Goal: Information Seeking & Learning: Learn about a topic

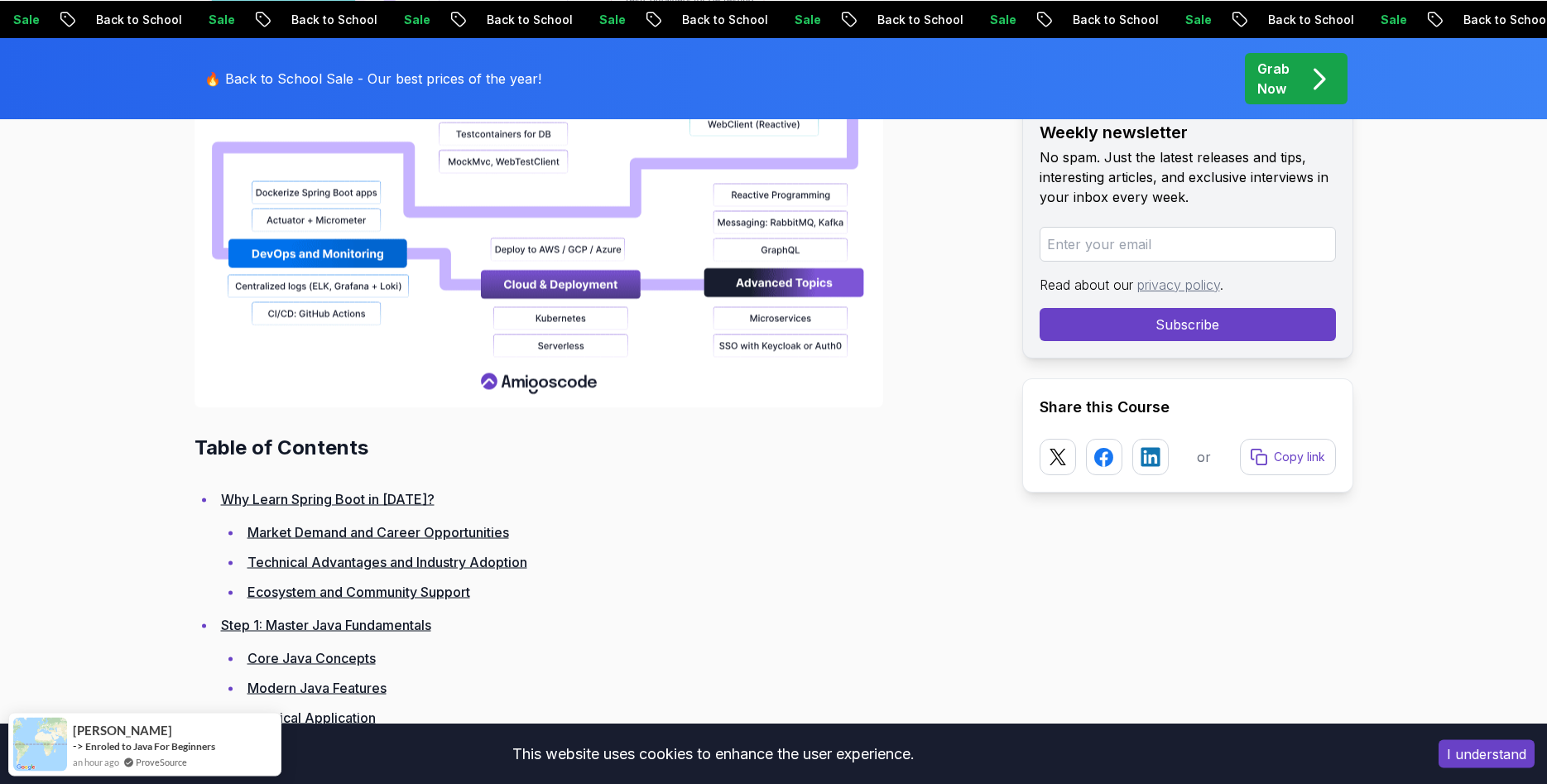
scroll to position [2110, 0]
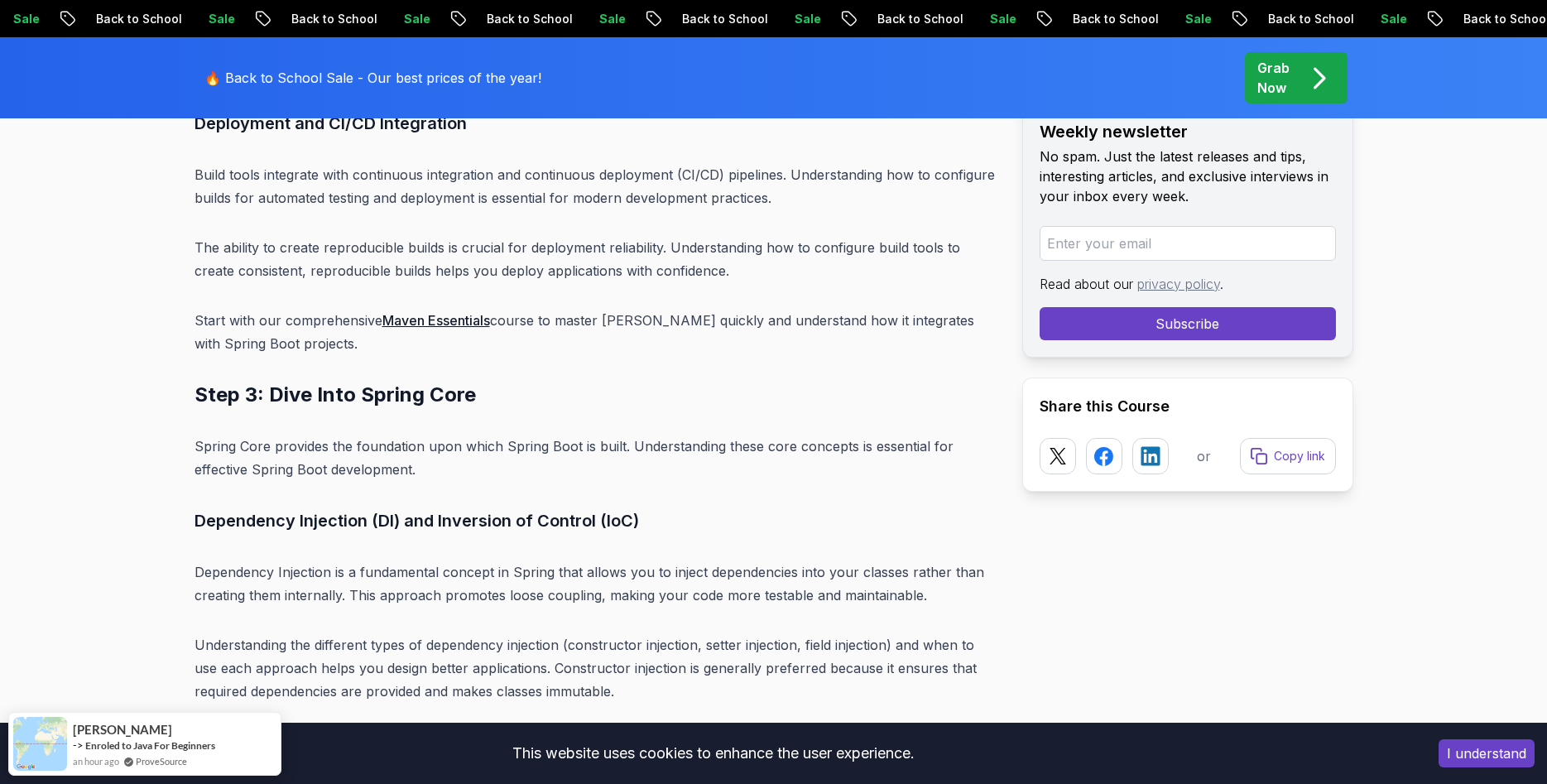
scroll to position [6837, 0]
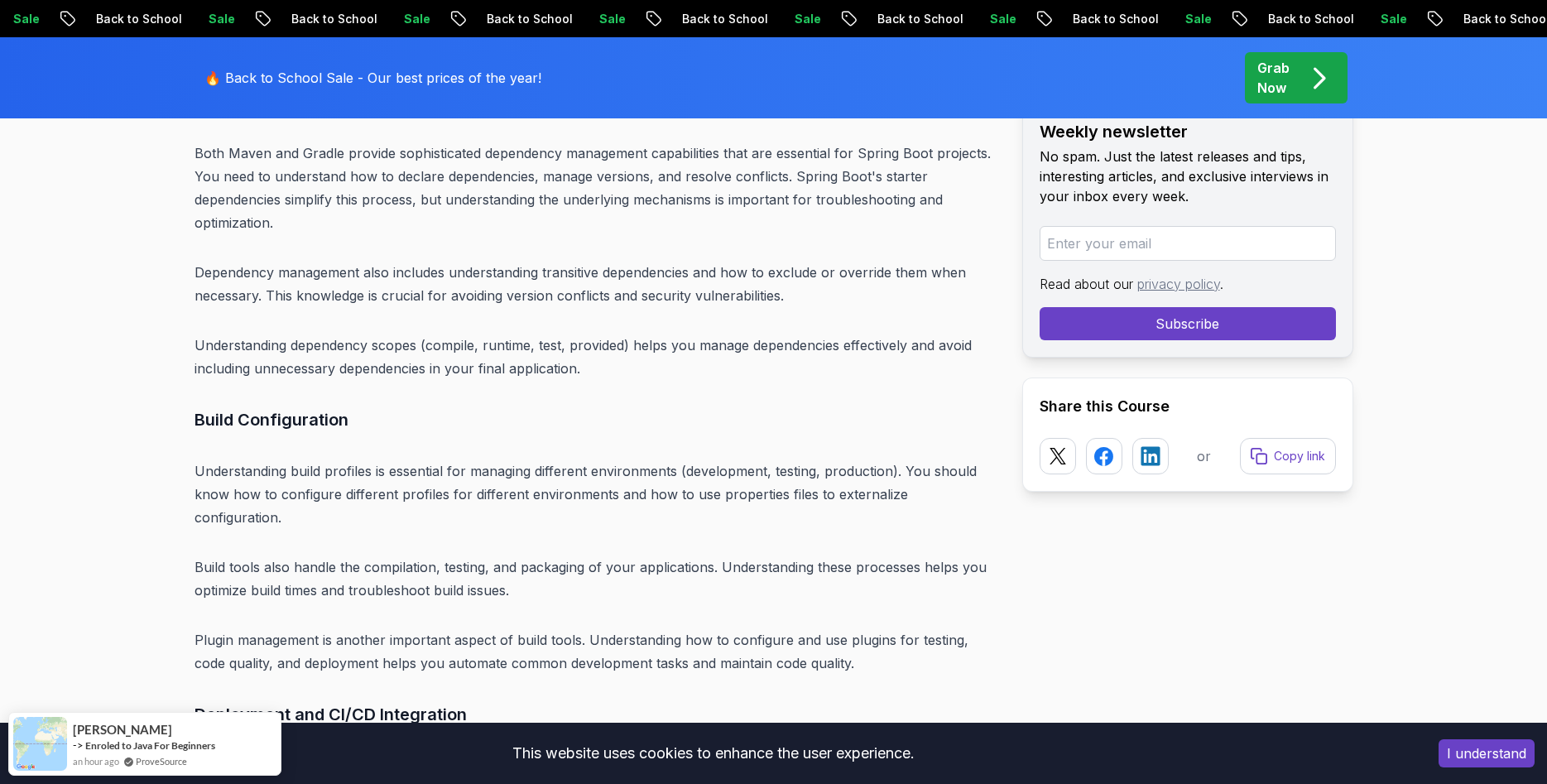
click at [1263, 81] on p "Grab Now" at bounding box center [1273, 78] width 32 height 40
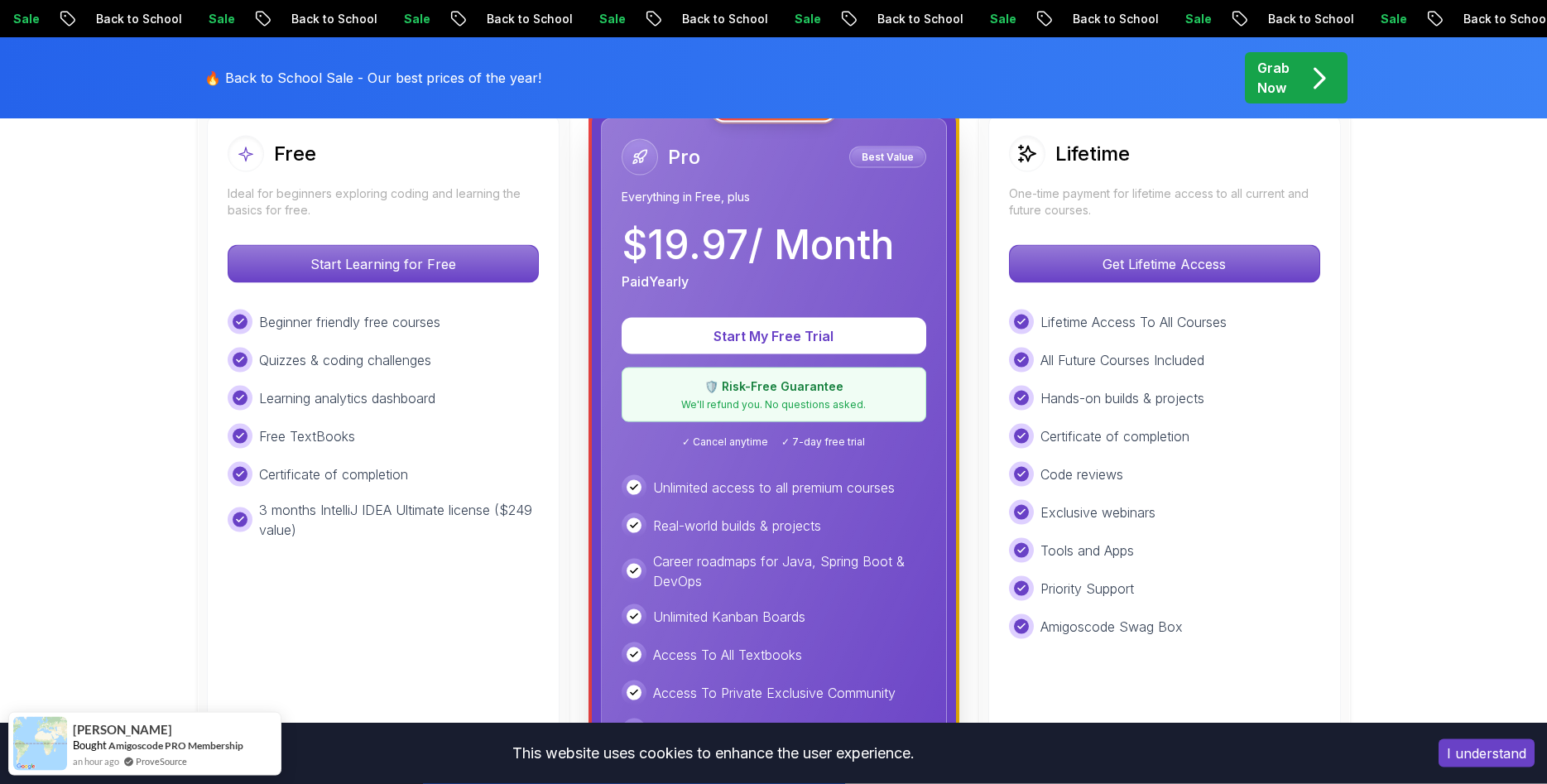
scroll to position [507, 0]
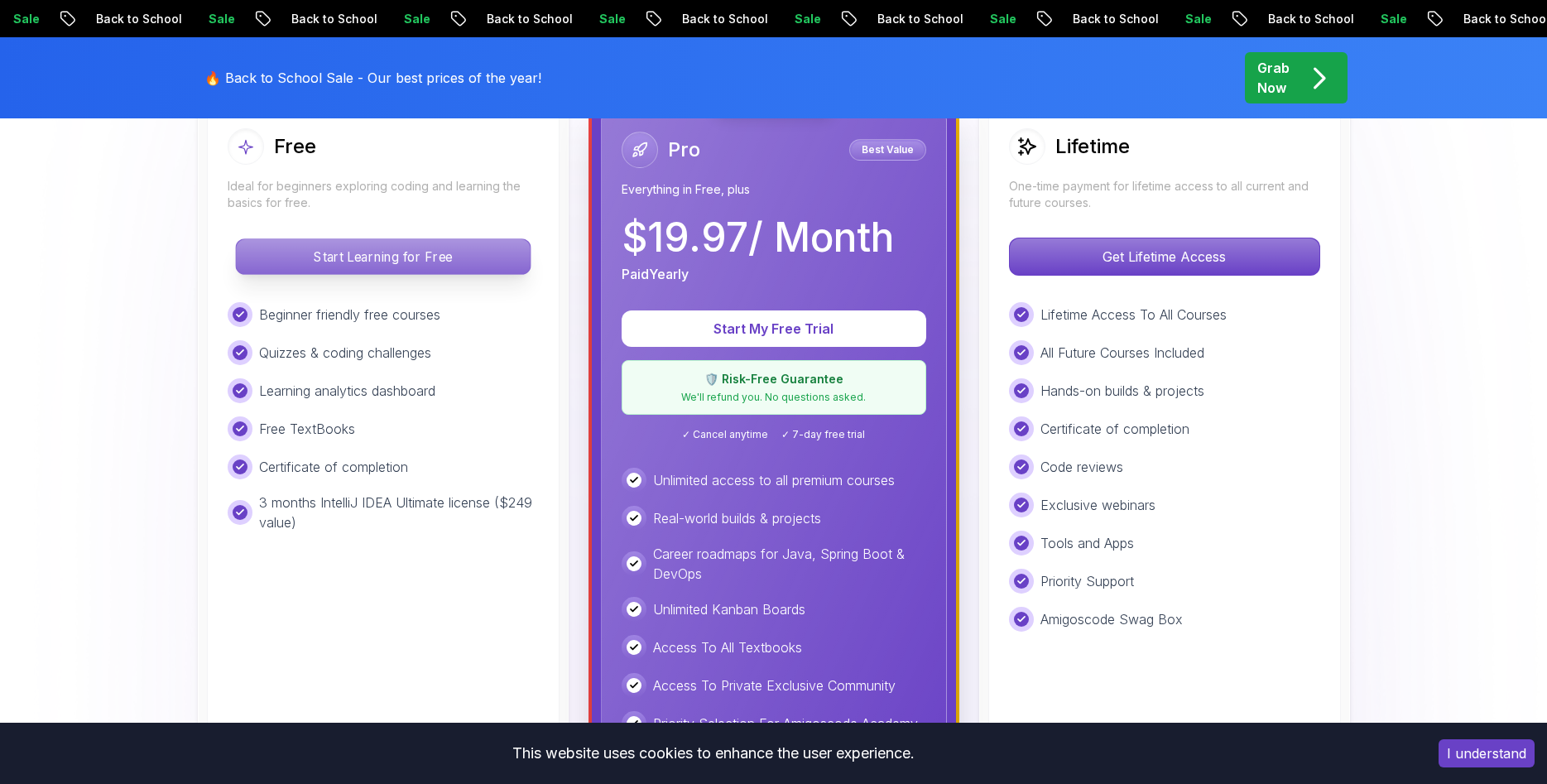
click at [377, 252] on p "Start Learning for Free" at bounding box center [383, 256] width 294 height 35
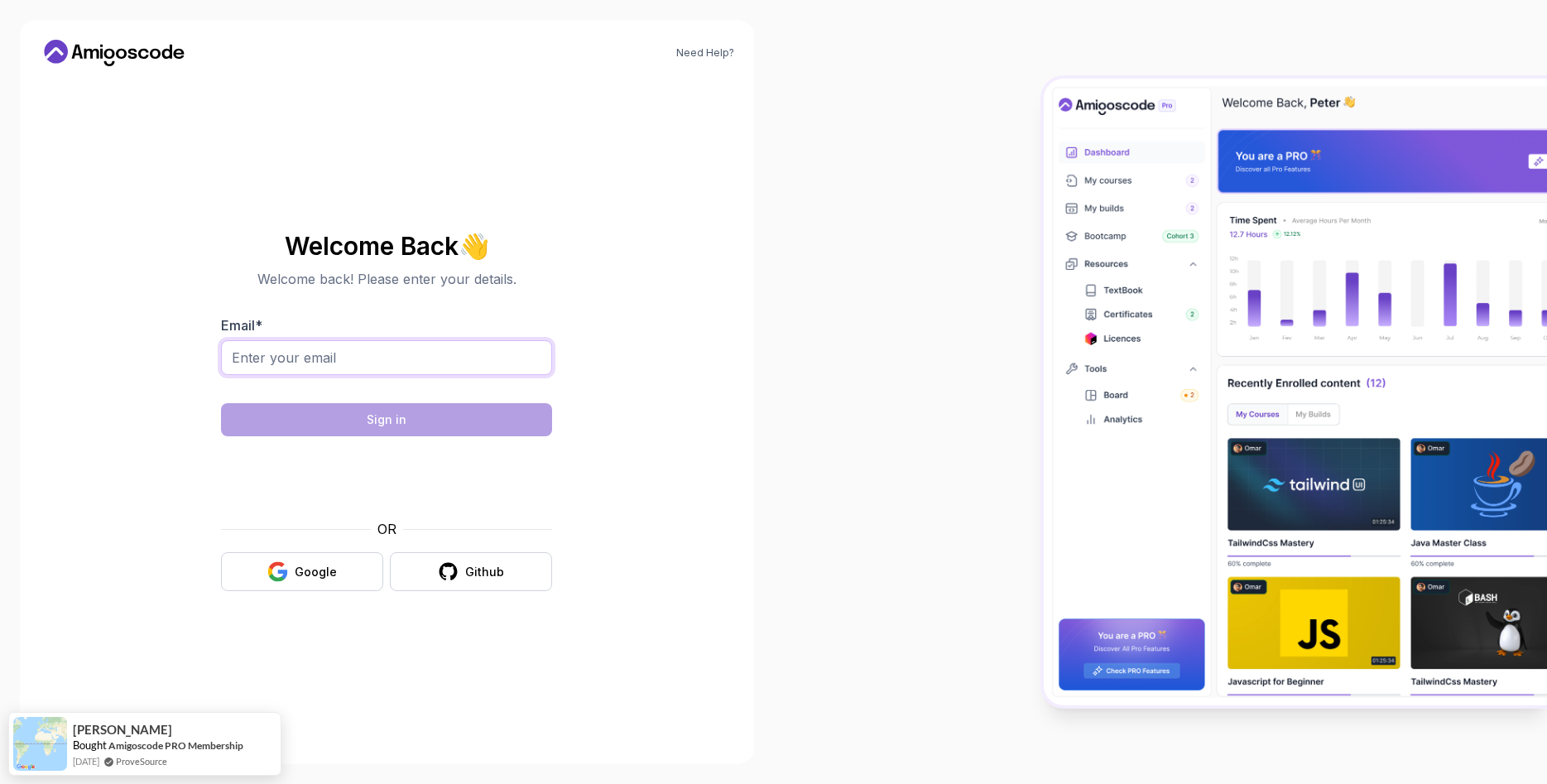
click at [461, 341] on input "Email *" at bounding box center [387, 357] width 331 height 35
type input "iuliana.rusu0599@gmail.com"
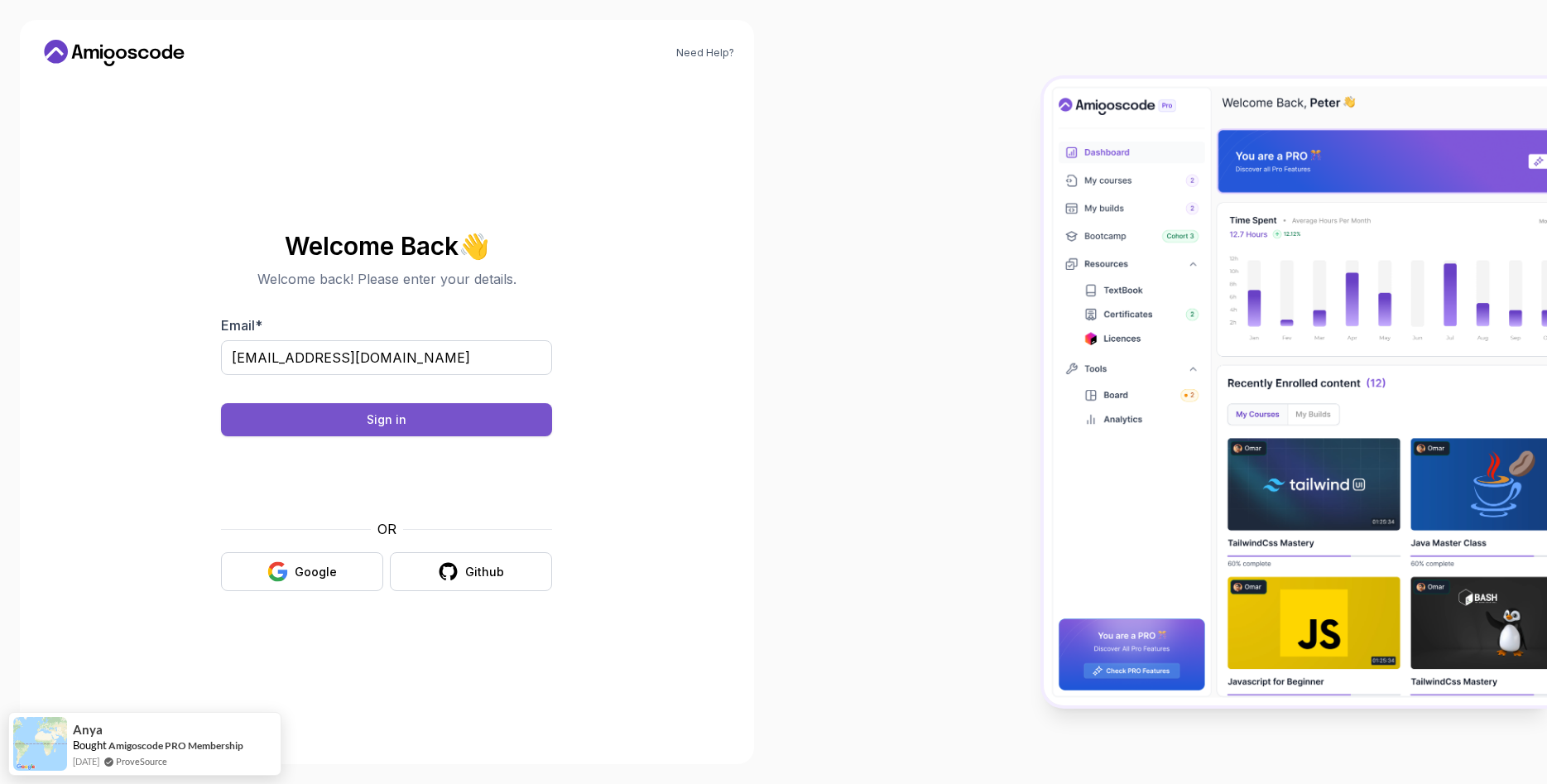
click at [389, 408] on button "Sign in" at bounding box center [387, 420] width 331 height 33
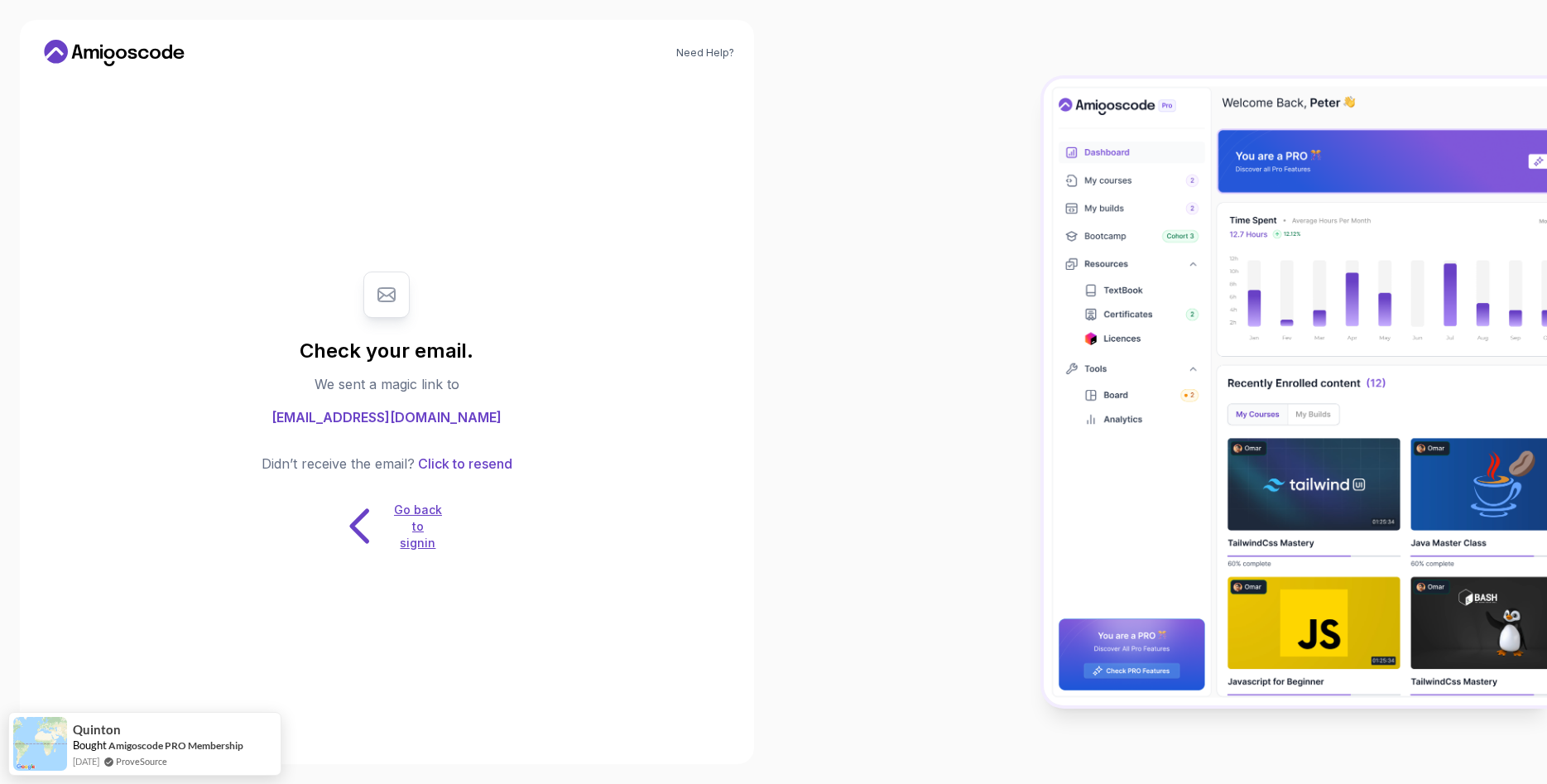
click at [411, 516] on p "Go back to signin" at bounding box center [418, 526] width 49 height 49
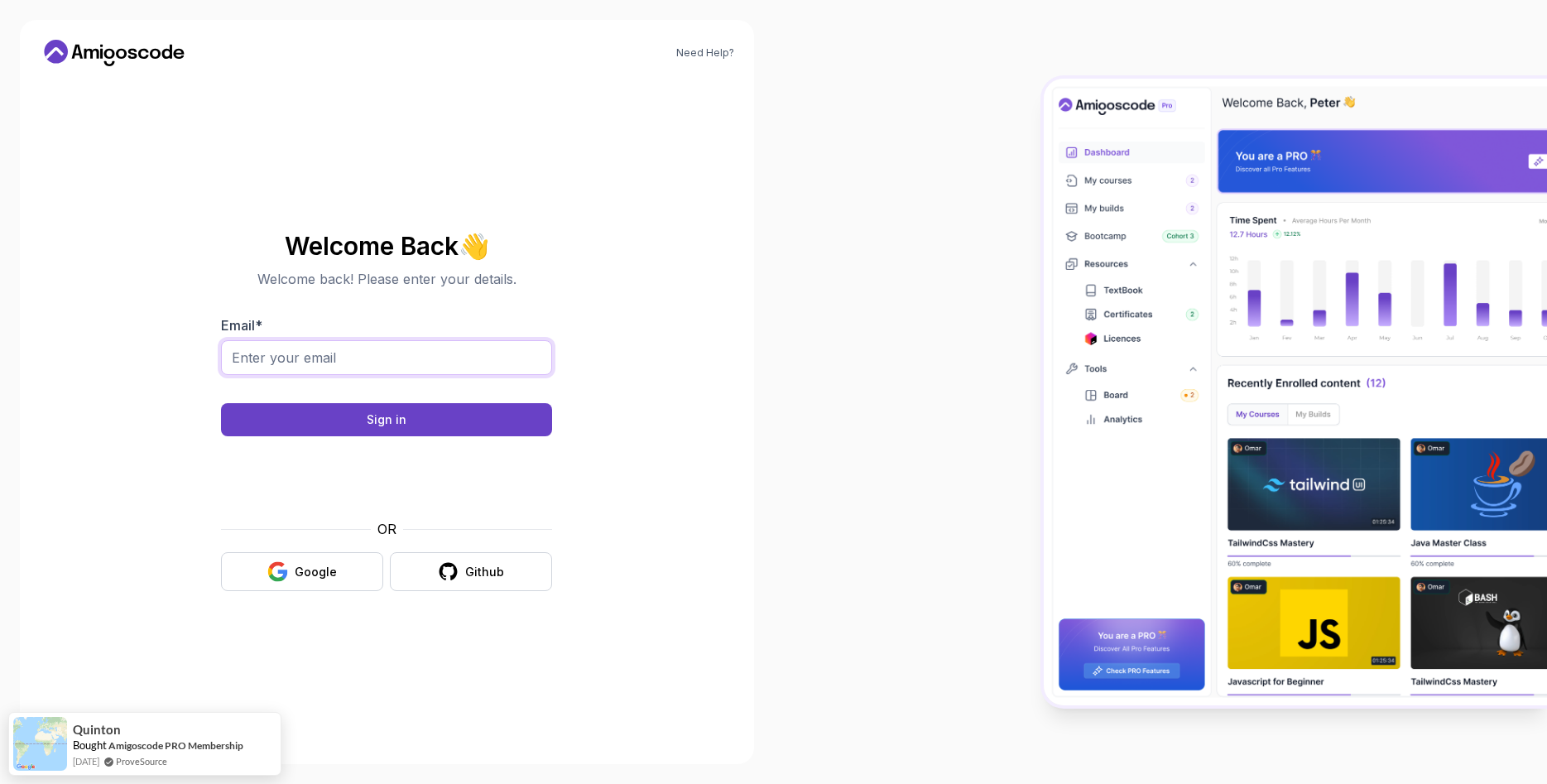
click at [316, 357] on input "Email *" at bounding box center [387, 357] width 331 height 35
type input "iuliana.rusu0599@gmail.com"
click at [315, 402] on form "Email * iuliana.rusu0599@gmail.com Sign in OR Google Github" at bounding box center [387, 453] width 331 height 275
click at [314, 422] on button "Sign in" at bounding box center [387, 420] width 331 height 33
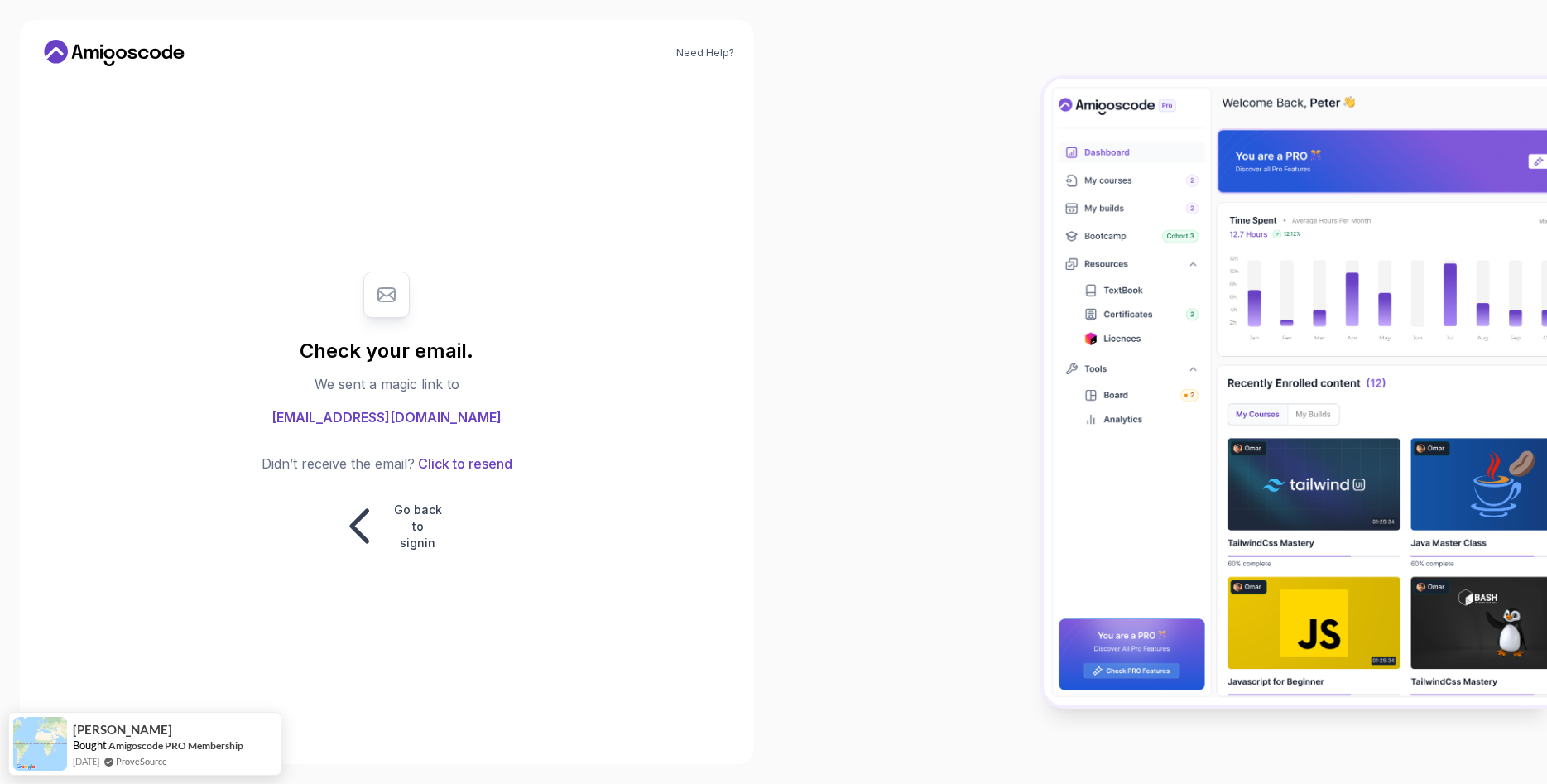
click at [378, 313] on div at bounding box center [387, 294] width 47 height 47
click at [155, 51] on icon at bounding box center [114, 53] width 149 height 27
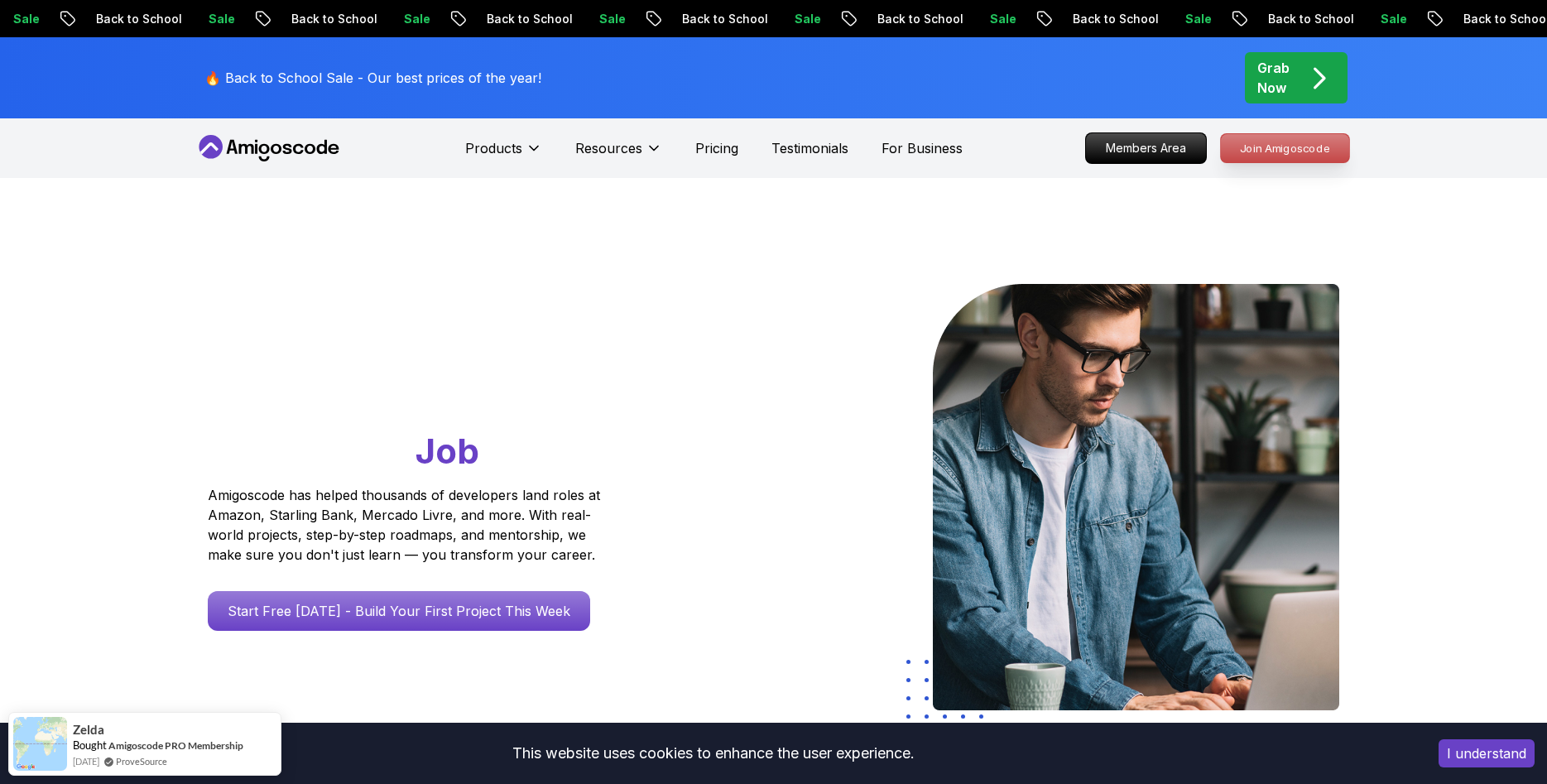
click at [1294, 154] on p "Join Amigoscode" at bounding box center [1285, 148] width 128 height 28
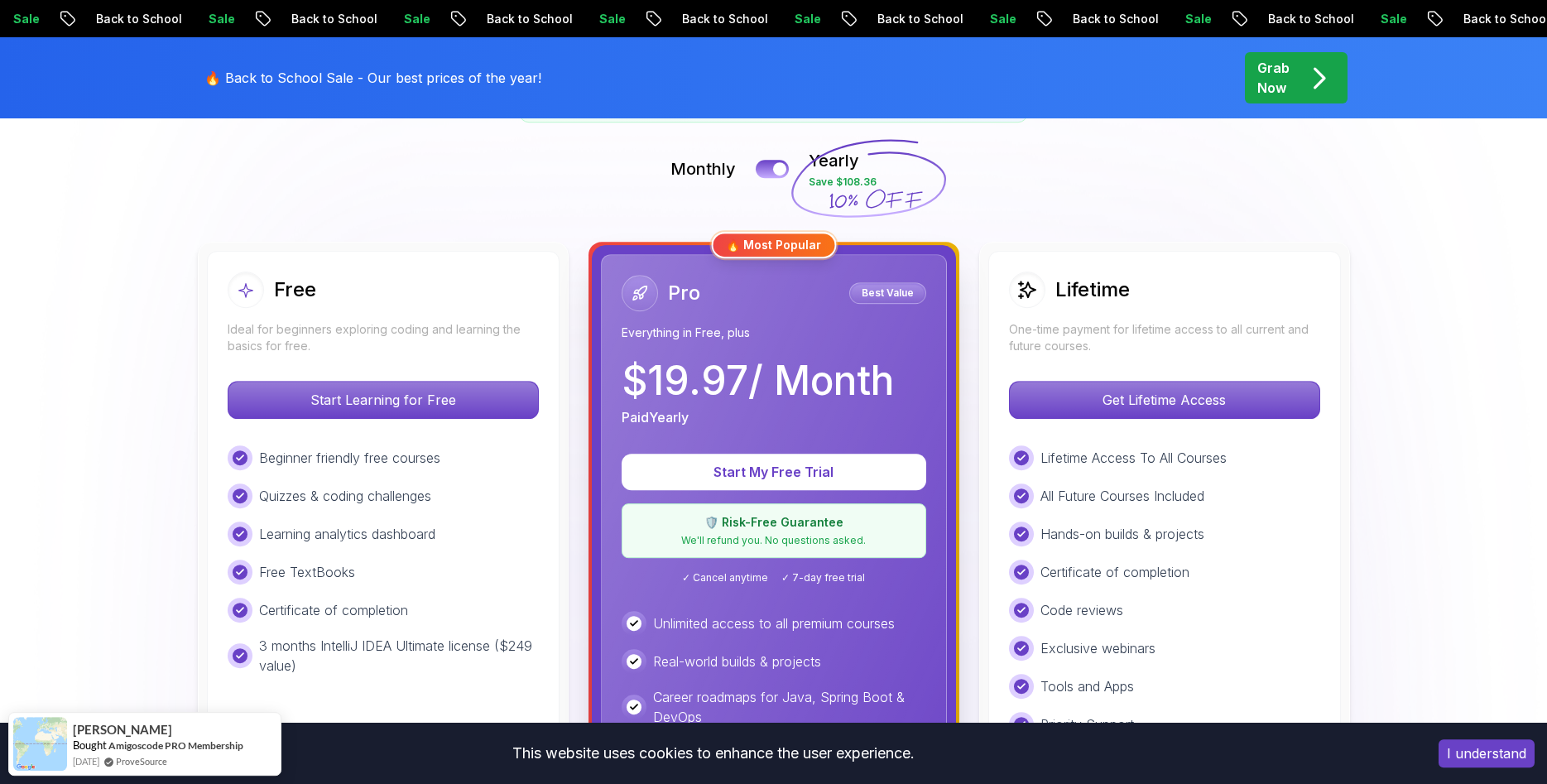
scroll to position [422, 0]
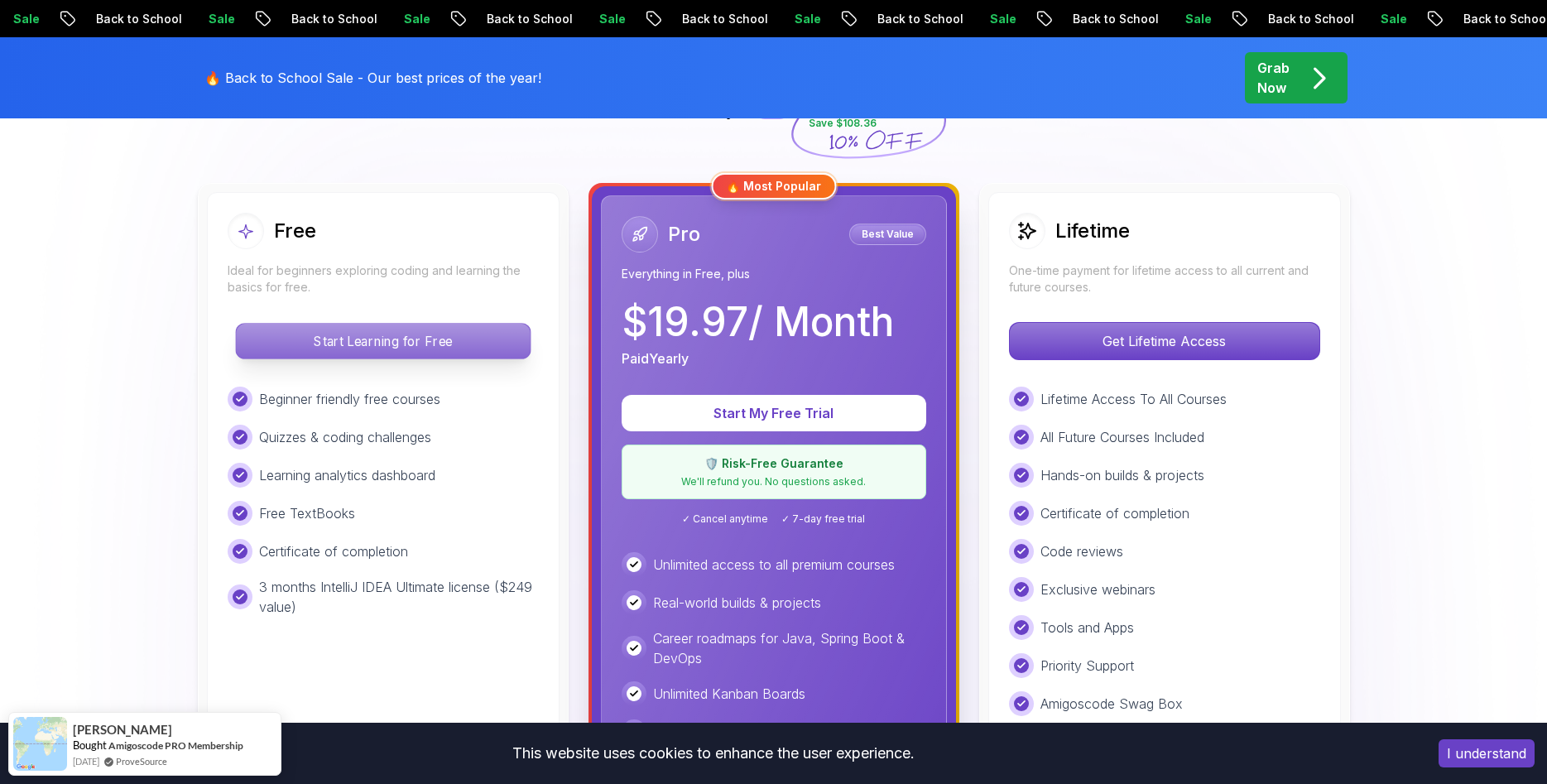
click at [318, 327] on p "Start Learning for Free" at bounding box center [383, 341] width 294 height 35
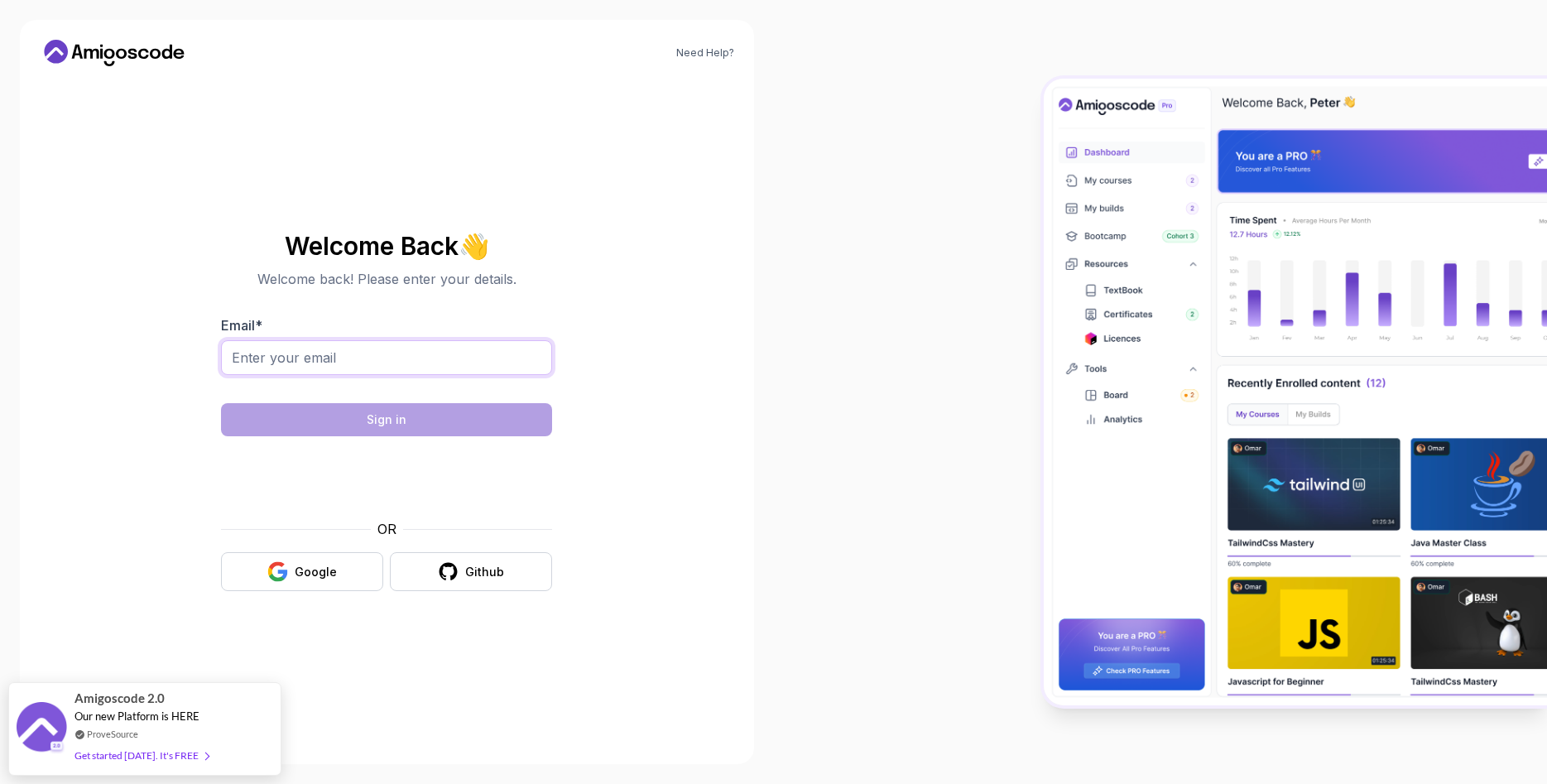
click at [387, 359] on input "Email *" at bounding box center [387, 357] width 331 height 35
click at [308, 577] on div "Google" at bounding box center [315, 571] width 42 height 16
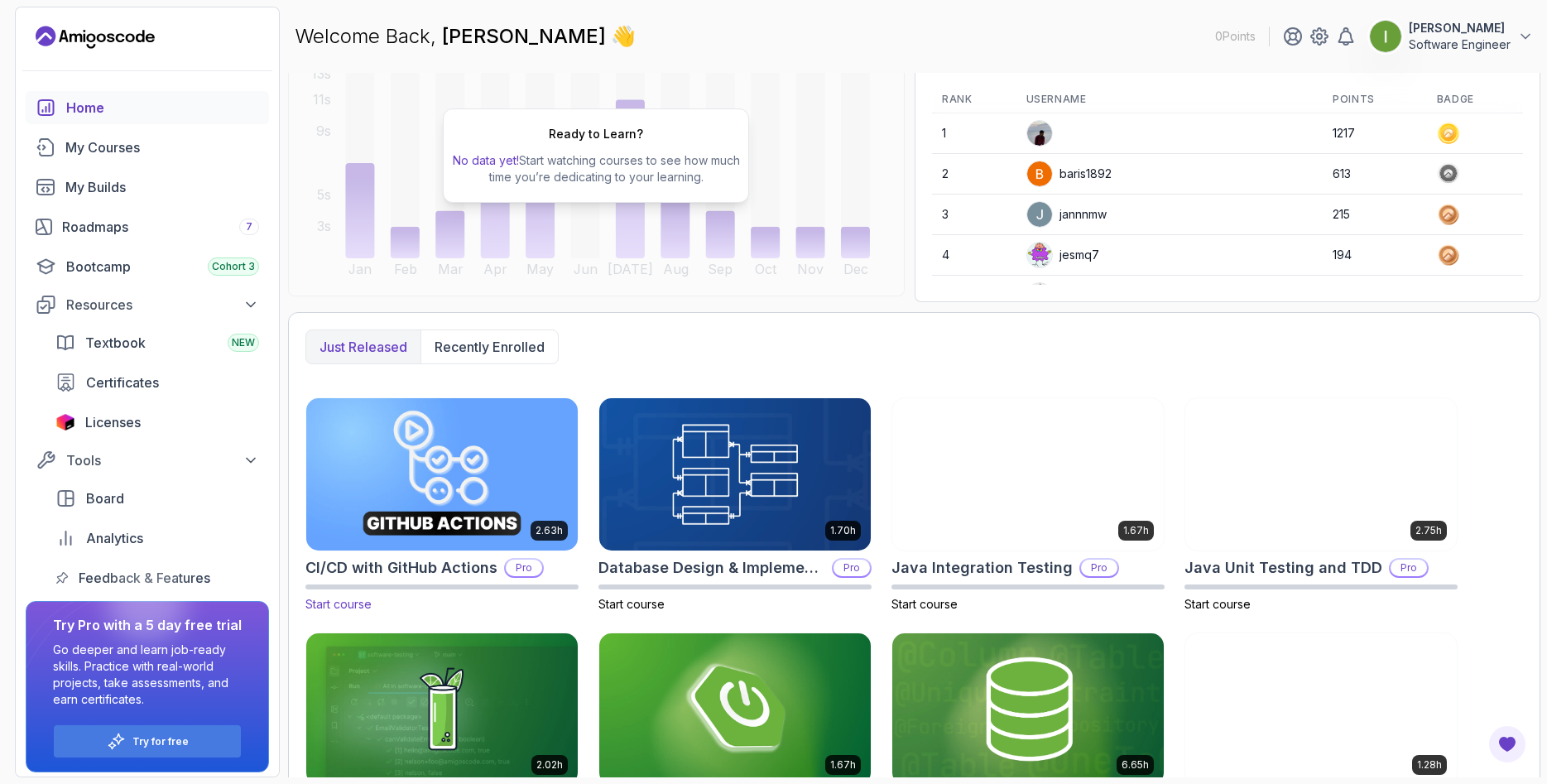
scroll to position [198, 0]
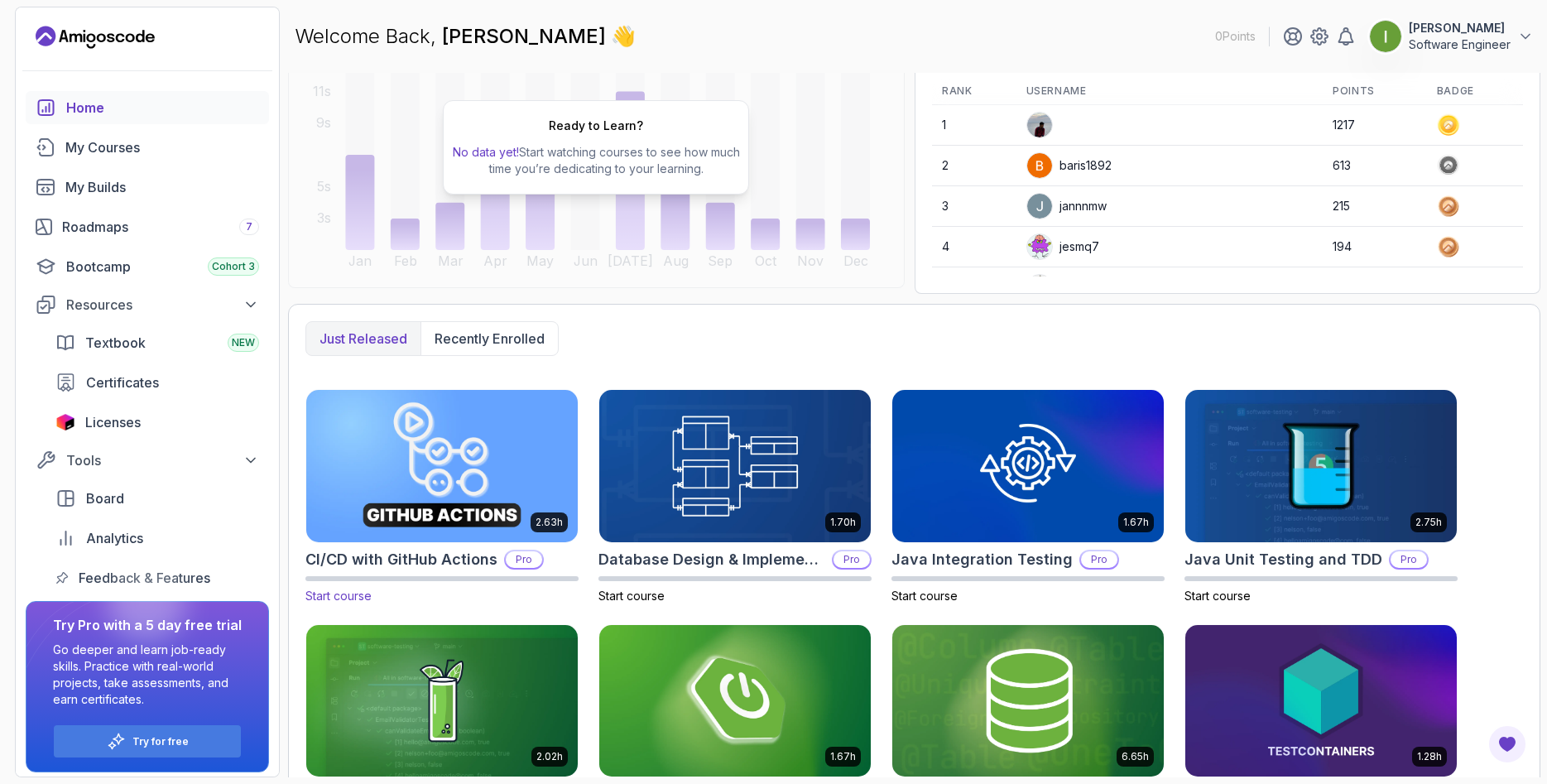
click at [474, 492] on img at bounding box center [443, 465] width 285 height 159
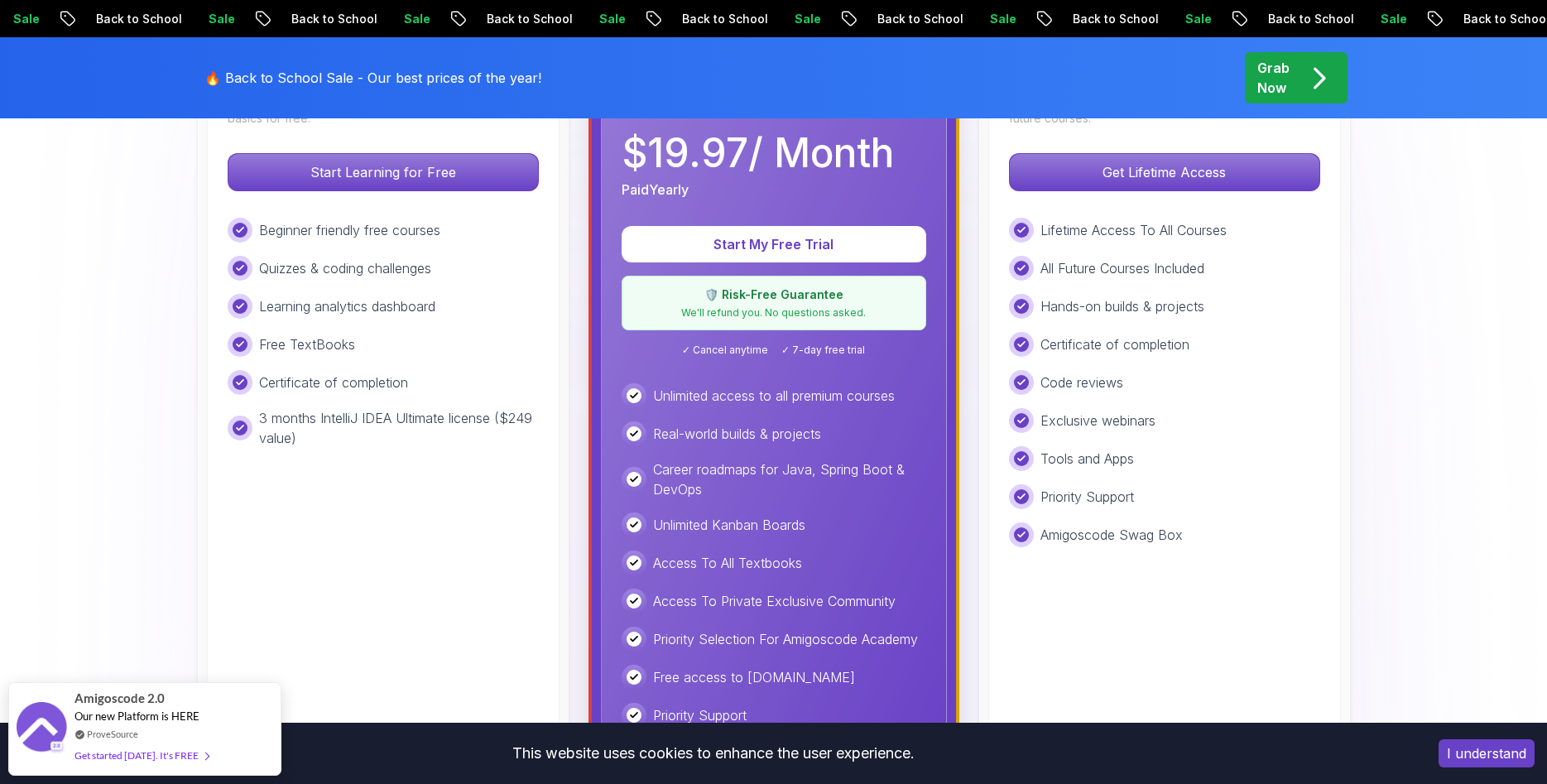
scroll to position [1266, 0]
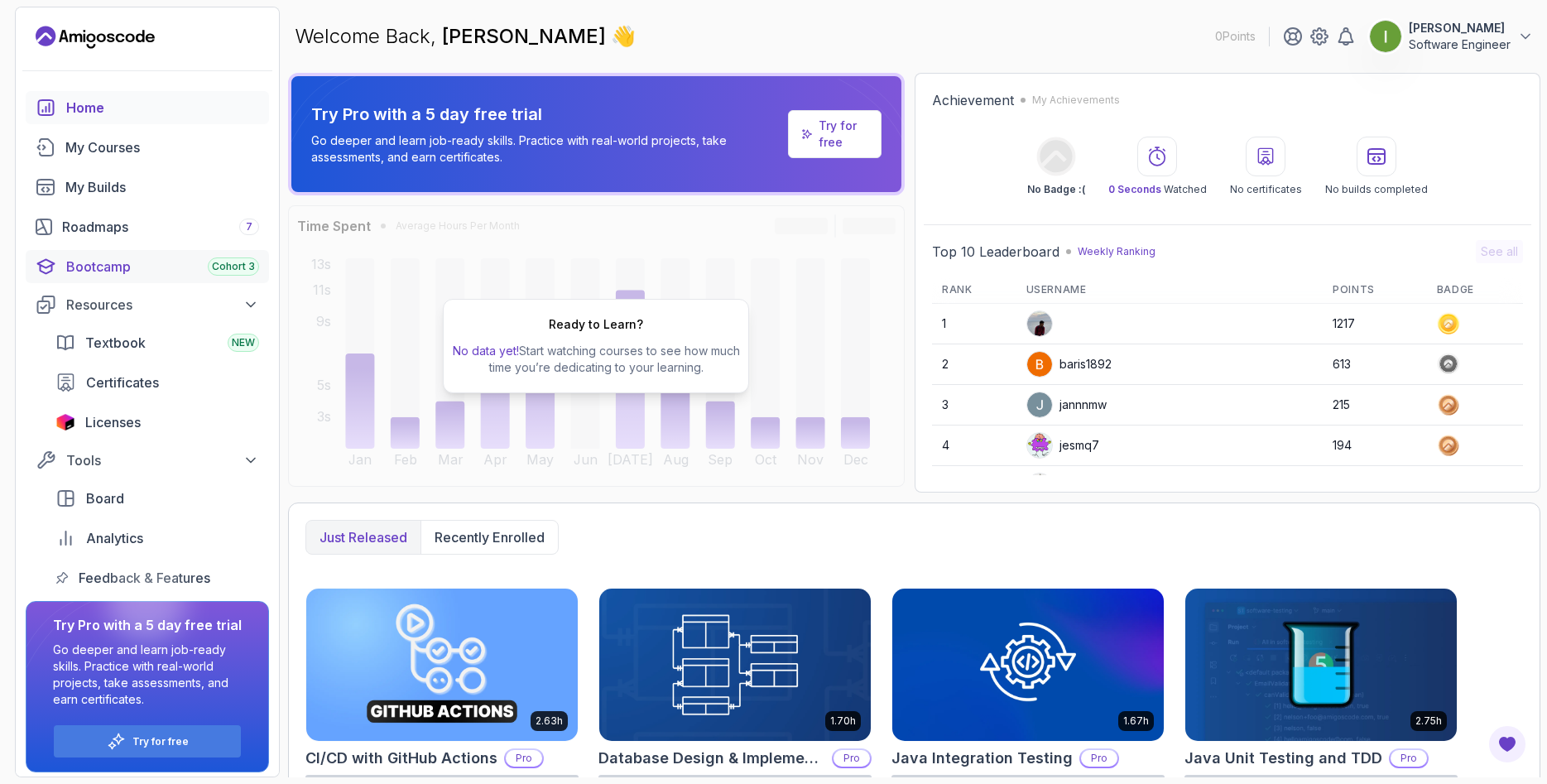
click at [139, 262] on div "Bootcamp Cohort 3" at bounding box center [162, 266] width 193 height 20
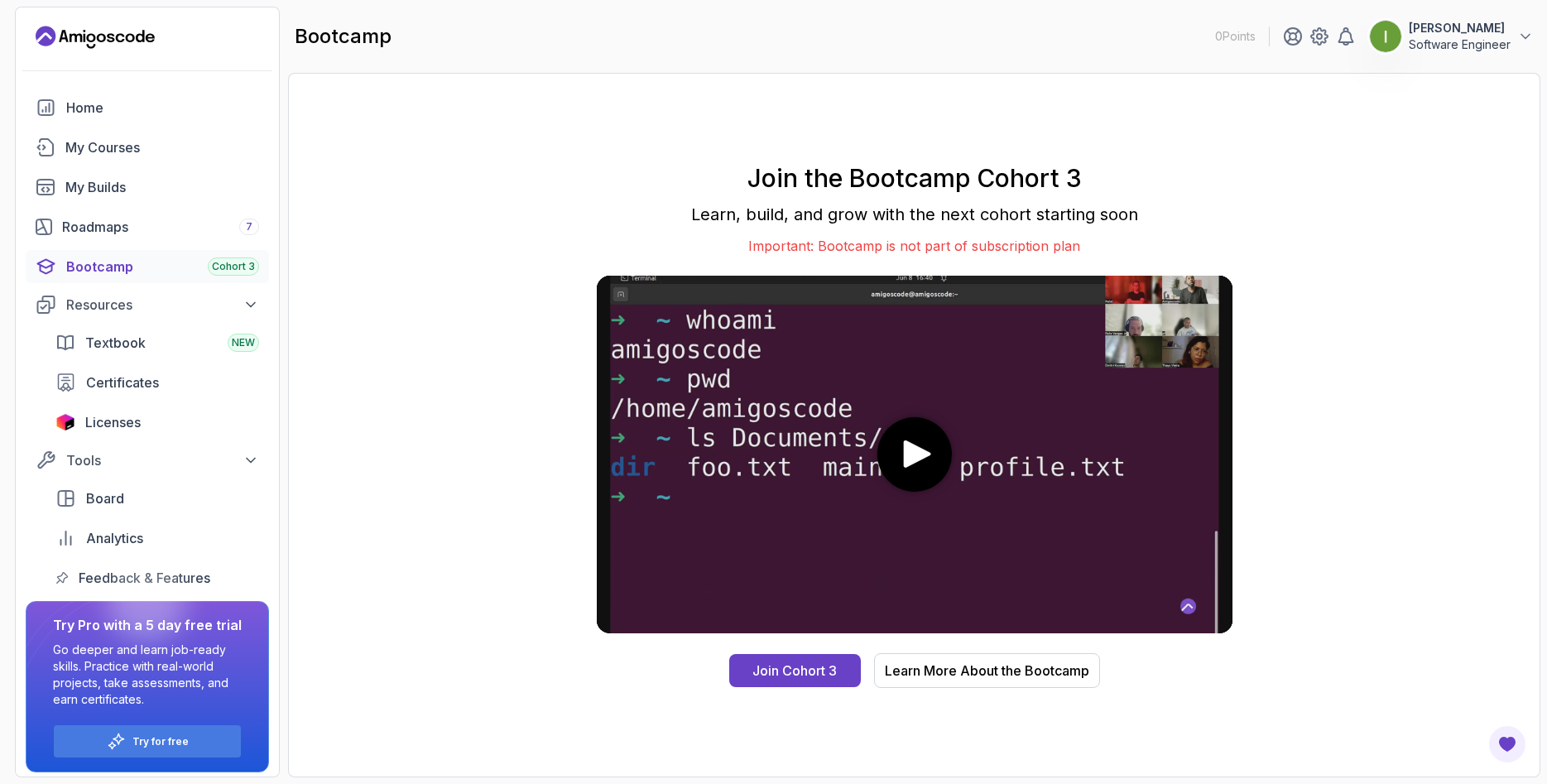
click at [895, 456] on media-play-button "play" at bounding box center [915, 454] width 74 height 74
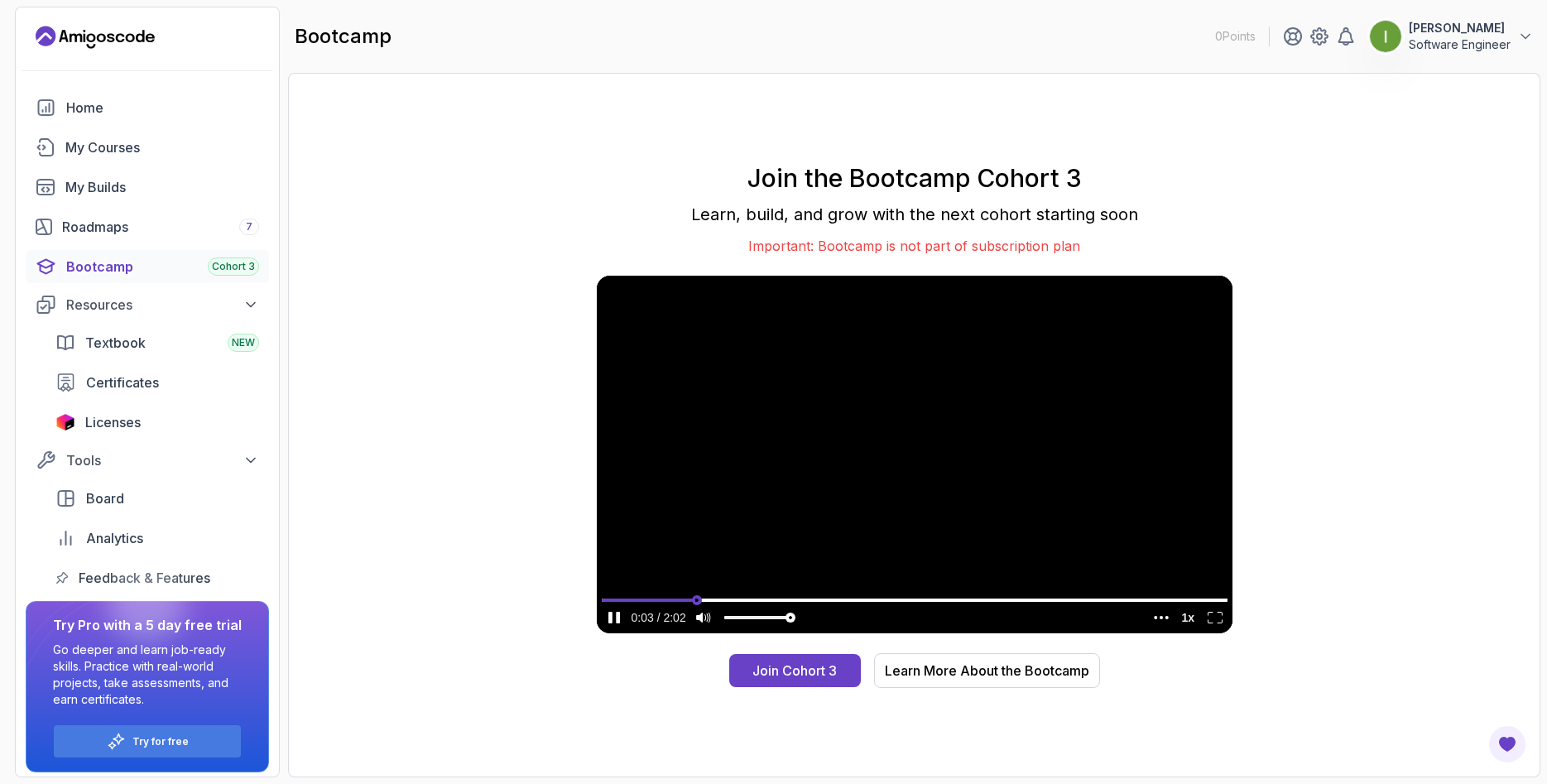
click at [696, 597] on input "seek" at bounding box center [915, 600] width 626 height 21
click at [893, 597] on input "seek" at bounding box center [915, 600] width 626 height 21
type input "0.732173567932266"
click at [1060, 597] on input "seek" at bounding box center [915, 600] width 626 height 21
click at [887, 402] on video at bounding box center [915, 454] width 636 height 358
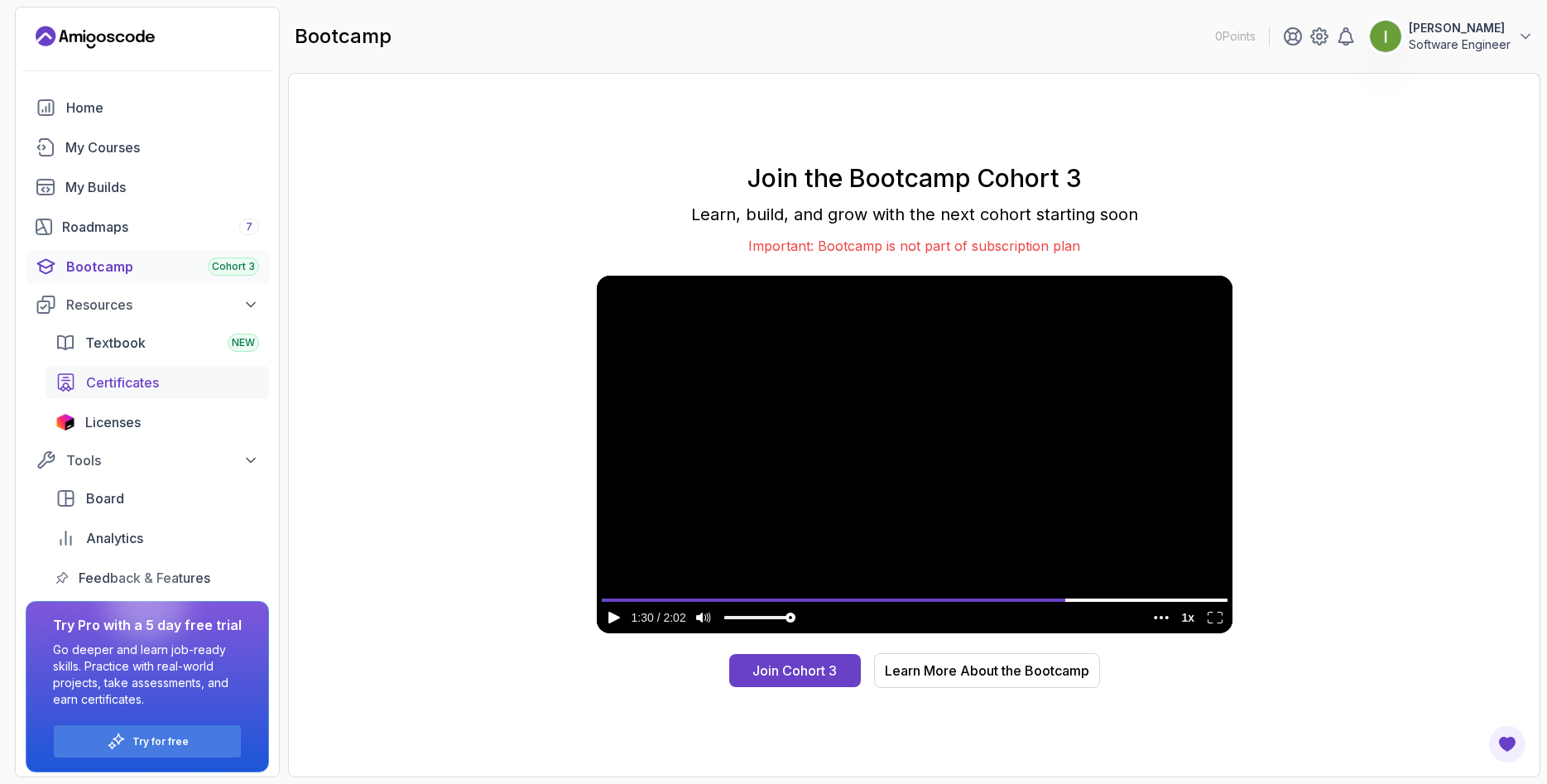
click at [146, 377] on span "Certificates" at bounding box center [123, 382] width 73 height 20
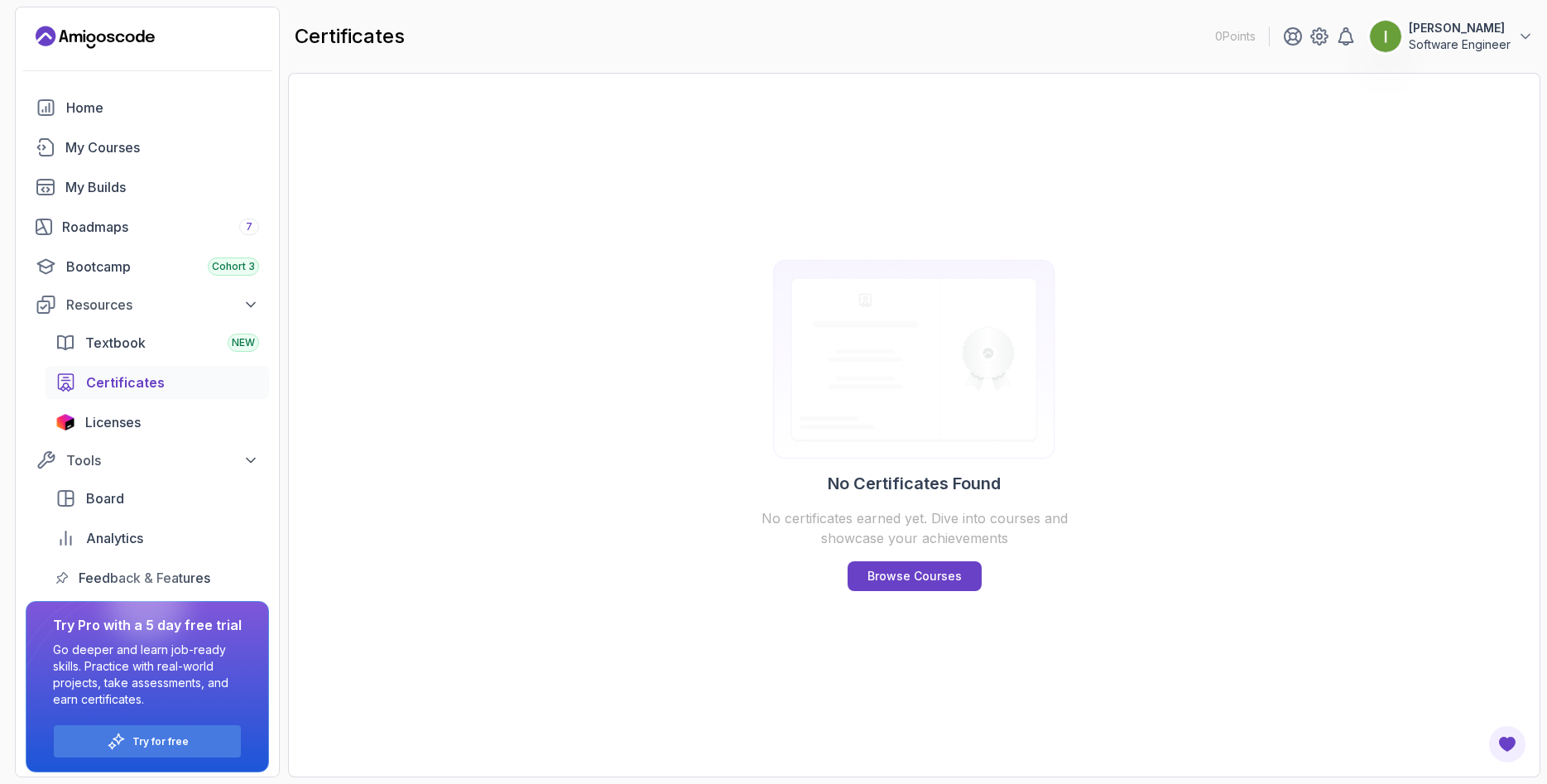
click at [945, 590] on div "No Certificates Found No certificates earned yet. Dive into courses and showcas…" at bounding box center [915, 424] width 318 height 669
click at [940, 581] on p "Browse Courses" at bounding box center [915, 575] width 94 height 16
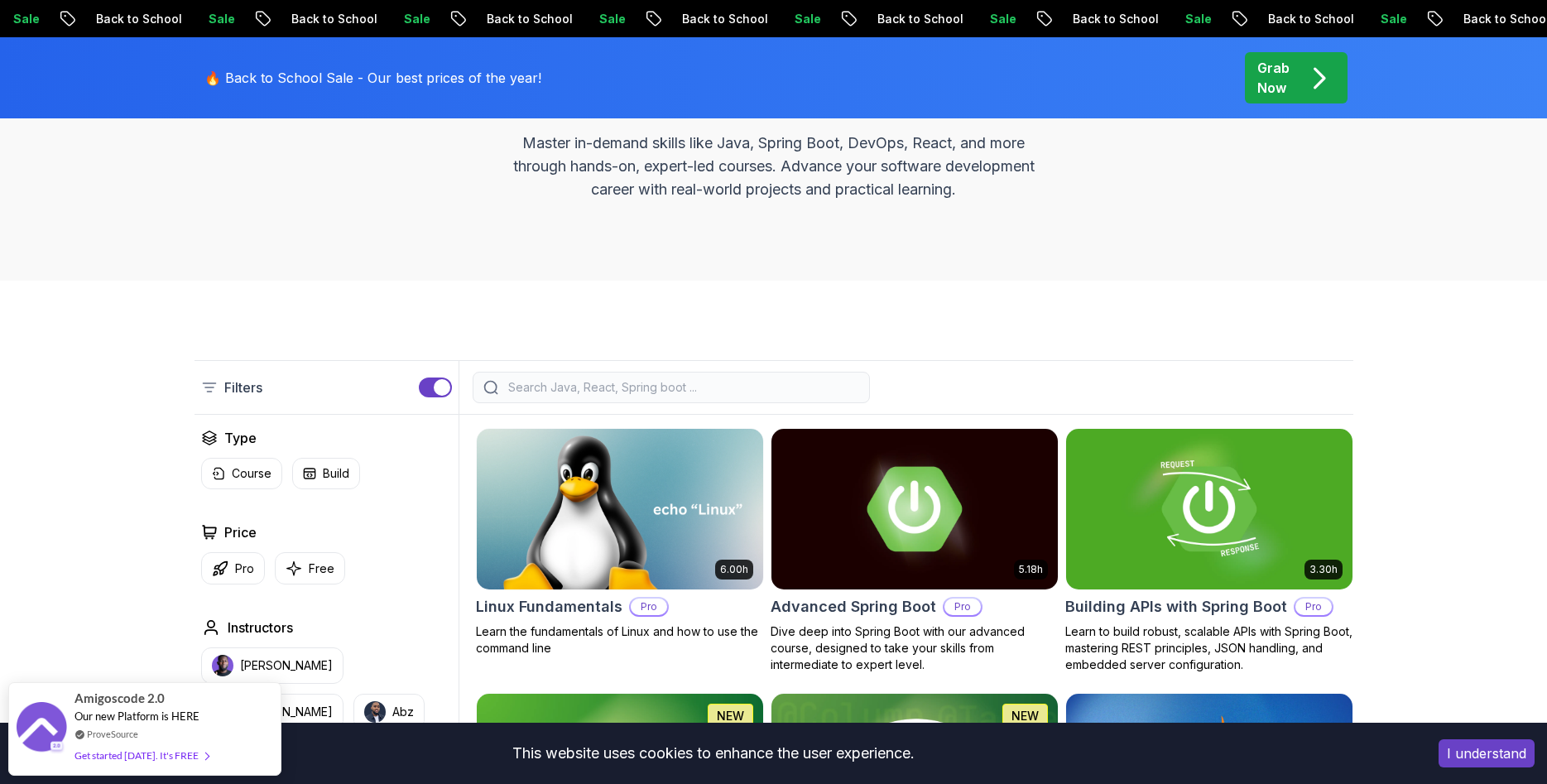
scroll to position [507, 0]
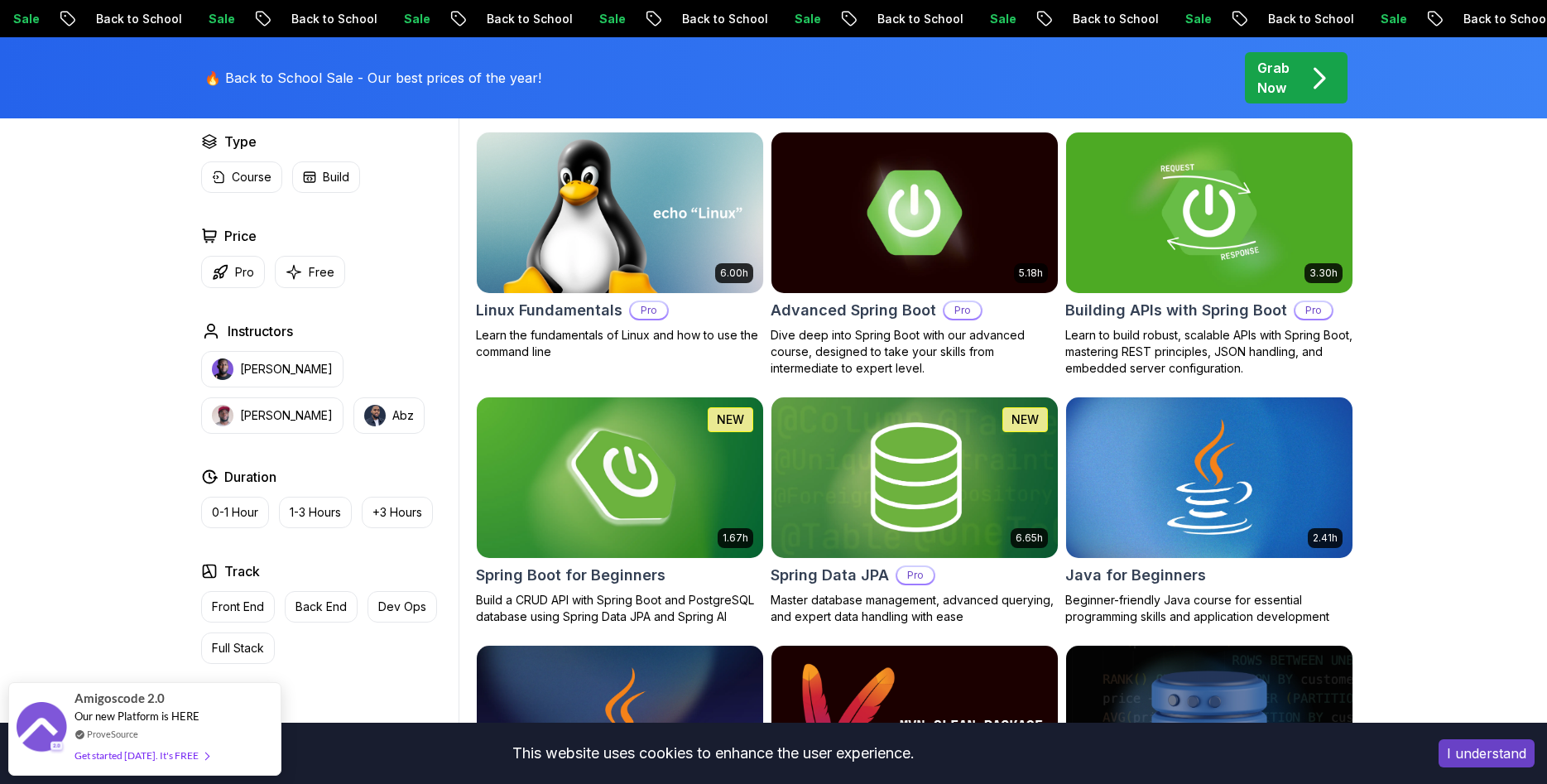
click at [607, 506] on img at bounding box center [619, 476] width 300 height 168
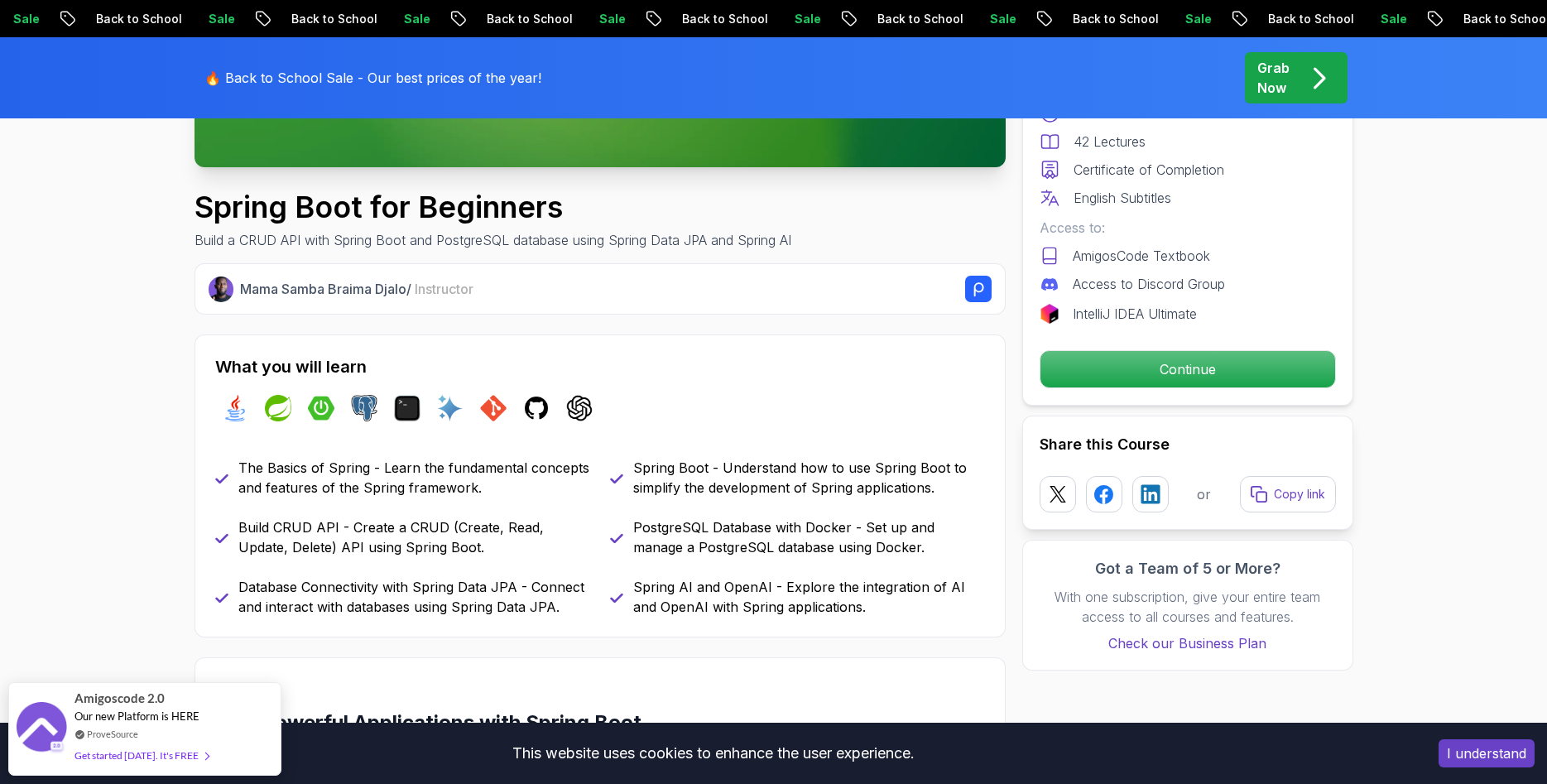
scroll to position [84, 0]
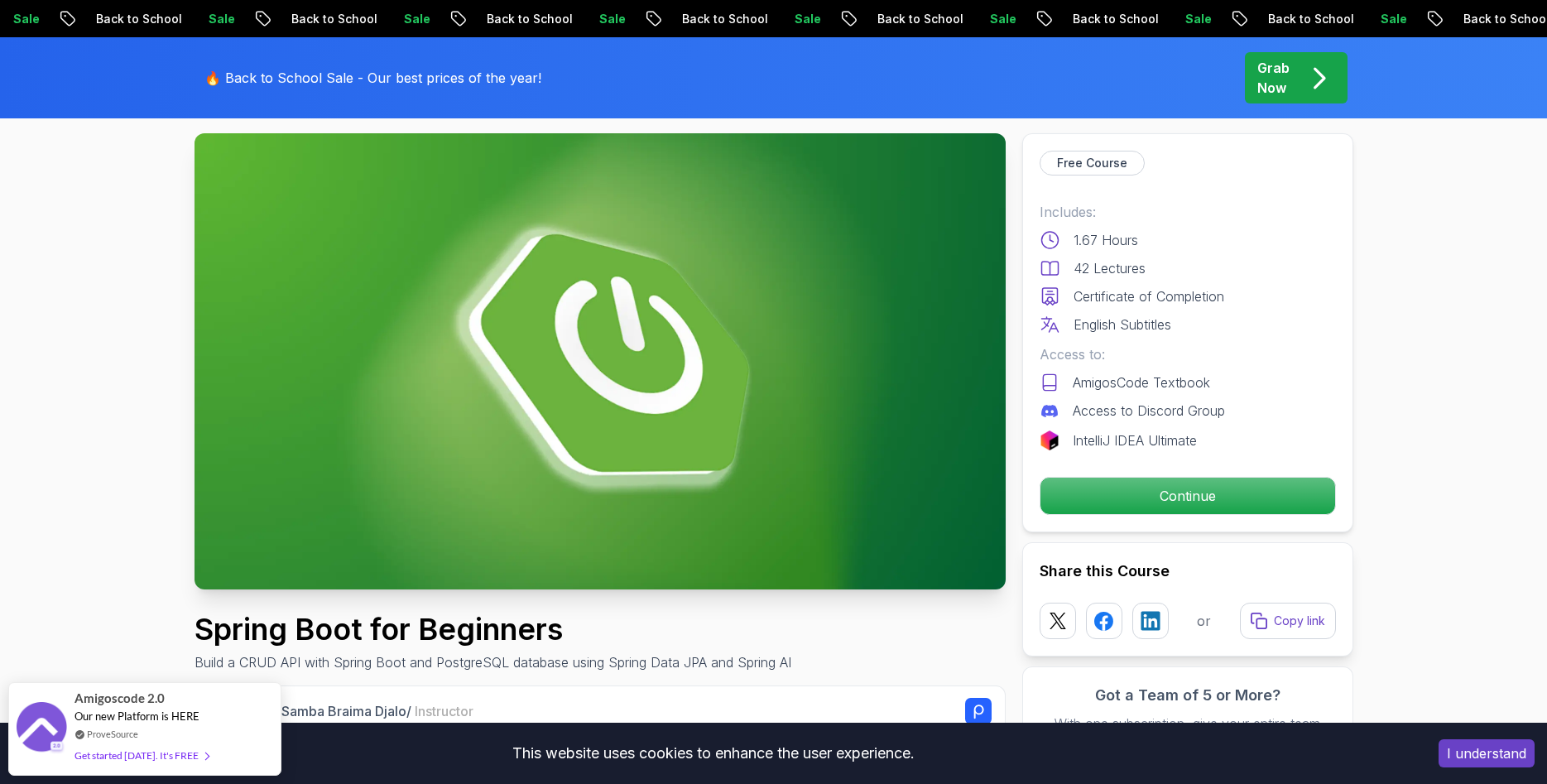
click at [462, 442] on img at bounding box center [600, 361] width 811 height 456
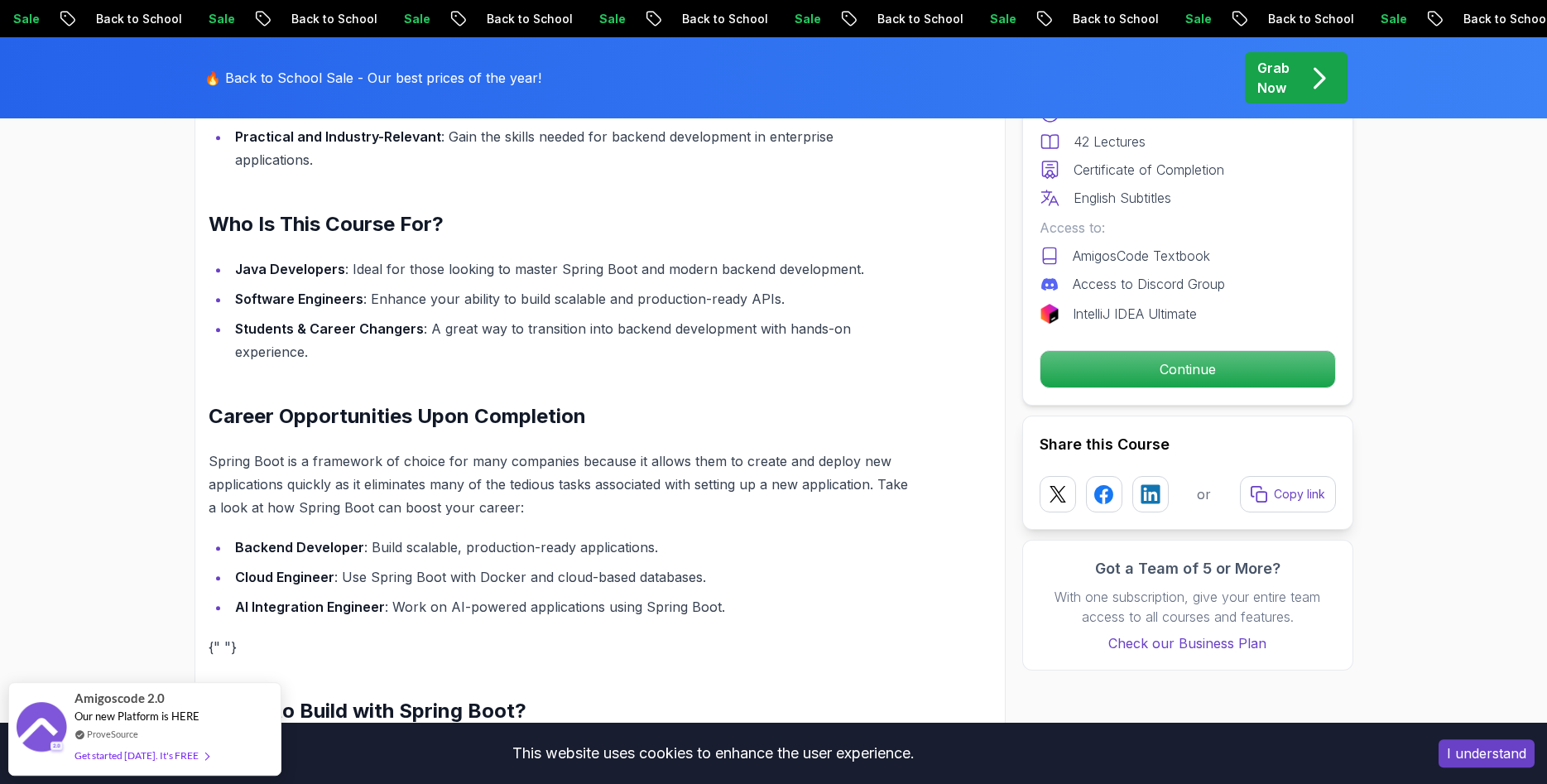
scroll to position [1435, 0]
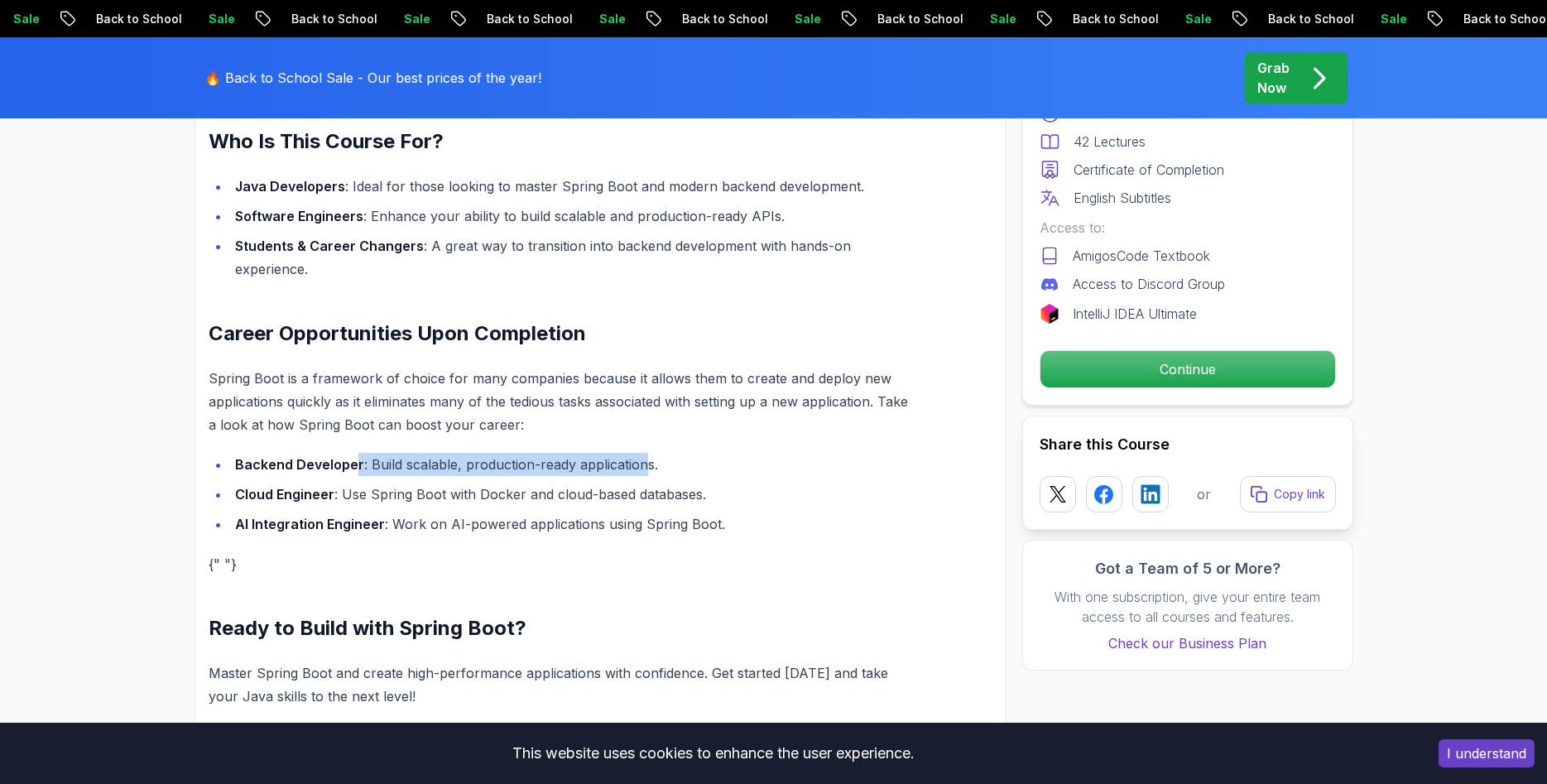
drag, startPoint x: 355, startPoint y: 444, endPoint x: 643, endPoint y: 440, distance: 288.0
click at [643, 453] on li "Backend Developer : Build scalable, production-ready applications." at bounding box center [571, 464] width 683 height 23
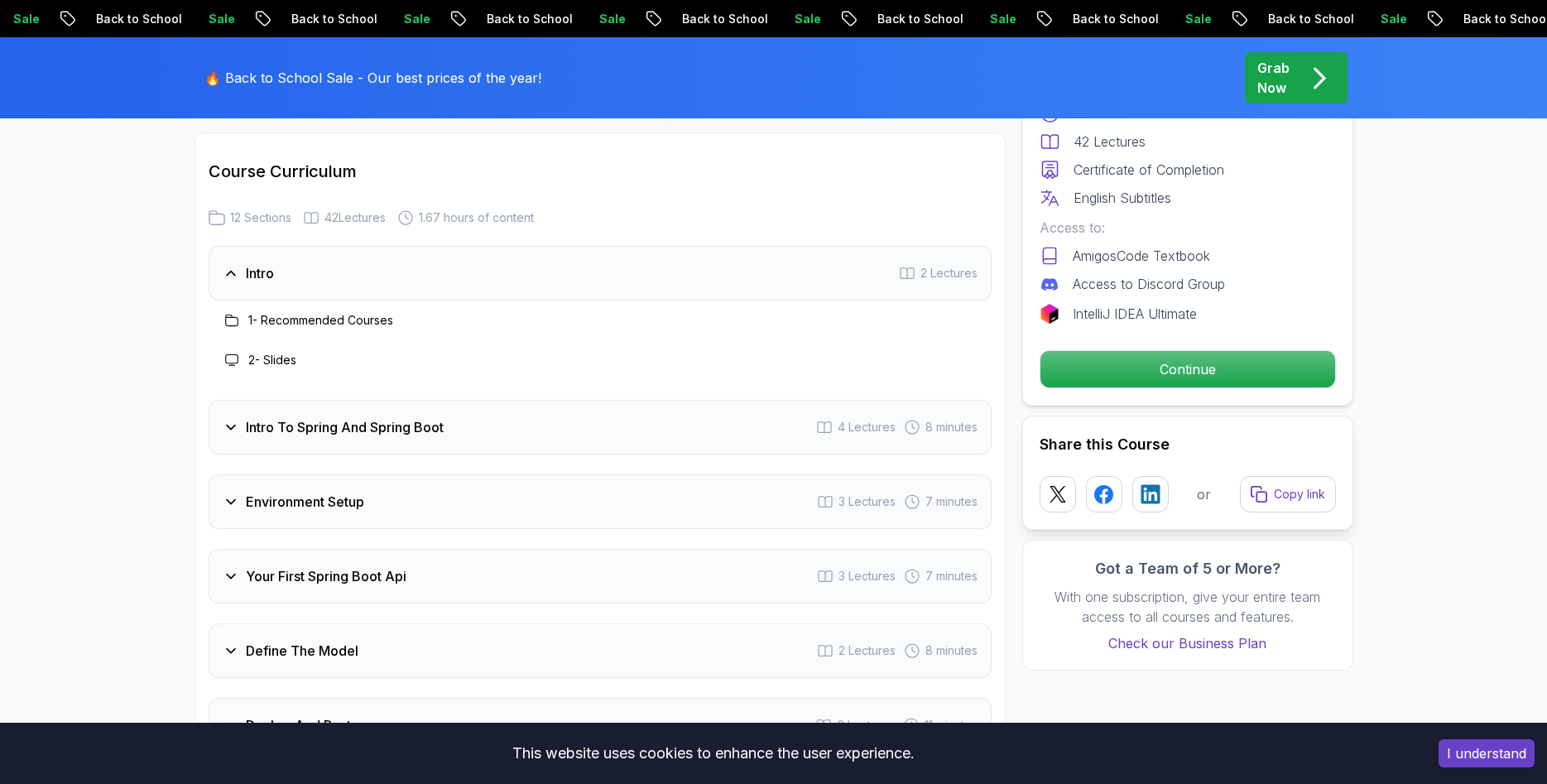
scroll to position [2025, 0]
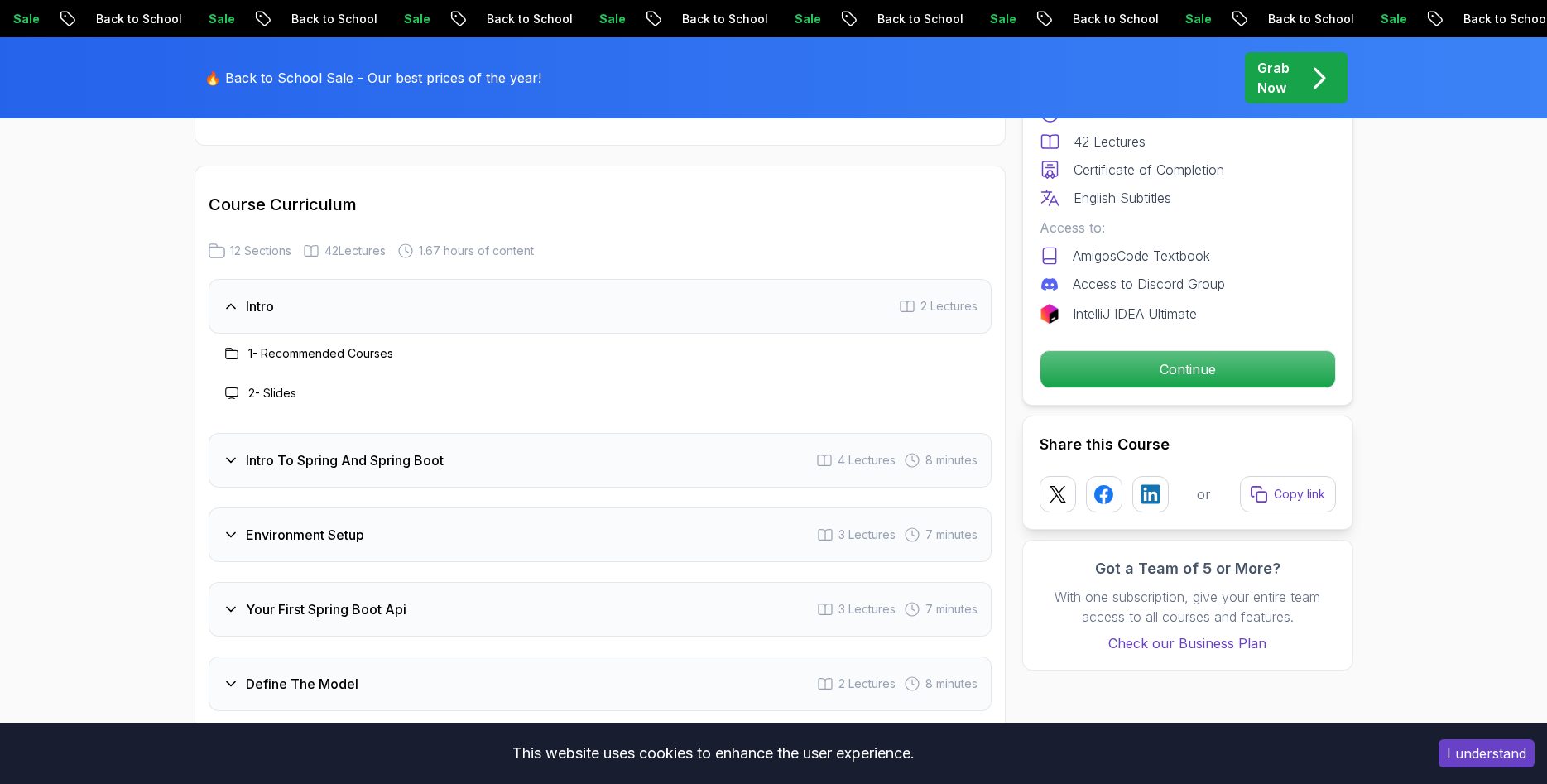
click at [291, 450] on h3 "Intro To Spring And Spring Boot" at bounding box center [345, 459] width 198 height 20
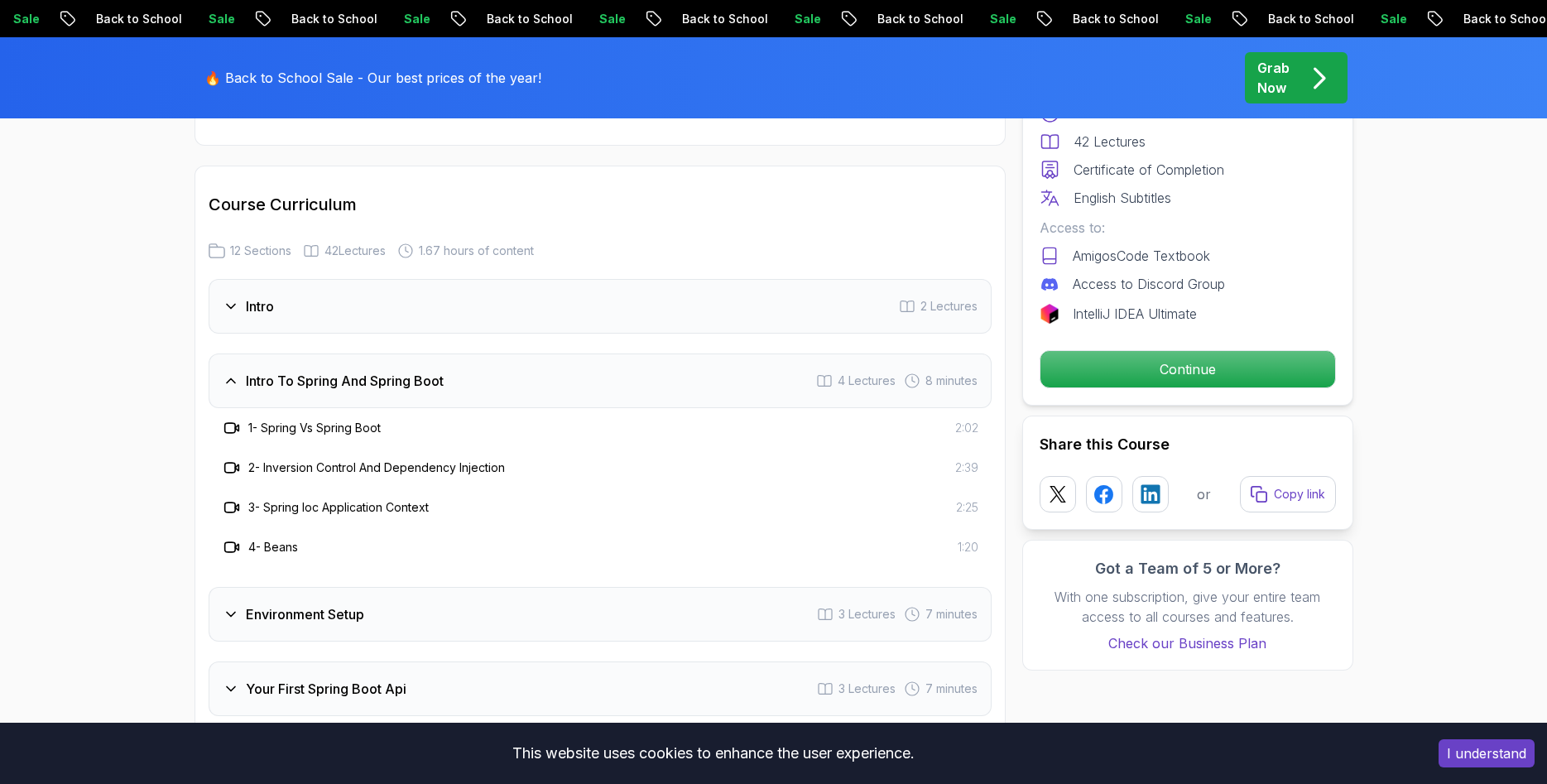
click at [438, 587] on div "Environment Setup 3 Lectures 7 minutes" at bounding box center [600, 614] width 783 height 55
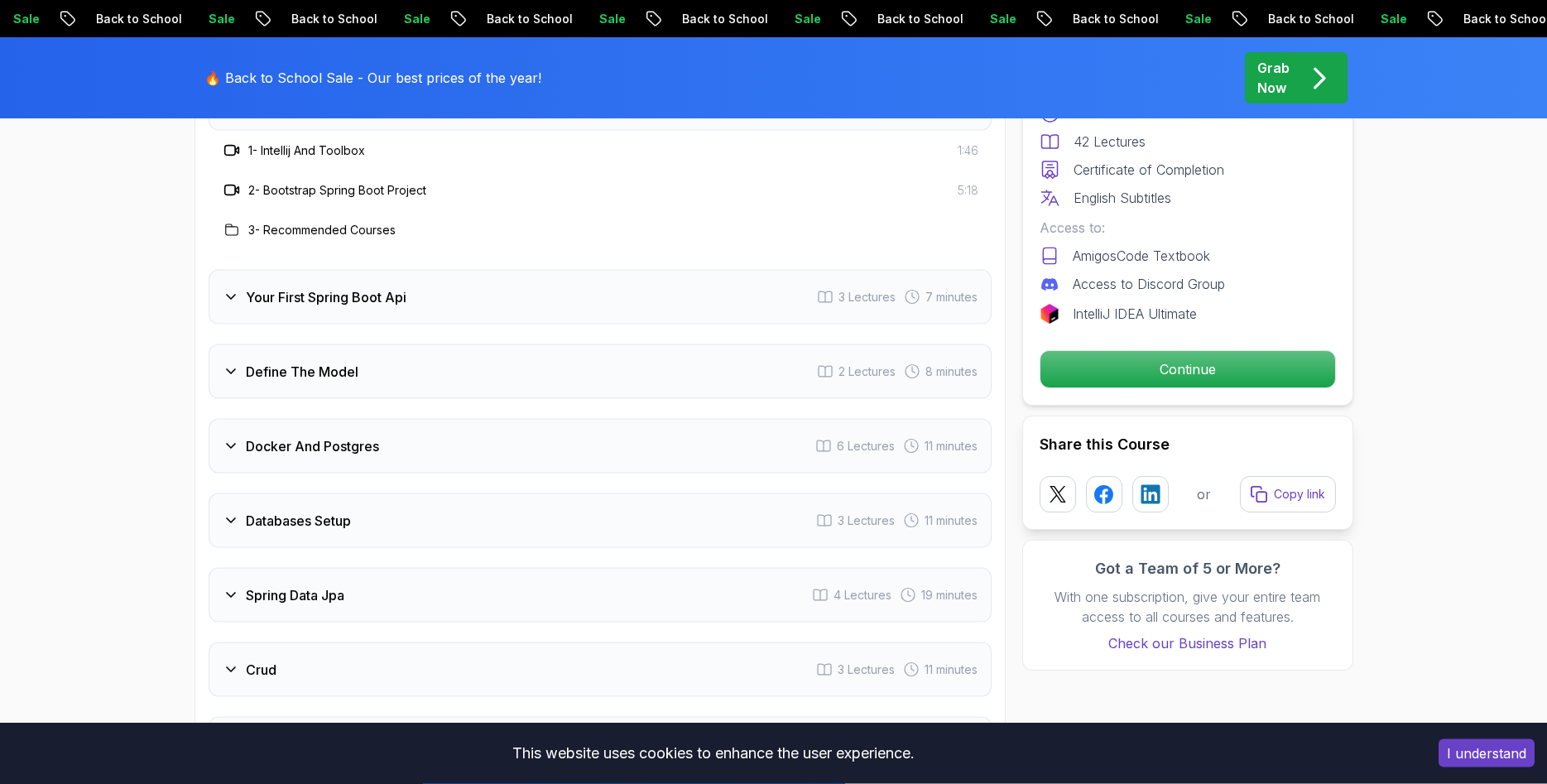
scroll to position [2363, 0]
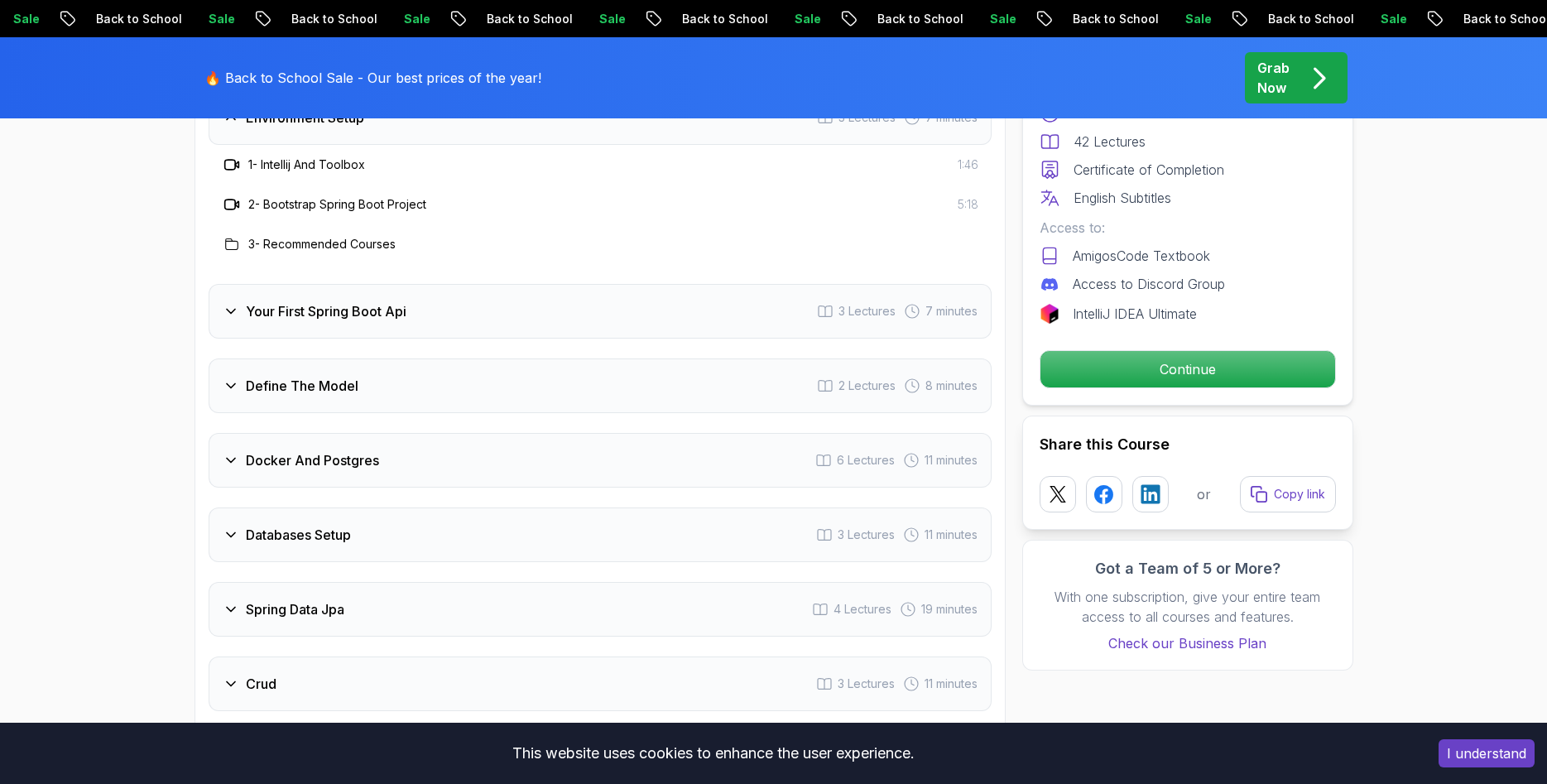
click at [392, 312] on div "Your First Spring Boot Api 3 Lectures 7 minutes" at bounding box center [600, 311] width 783 height 55
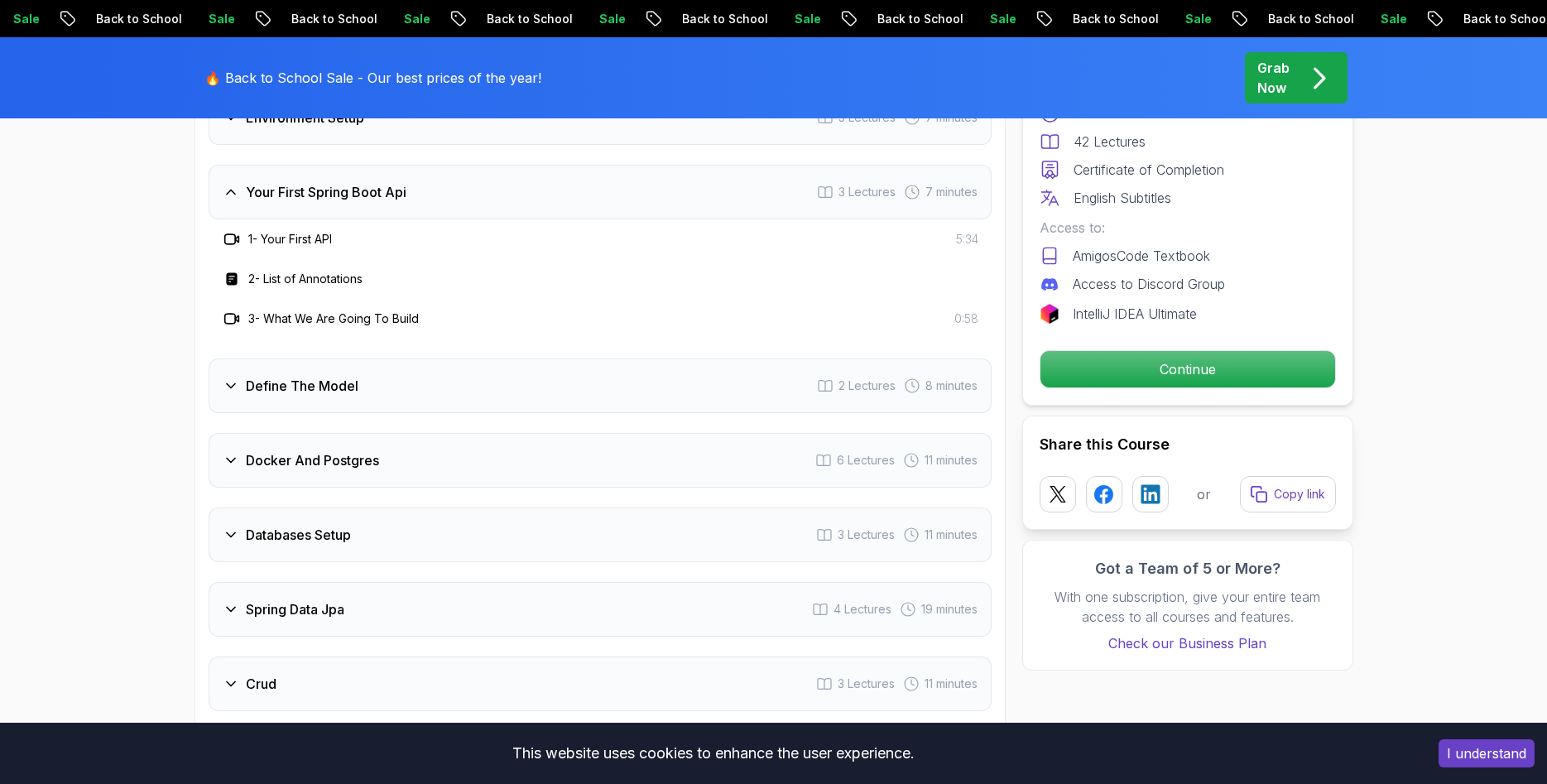
click at [373, 364] on div "Define The Model 2 Lectures 8 minutes" at bounding box center [600, 386] width 783 height 55
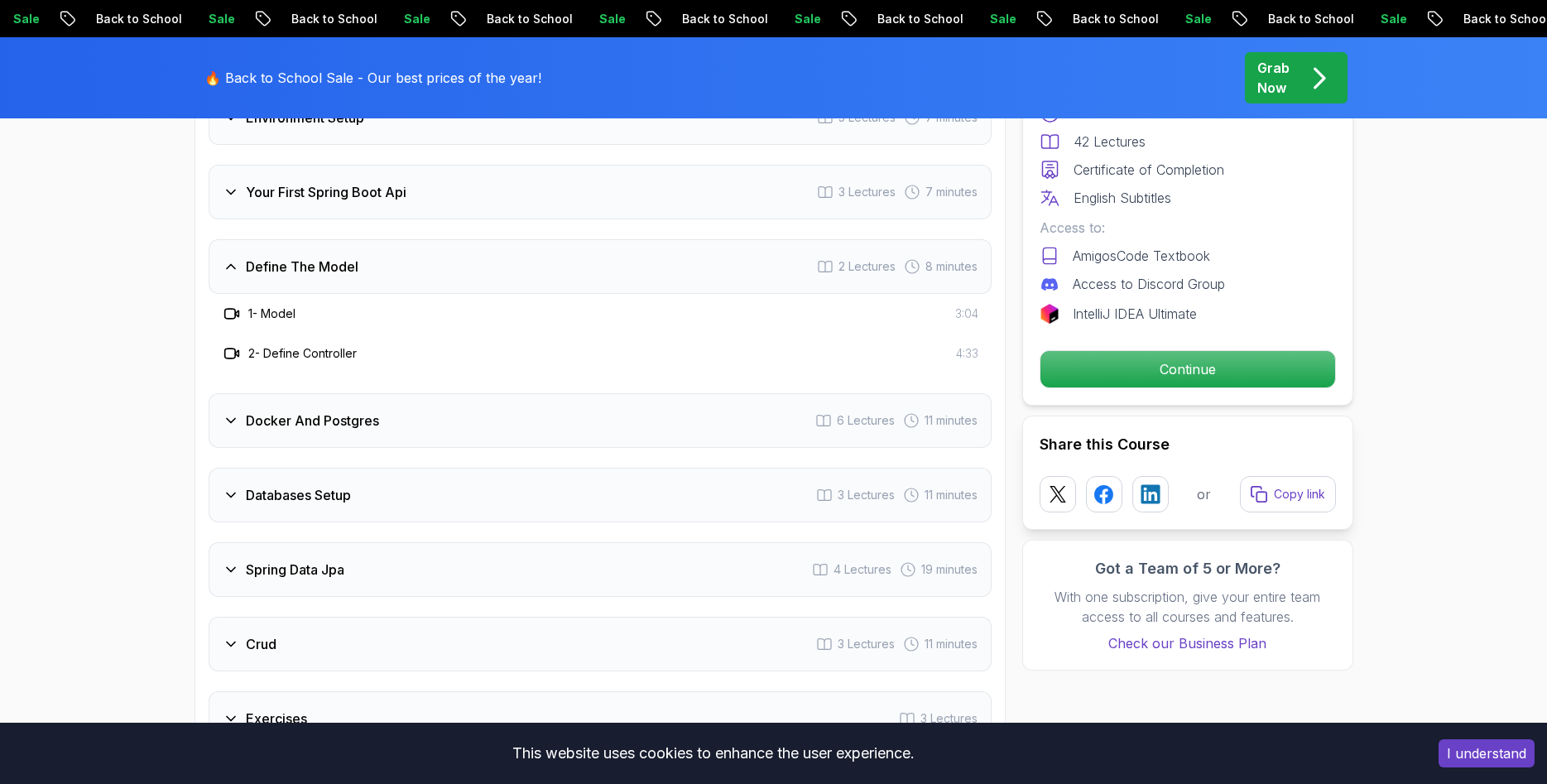
click at [359, 408] on div "Docker And Postgres 6 Lectures 11 minutes" at bounding box center [600, 420] width 783 height 55
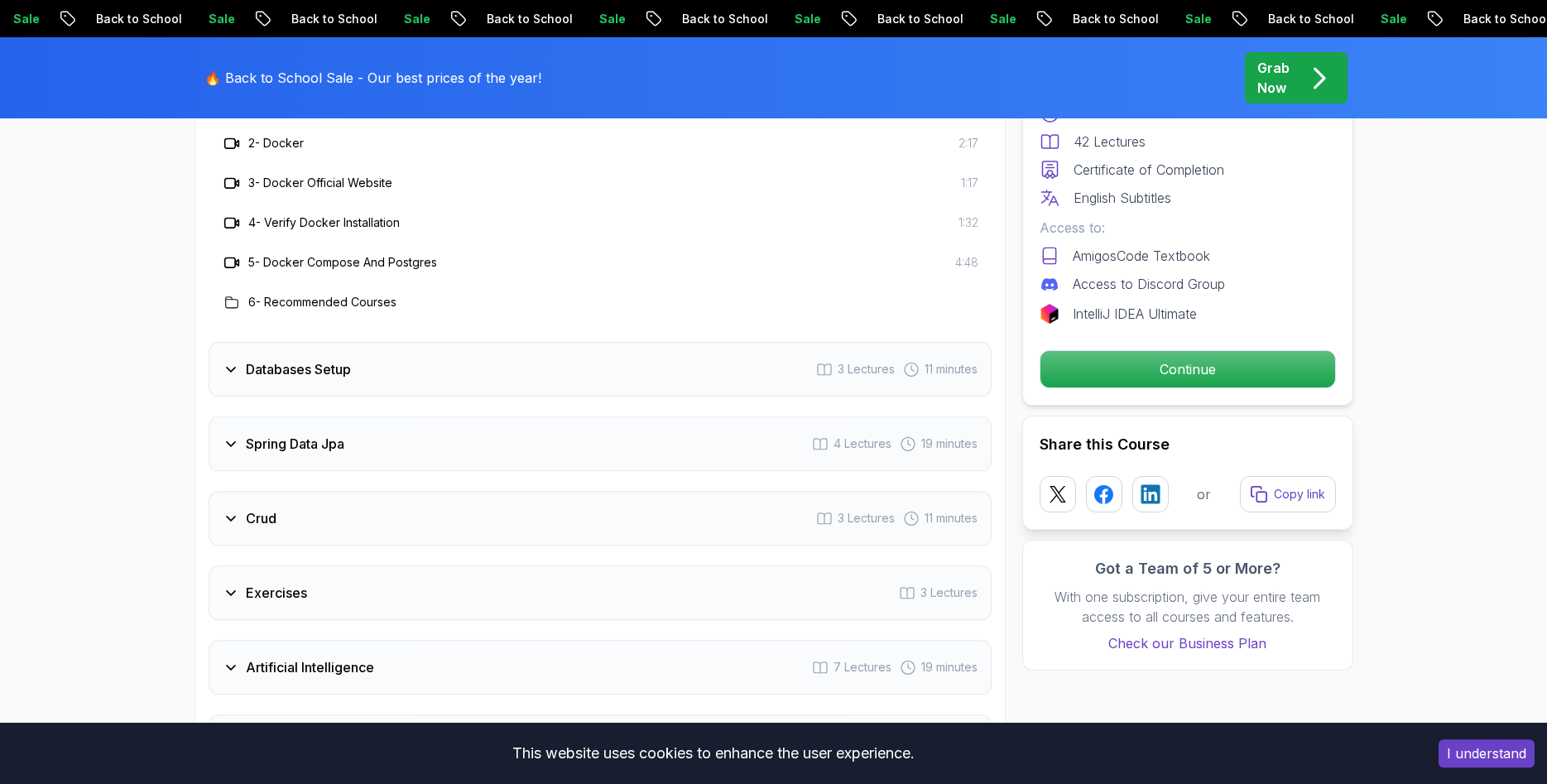
scroll to position [2701, 0]
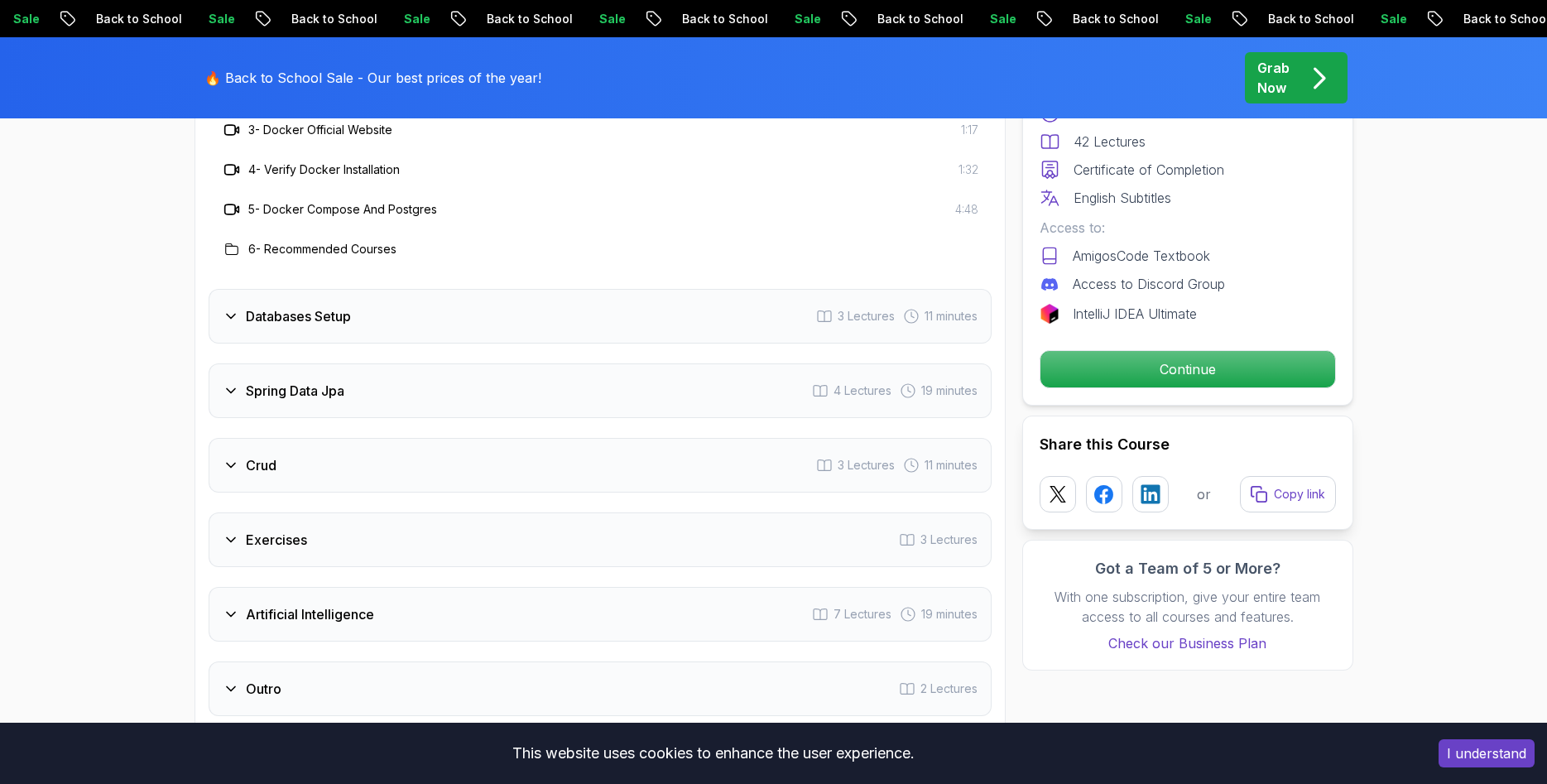
click at [363, 307] on div "Databases Setup 3 Lectures 11 minutes" at bounding box center [600, 316] width 783 height 55
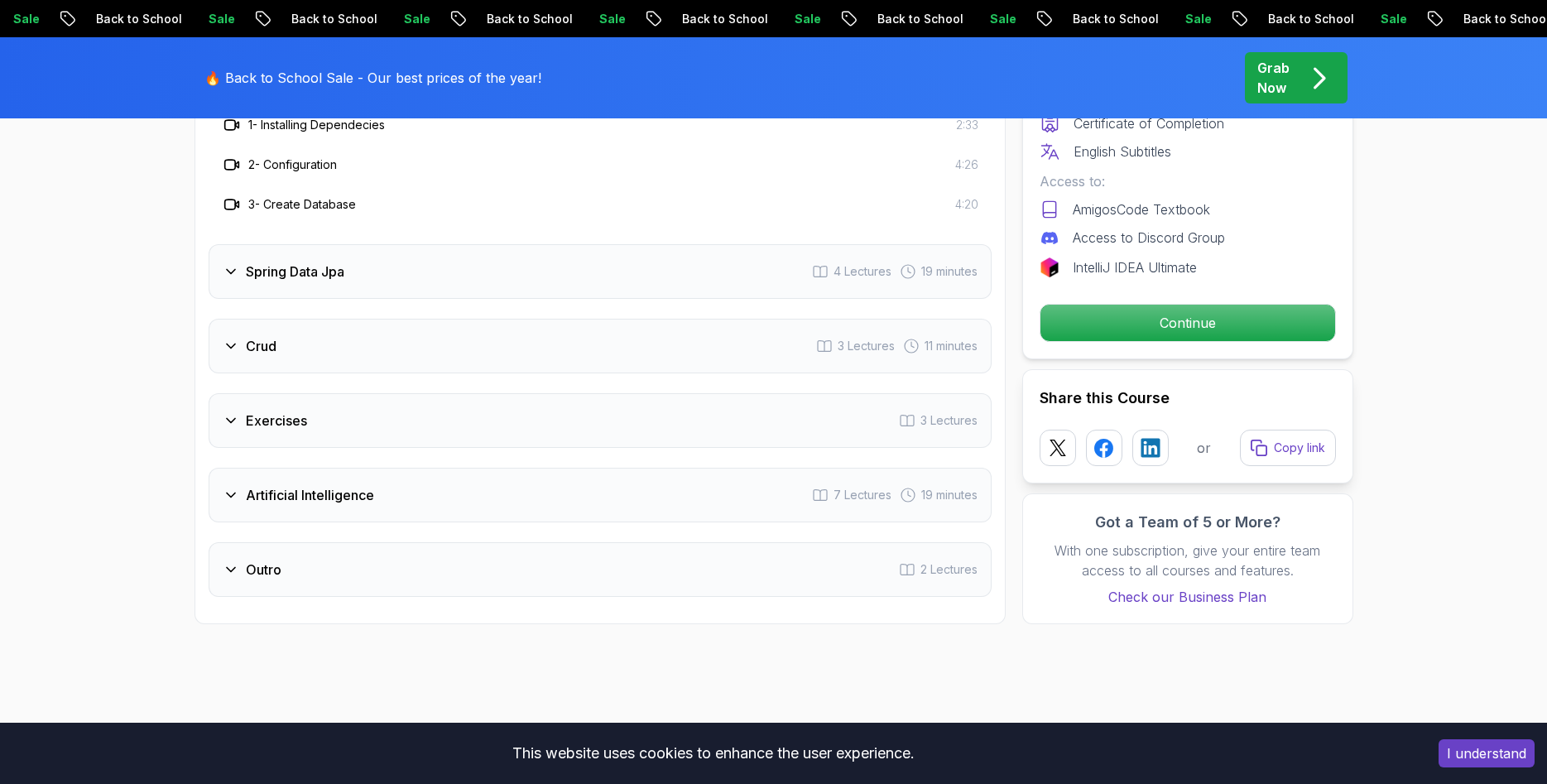
click at [352, 255] on div "Spring Data Jpa 4 Lectures 19 minutes" at bounding box center [600, 271] width 783 height 55
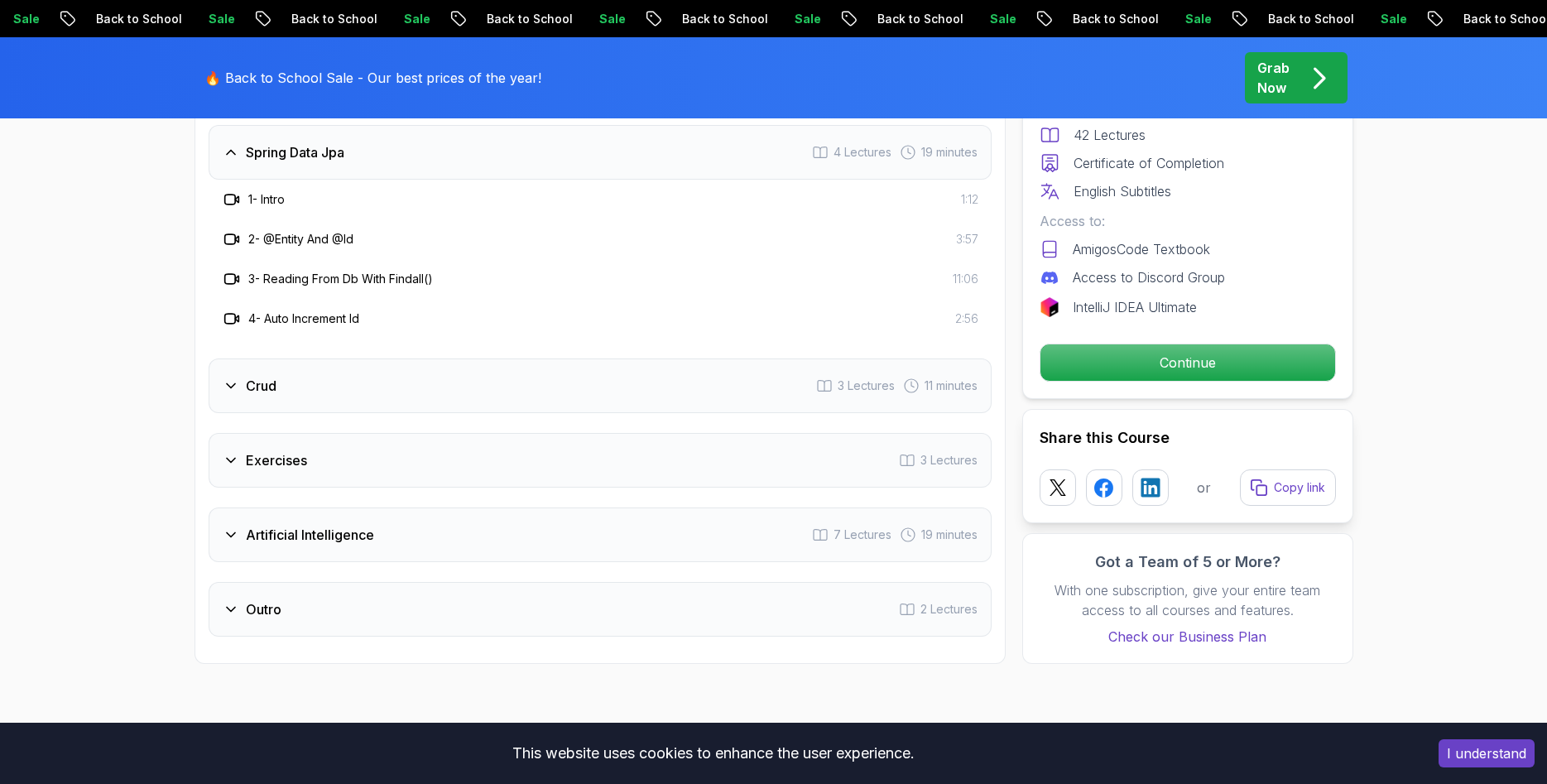
click at [349, 359] on div "Crud 3 Lectures 11 minutes" at bounding box center [600, 386] width 783 height 55
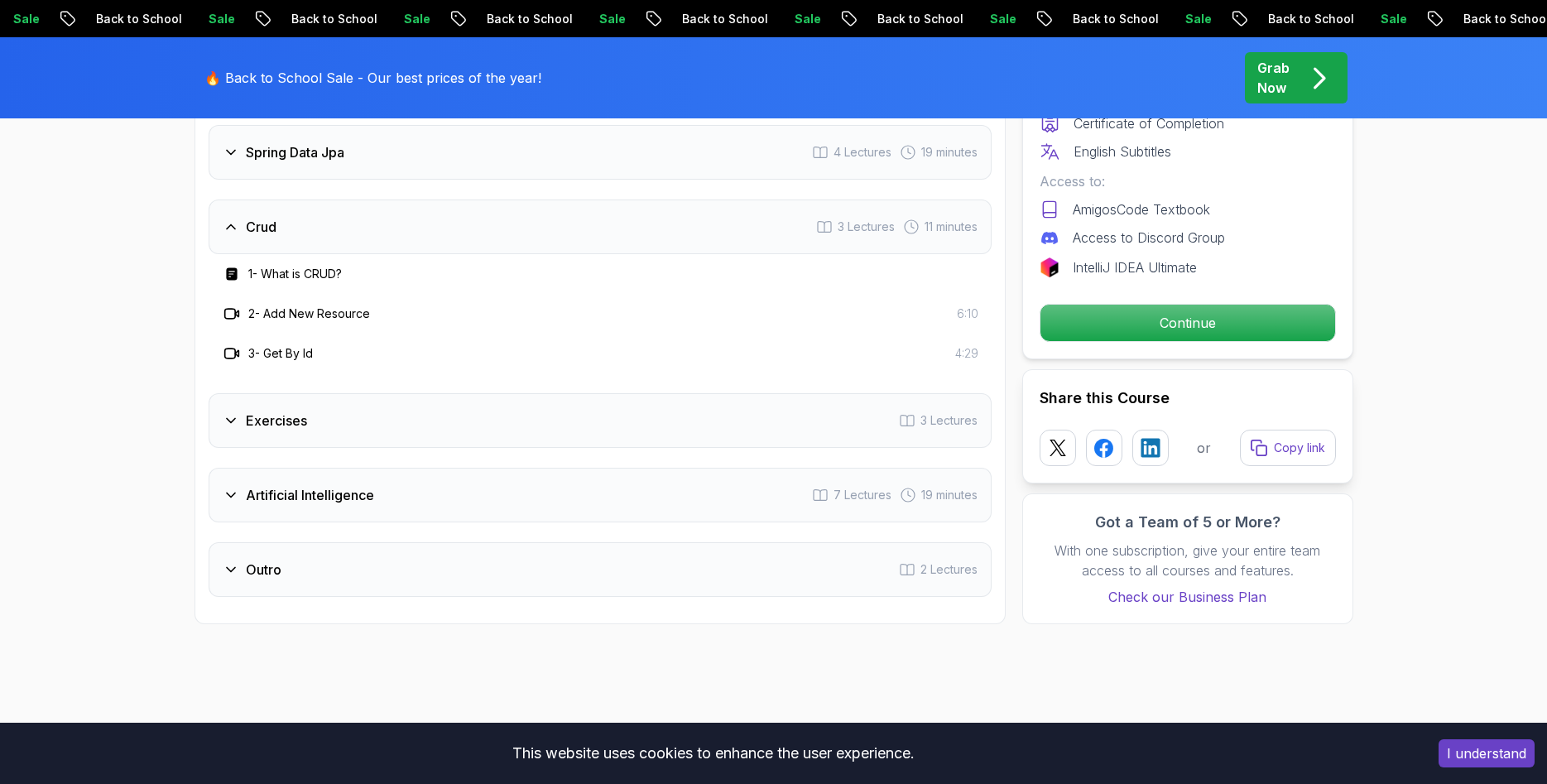
click at [395, 420] on div "Exercises 3 Lectures" at bounding box center [600, 420] width 783 height 55
click at [399, 492] on div "Artificial Intelligence 7 Lectures 19 minutes" at bounding box center [600, 495] width 783 height 55
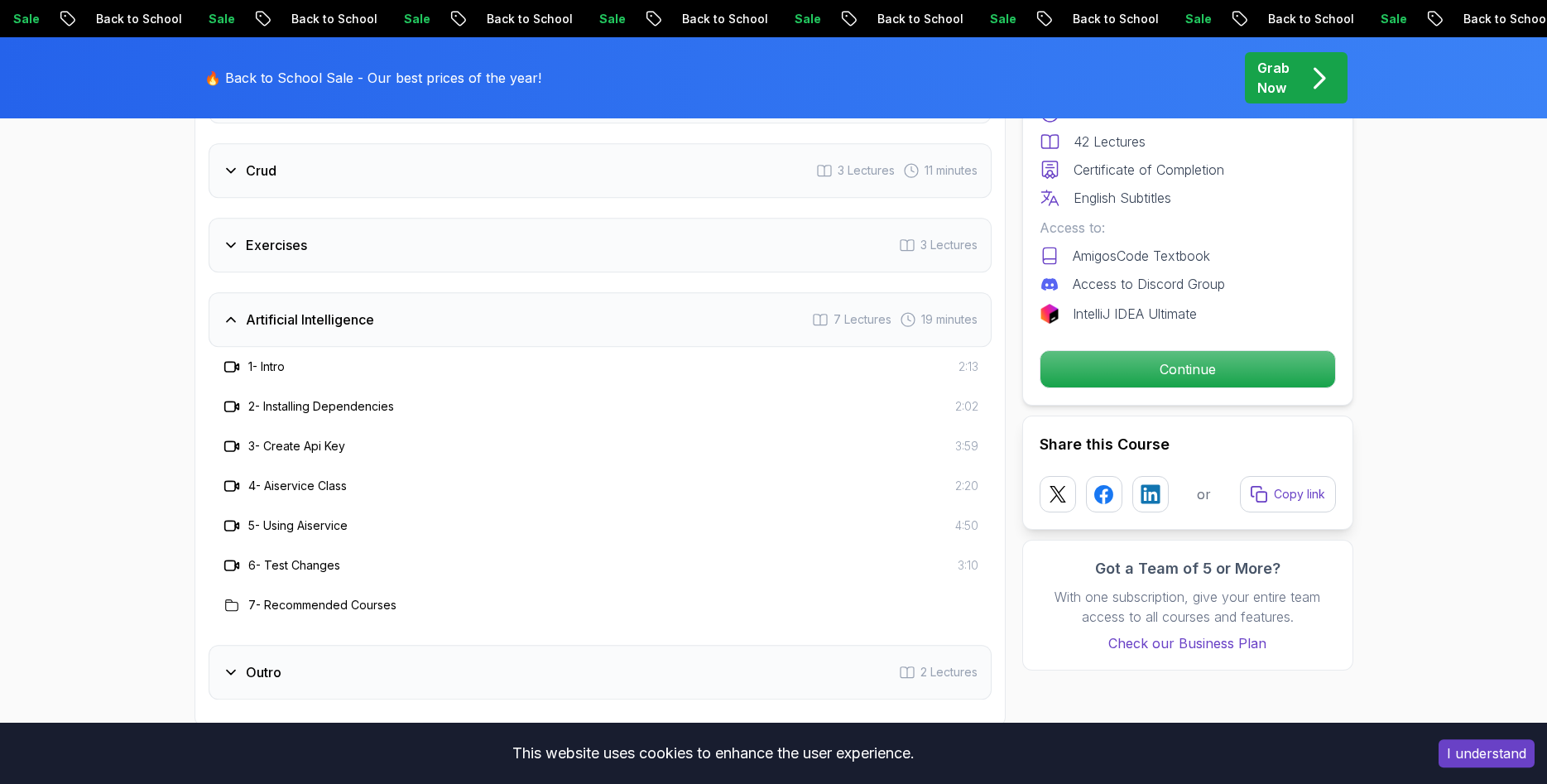
scroll to position [2954, 0]
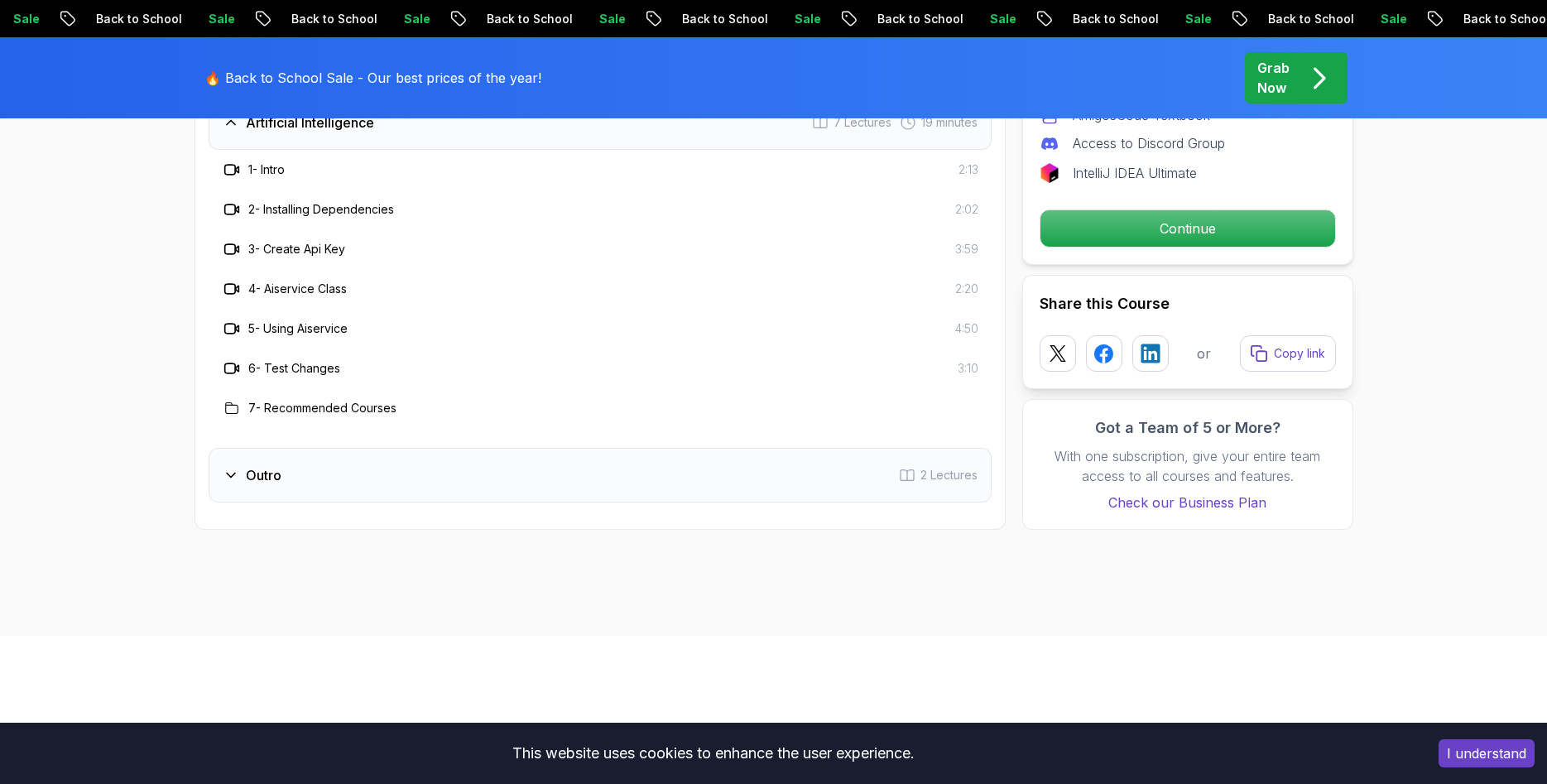
click at [353, 473] on div "Outro 2 Lectures" at bounding box center [600, 476] width 783 height 55
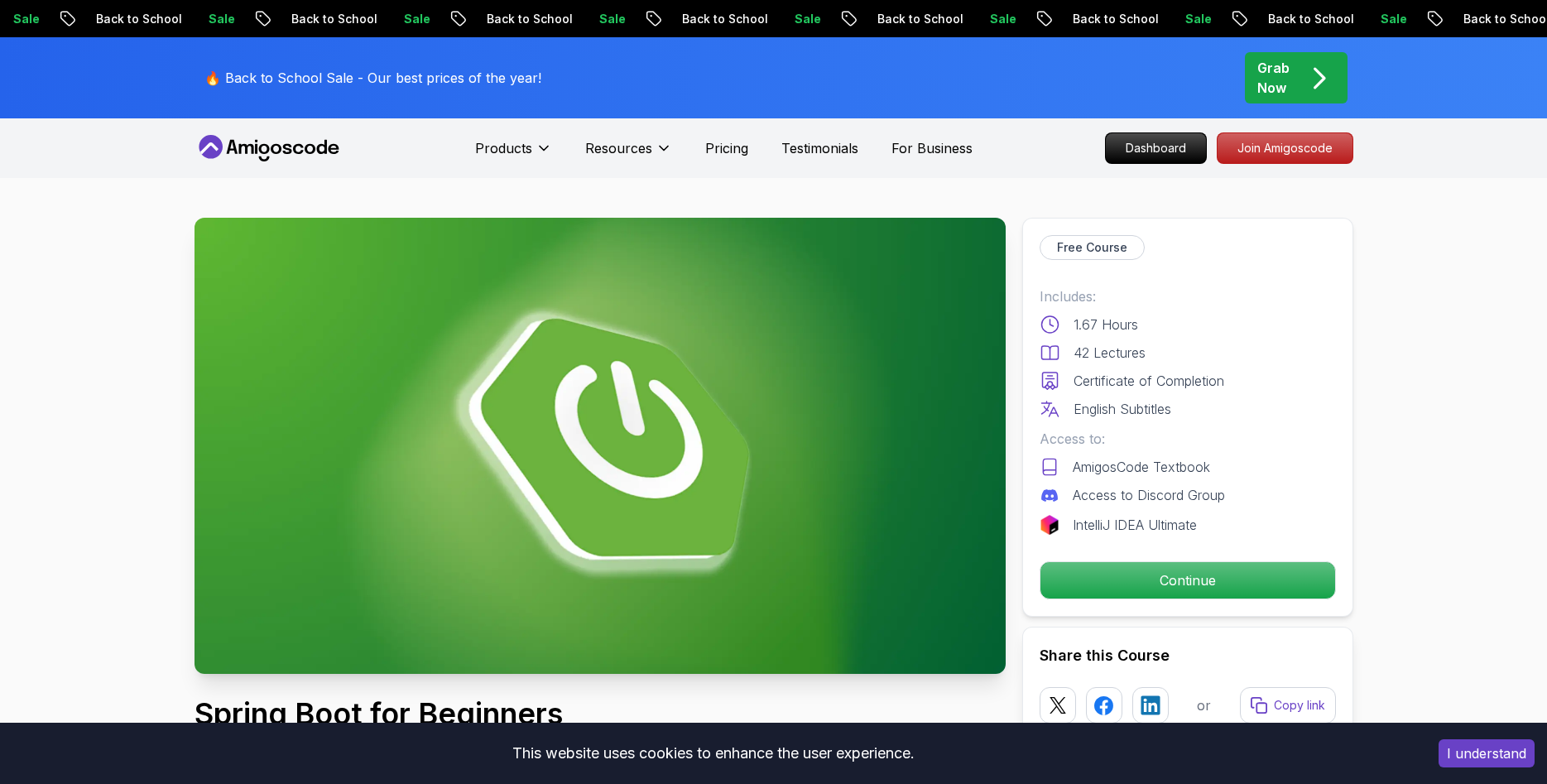
scroll to position [507, 0]
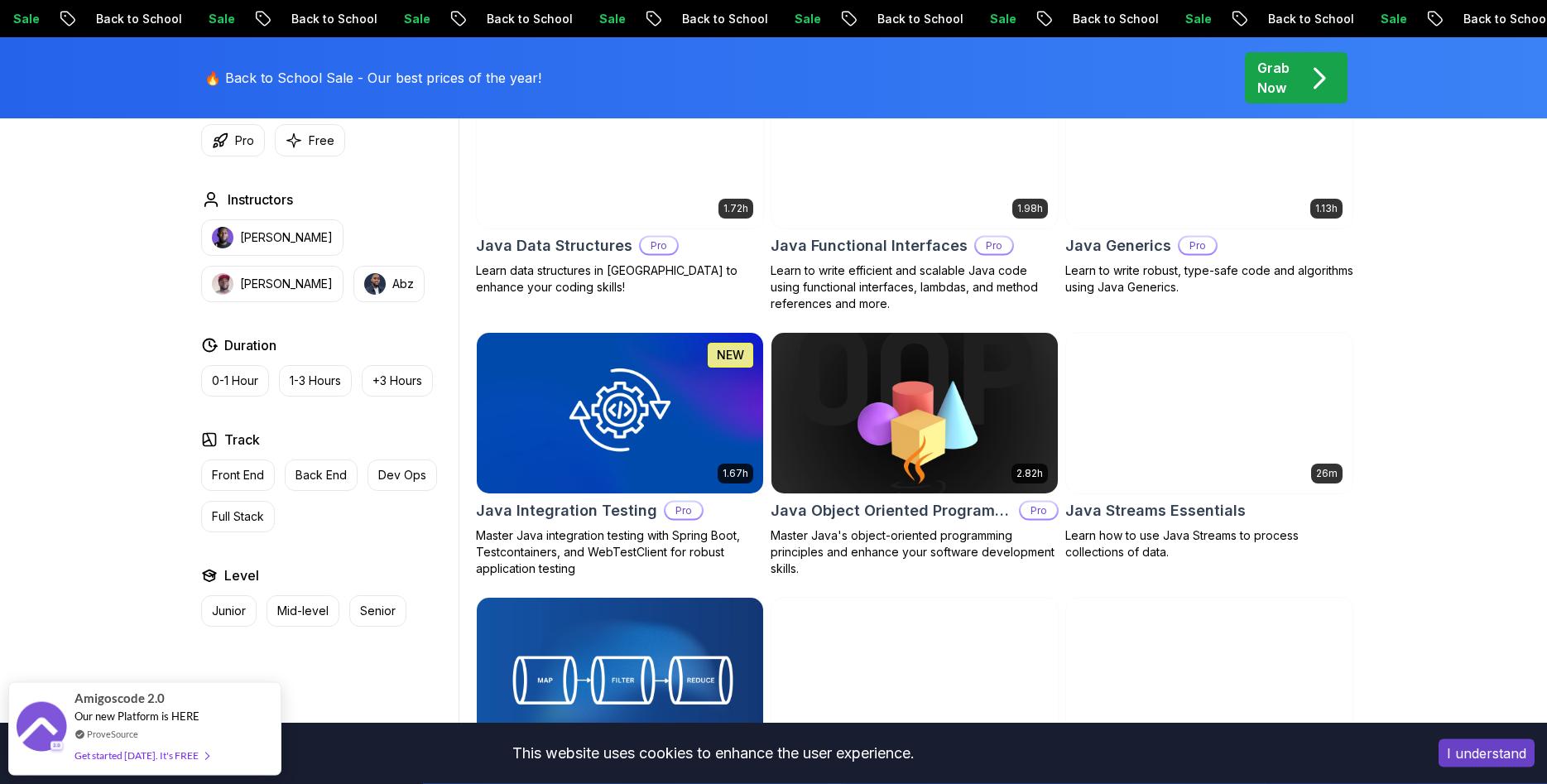
scroll to position [2448, 0]
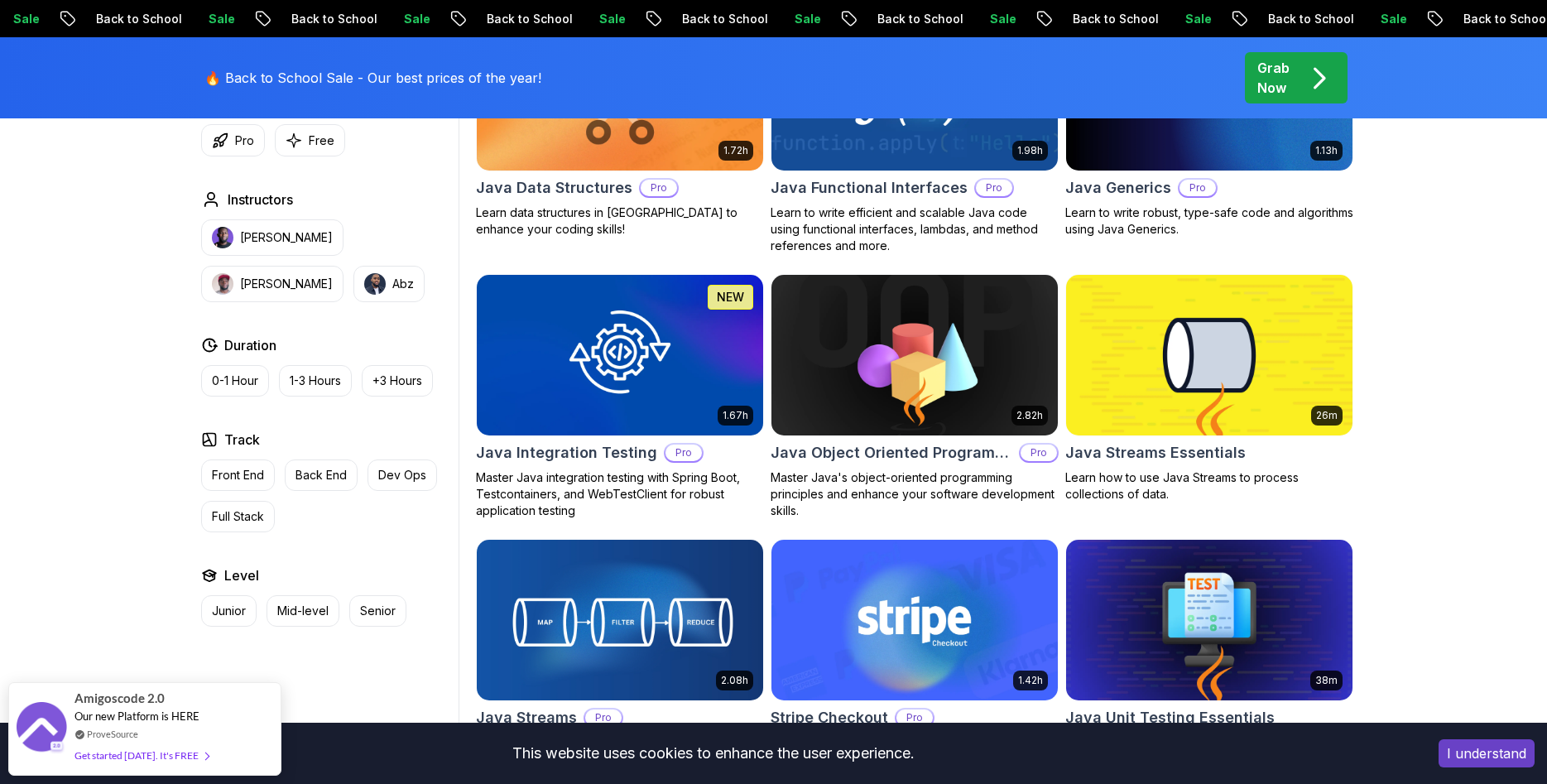
click at [1134, 385] on img at bounding box center [1209, 354] width 300 height 168
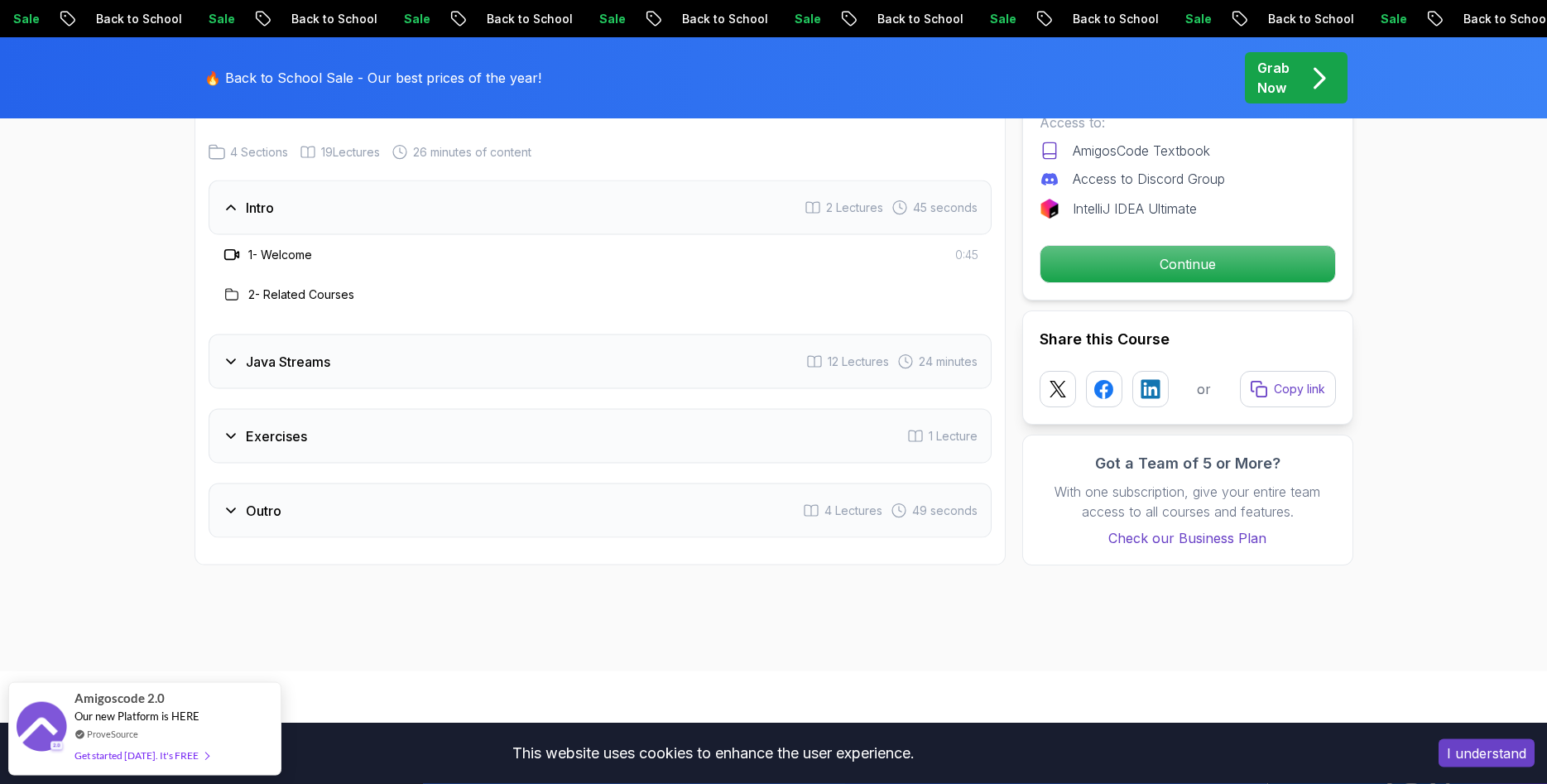
scroll to position [2279, 0]
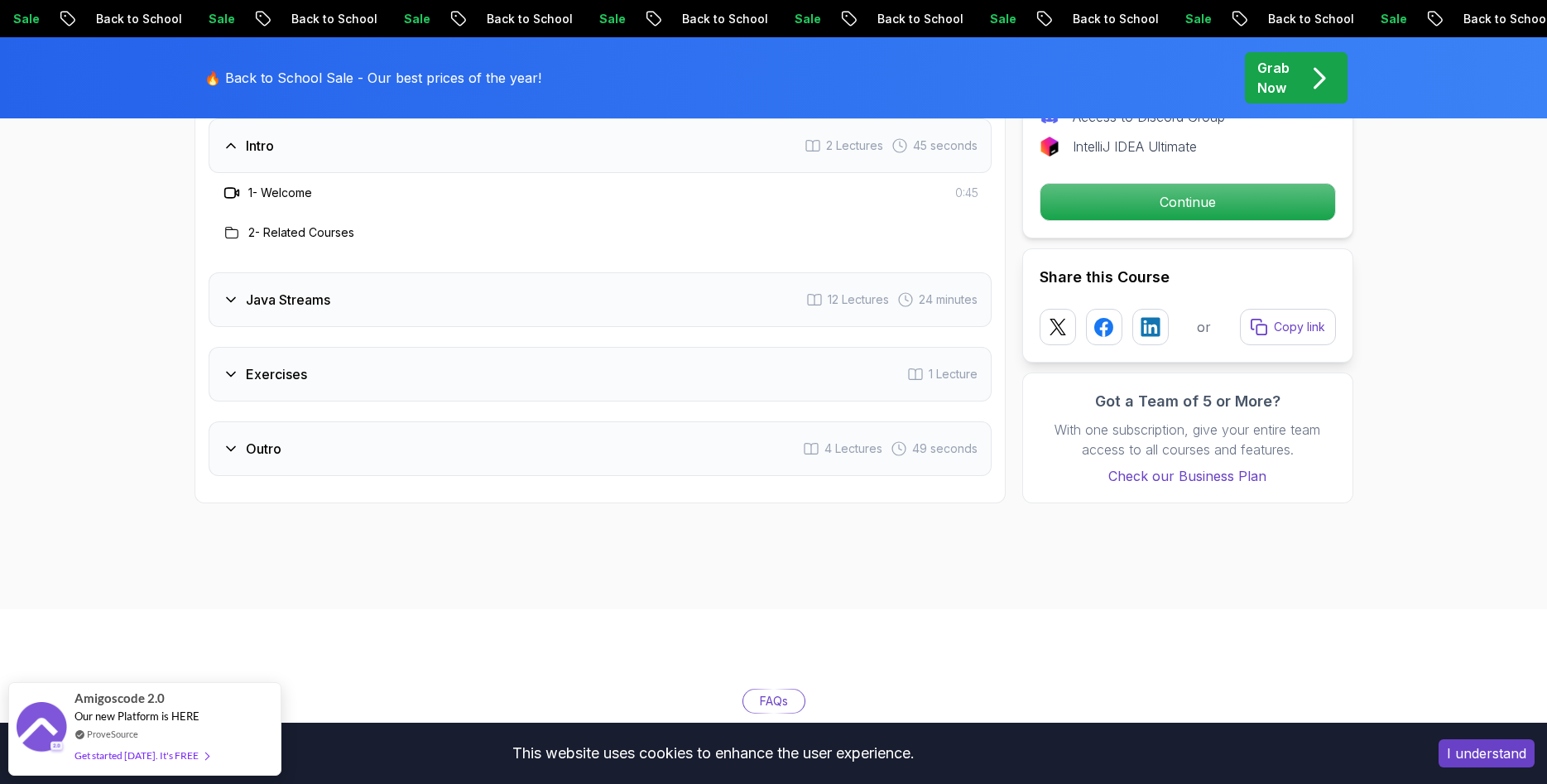
click at [293, 272] on div "Java Streams 12 Lectures 24 minutes" at bounding box center [600, 300] width 783 height 55
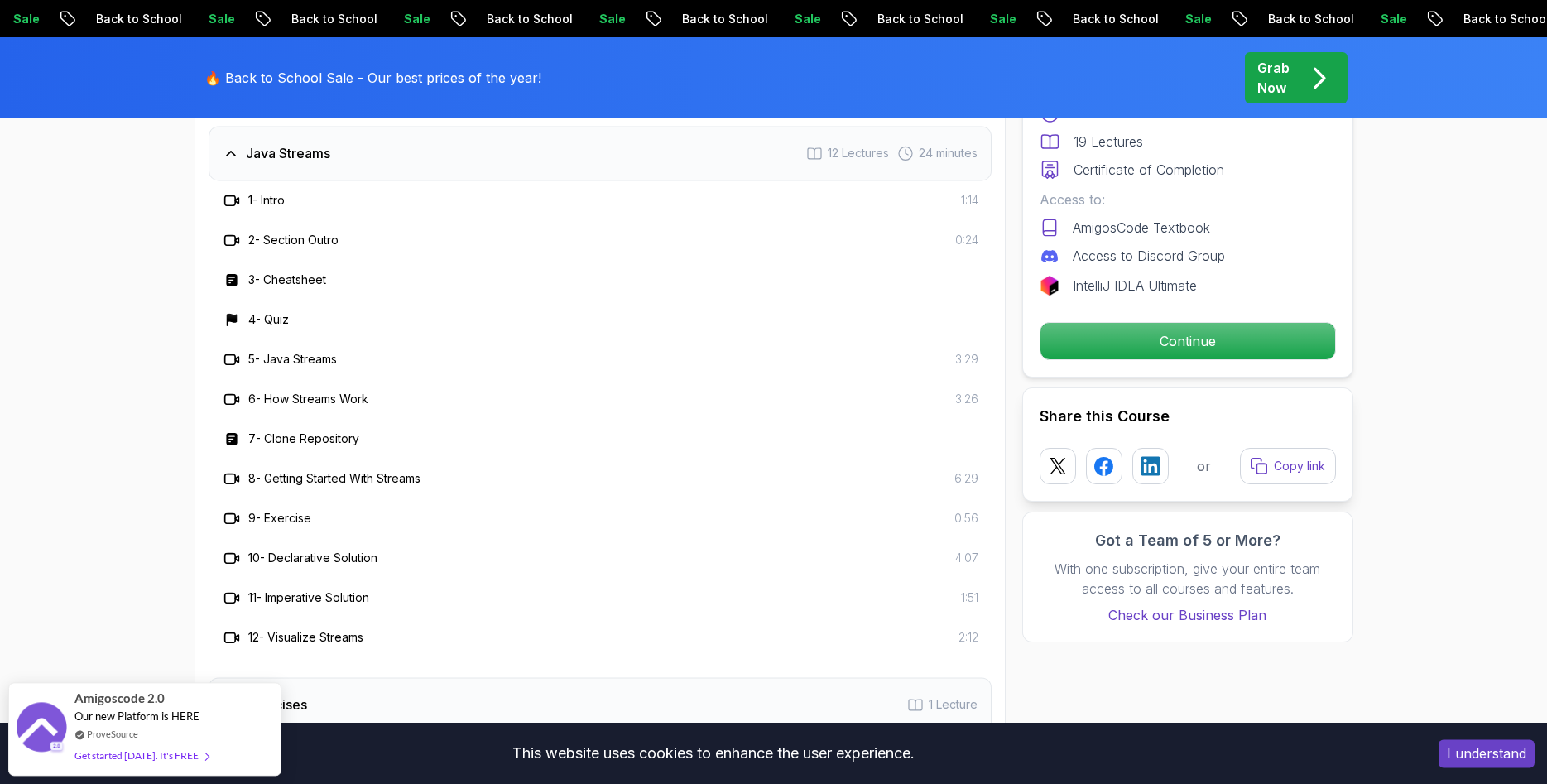
scroll to position [2786, 0]
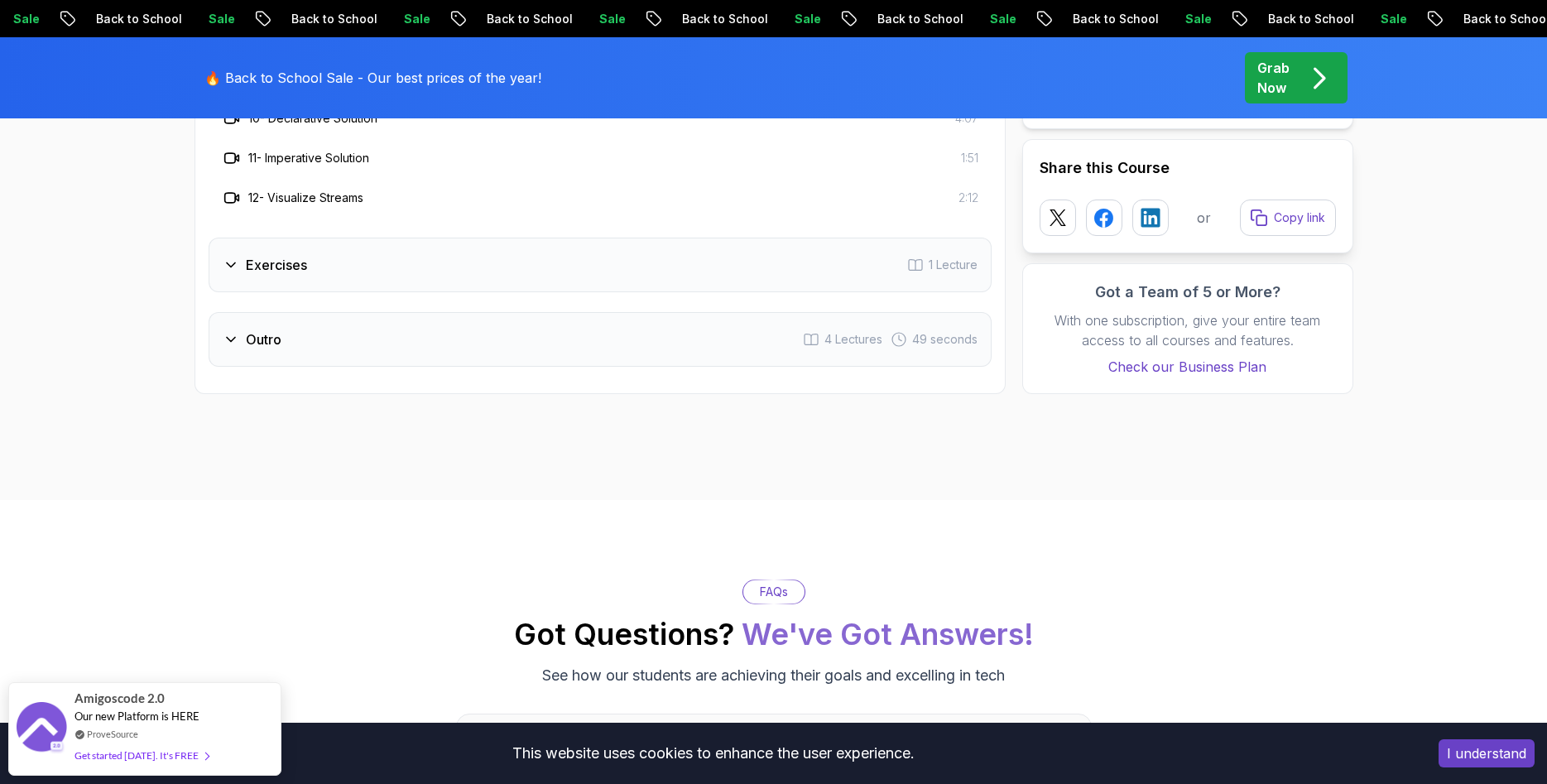
click at [317, 237] on div "Exercises 1 Lecture" at bounding box center [600, 265] width 783 height 55
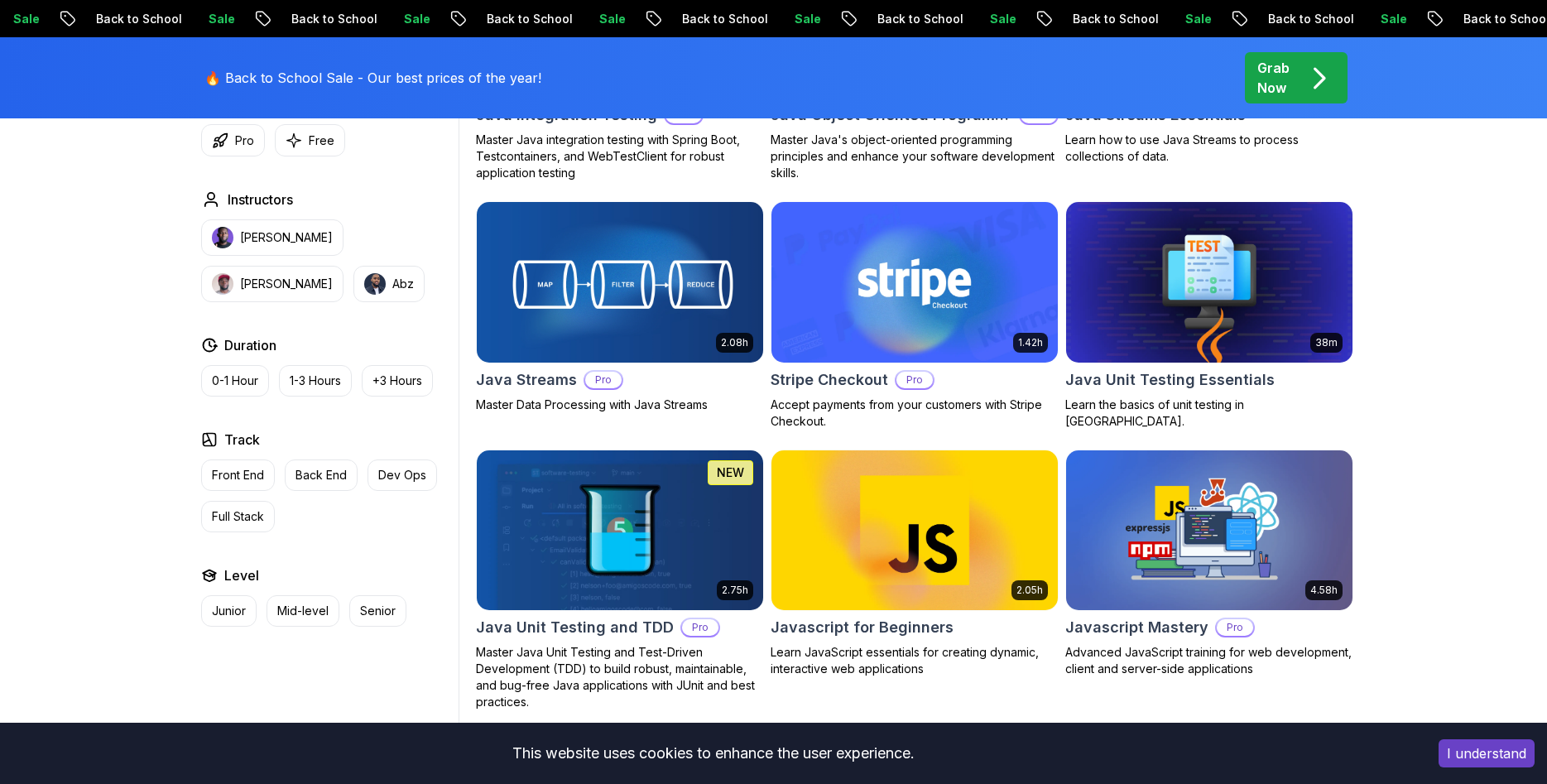
scroll to position [7799, 0]
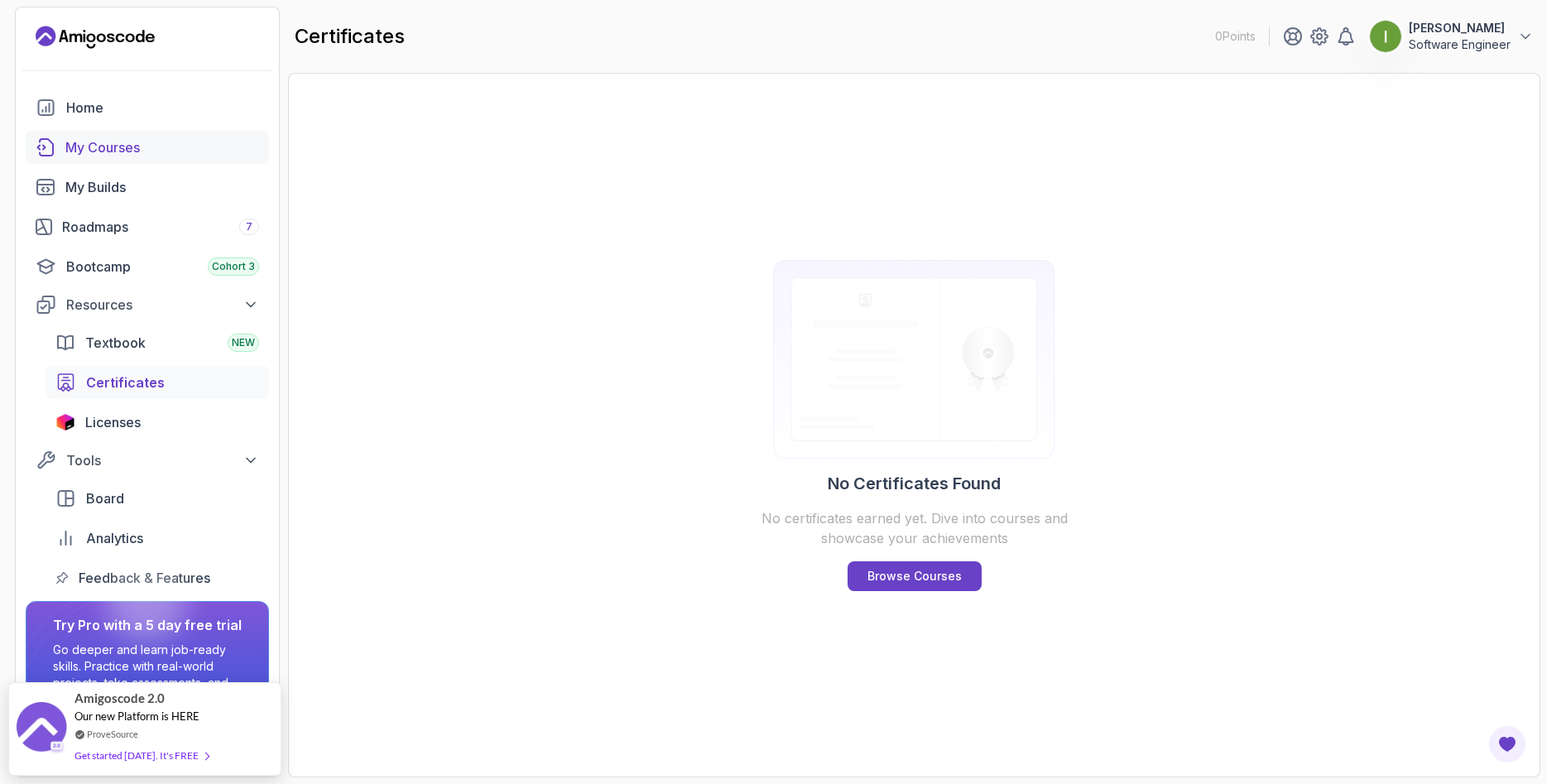
click at [122, 151] on div "My Courses" at bounding box center [162, 147] width 194 height 20
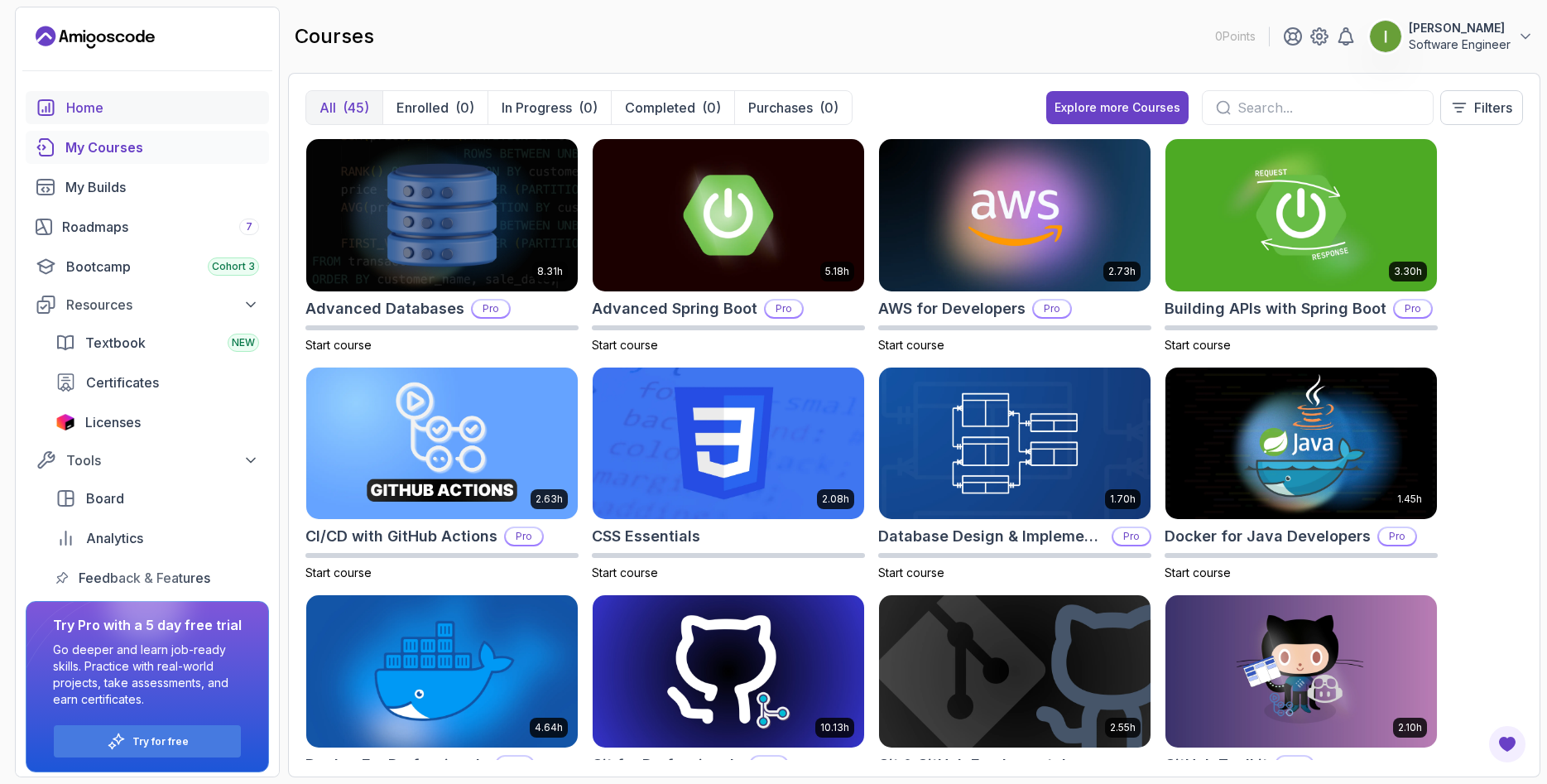
click at [87, 112] on div "Home" at bounding box center [162, 107] width 193 height 20
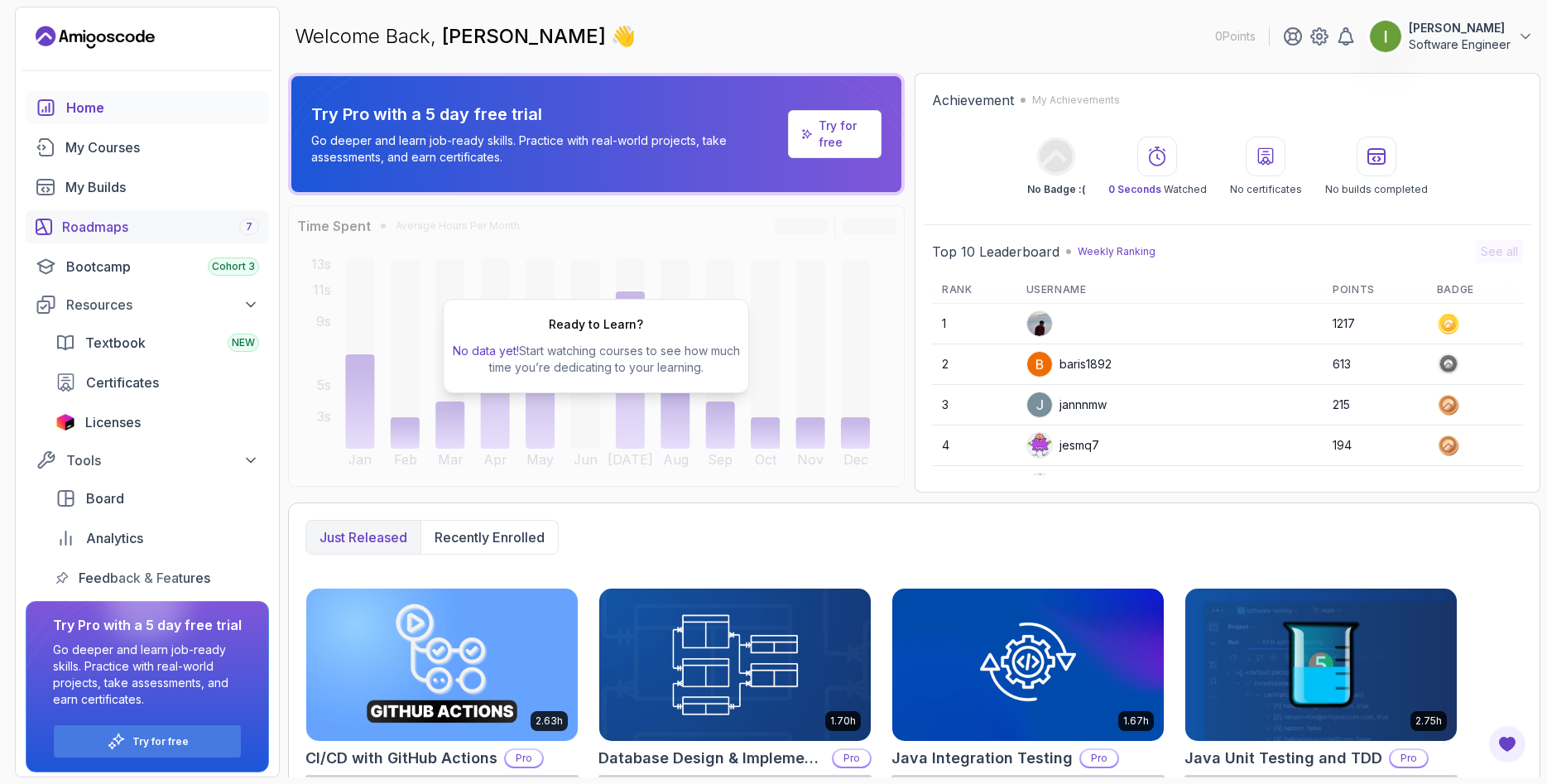
click at [127, 229] on div "Roadmaps 7" at bounding box center [160, 226] width 197 height 20
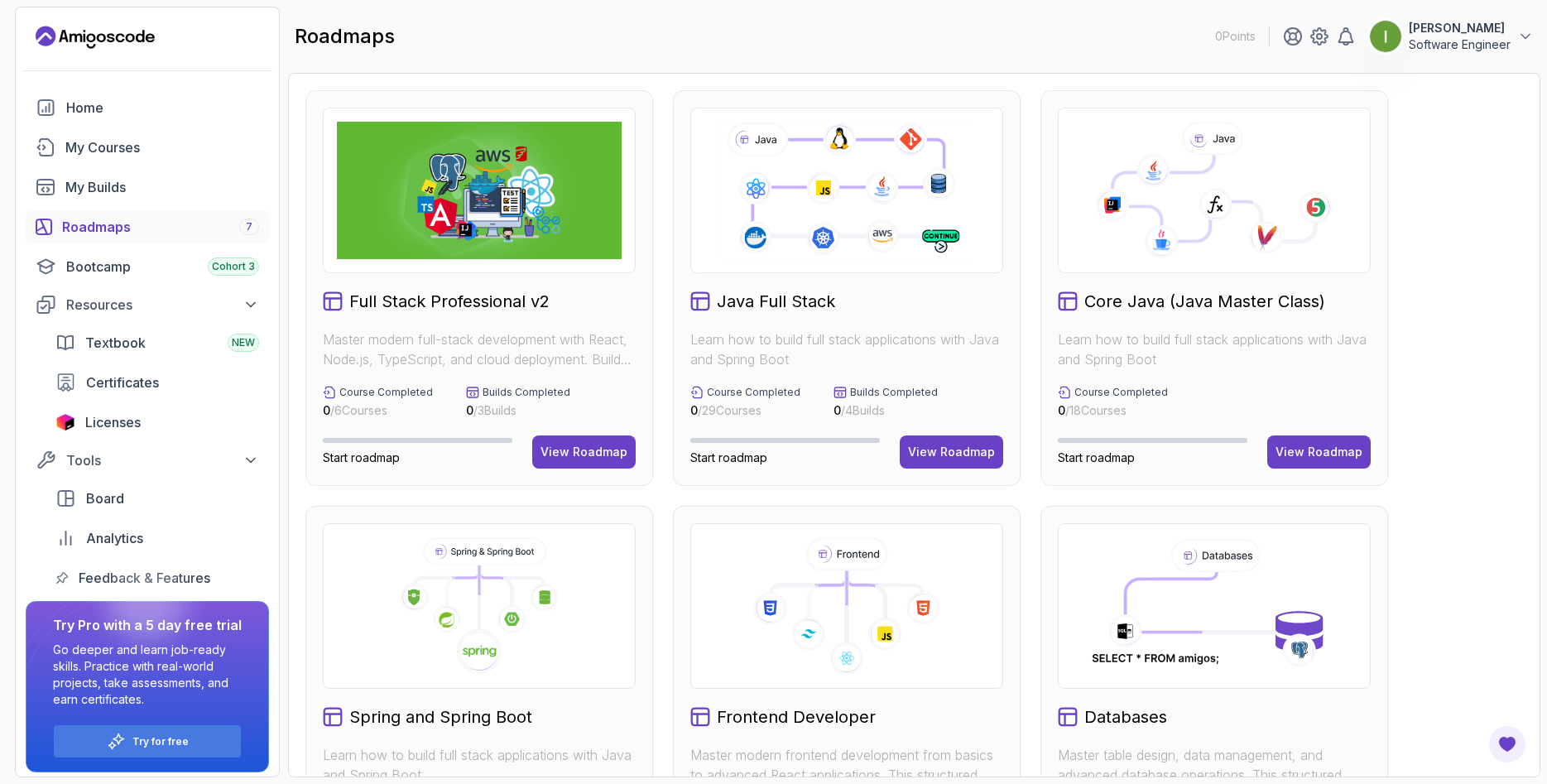
click at [462, 195] on img at bounding box center [480, 190] width 285 height 138
click at [577, 451] on div "View Roadmap" at bounding box center [584, 451] width 87 height 16
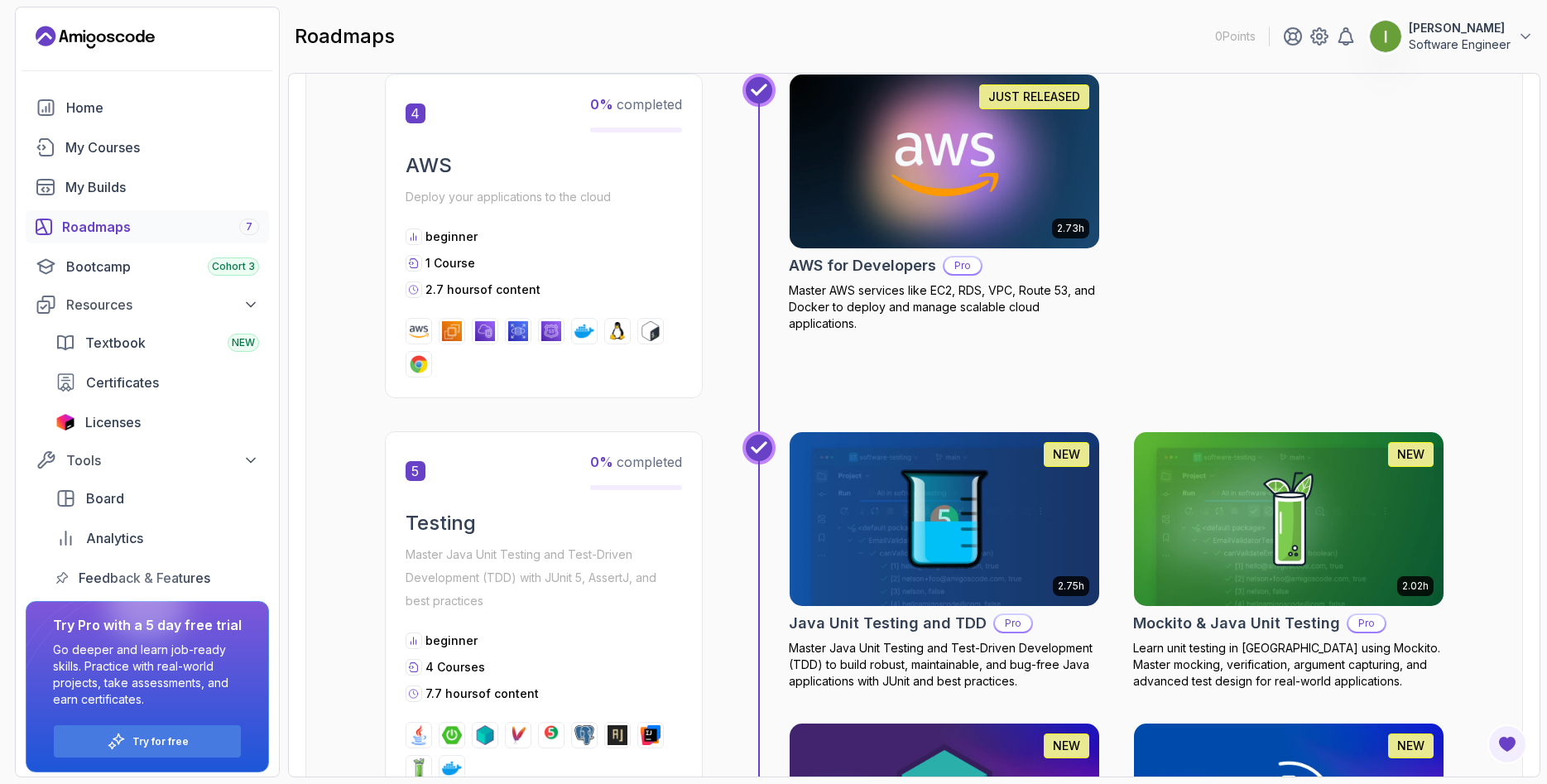
scroll to position [1887, 0]
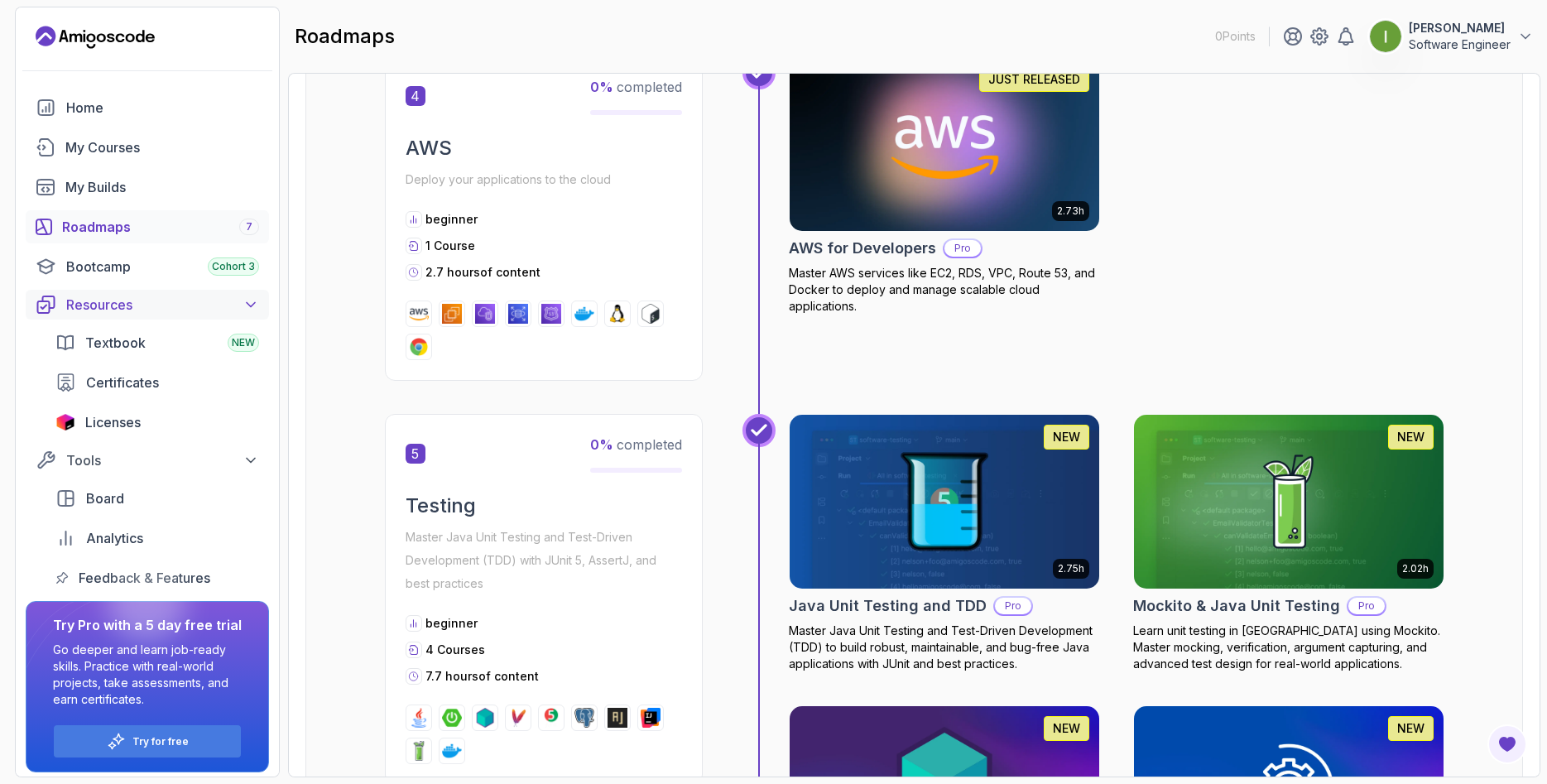
click at [118, 303] on div "Resources" at bounding box center [162, 304] width 193 height 20
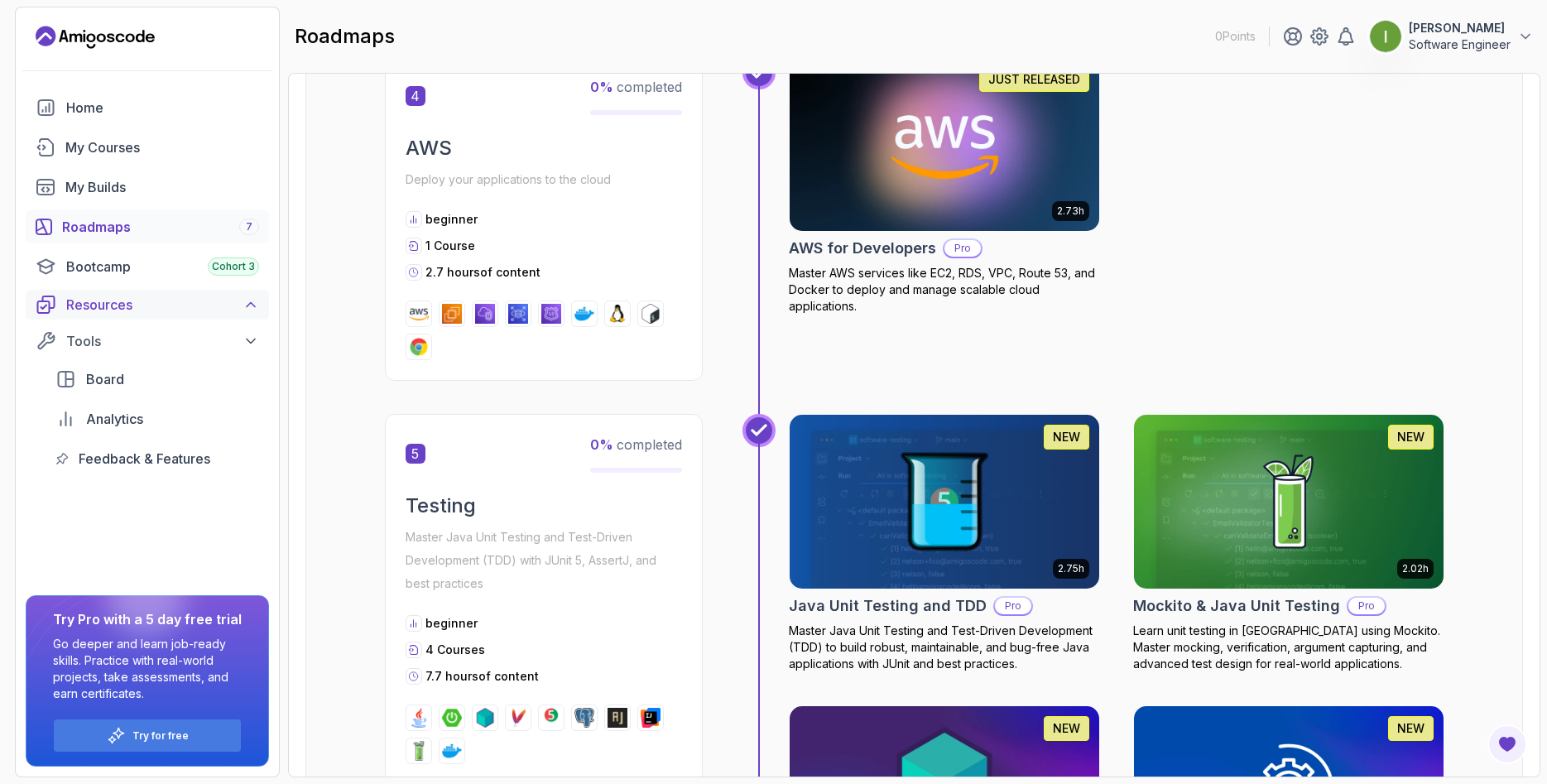
click at [118, 303] on div "Resources" at bounding box center [162, 304] width 193 height 20
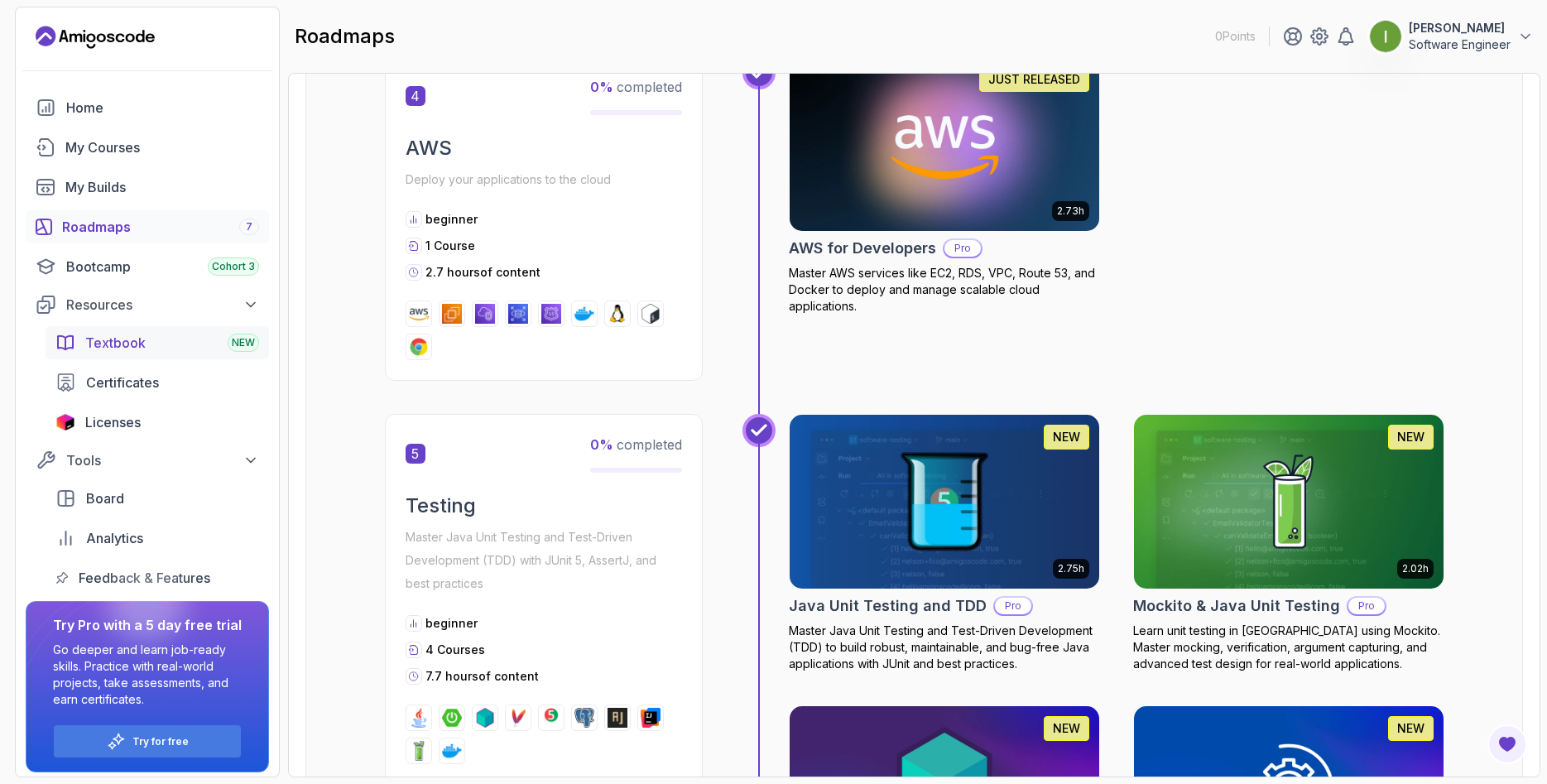
click at [143, 346] on span "Textbook" at bounding box center [116, 342] width 61 height 20
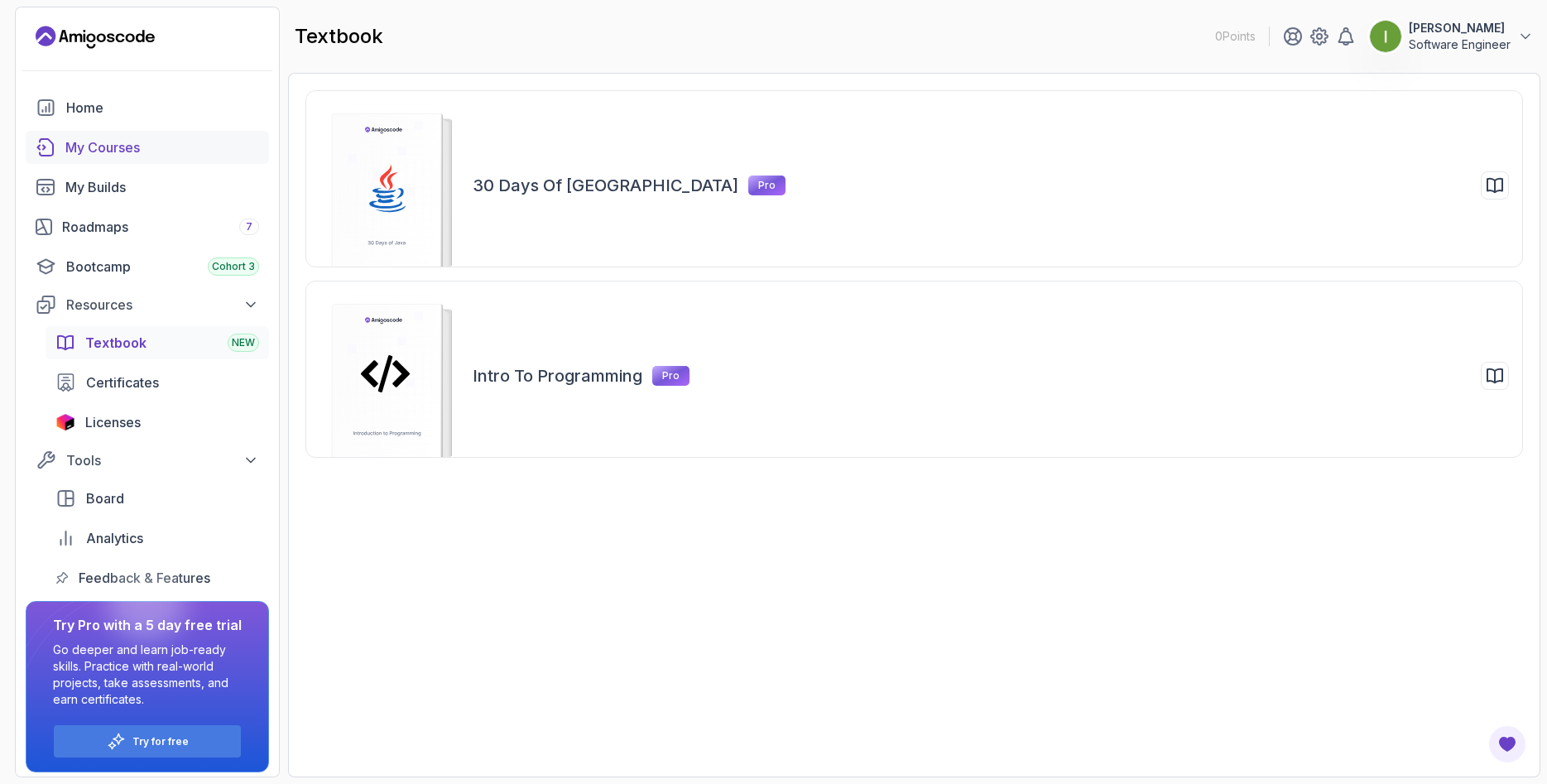
click at [122, 154] on div "My Courses" at bounding box center [162, 147] width 194 height 20
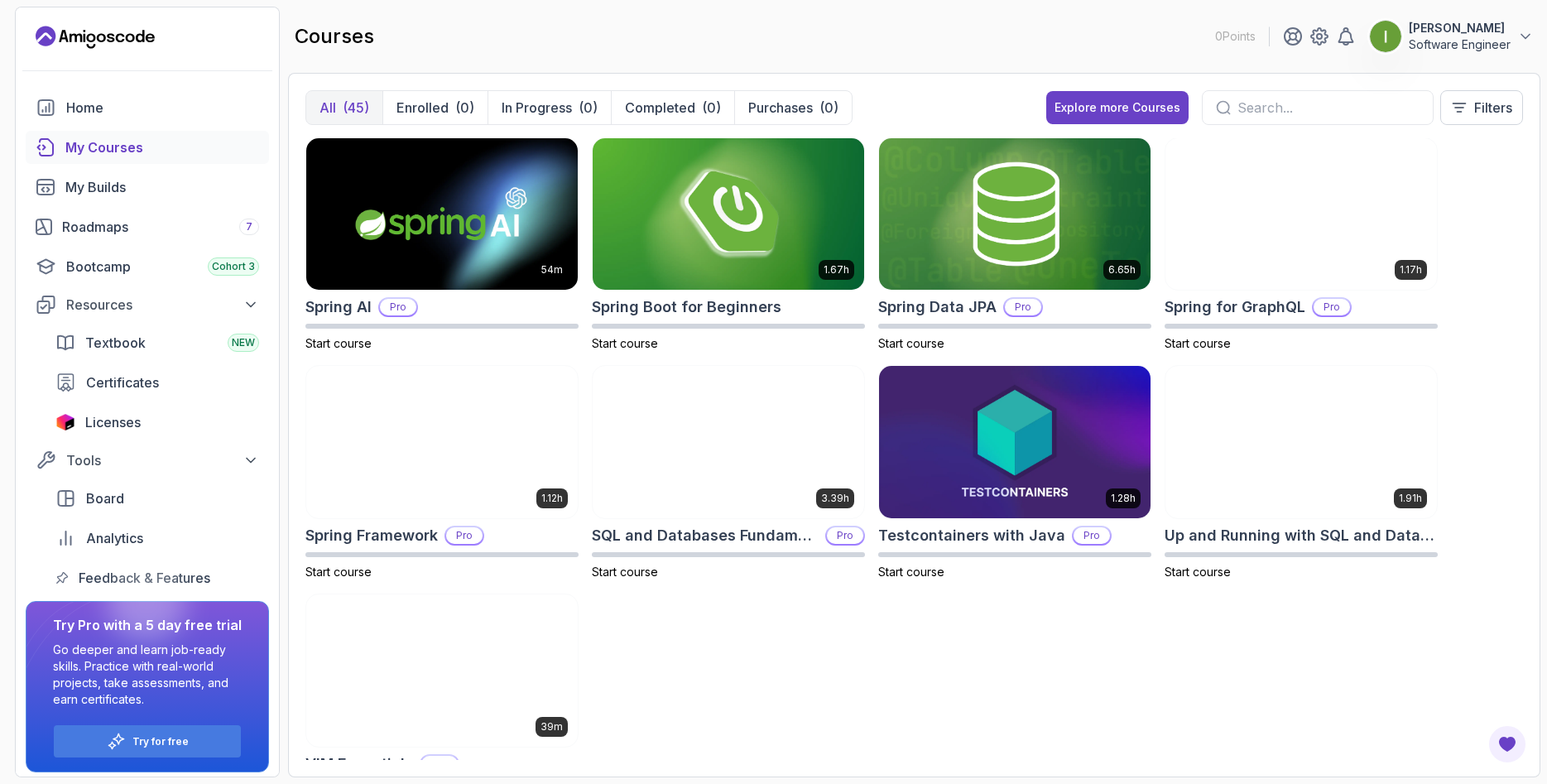
scroll to position [2122, 0]
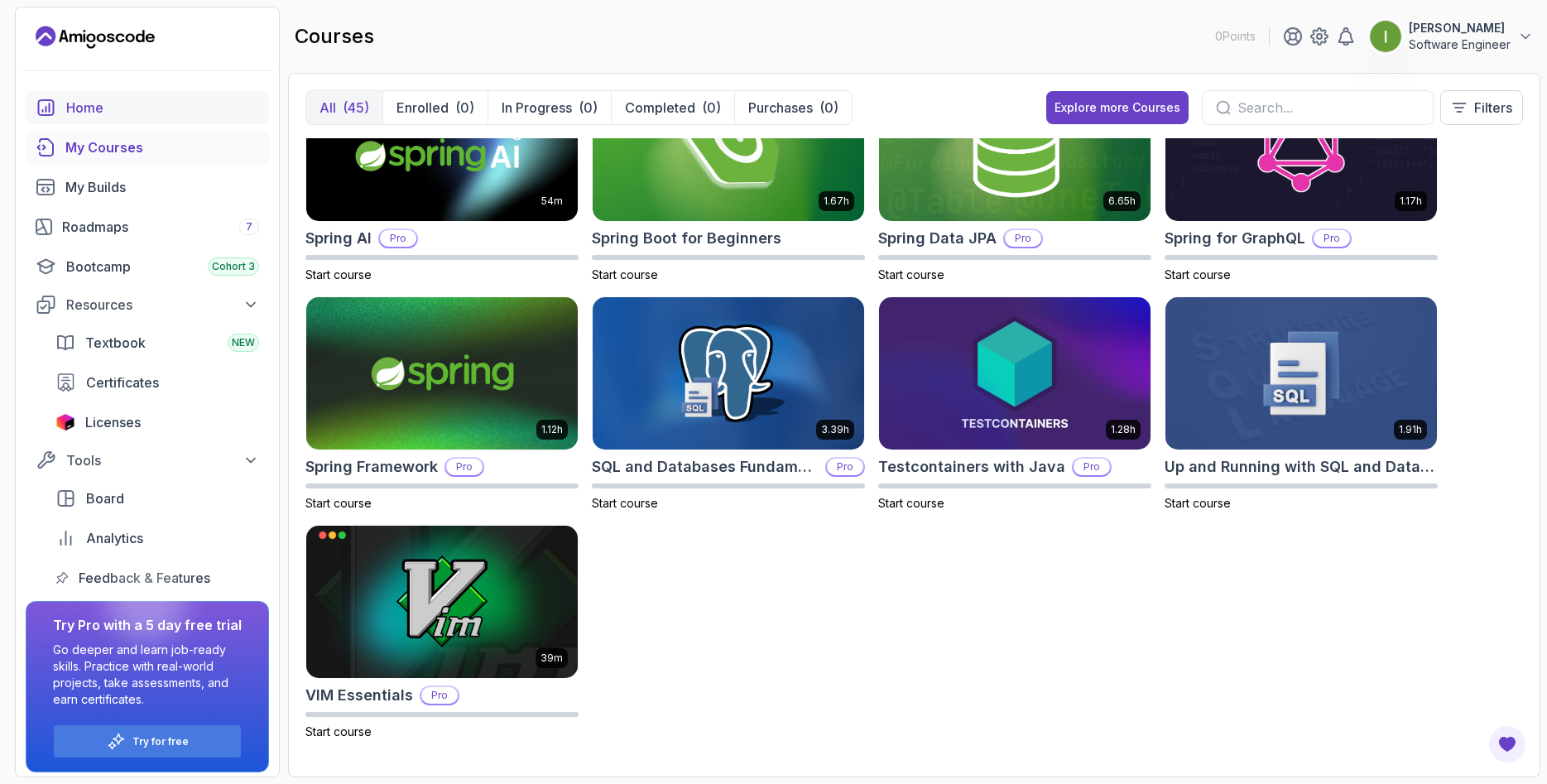
click at [89, 107] on div "Home" at bounding box center [162, 107] width 193 height 20
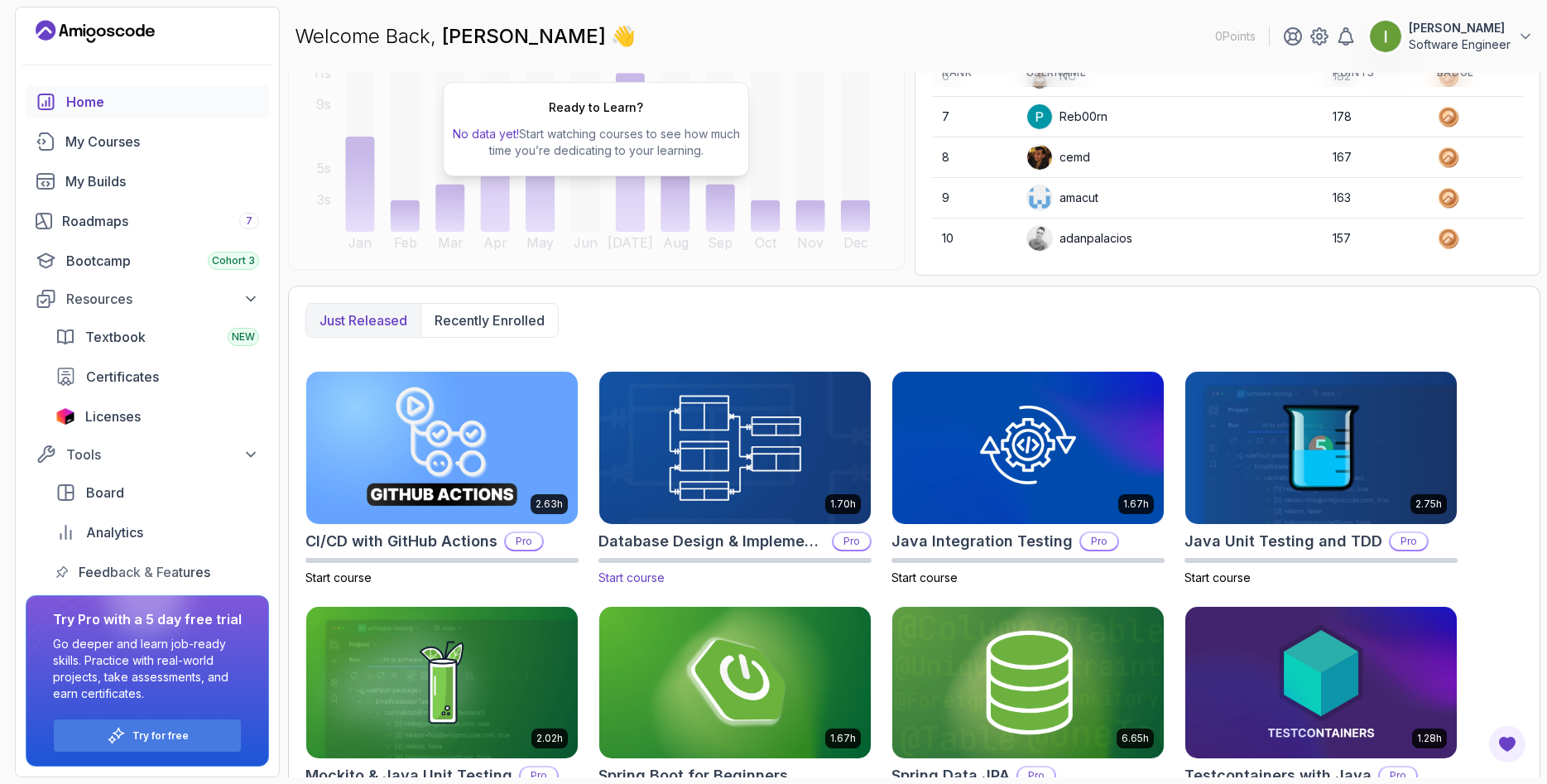
scroll to position [277, 0]
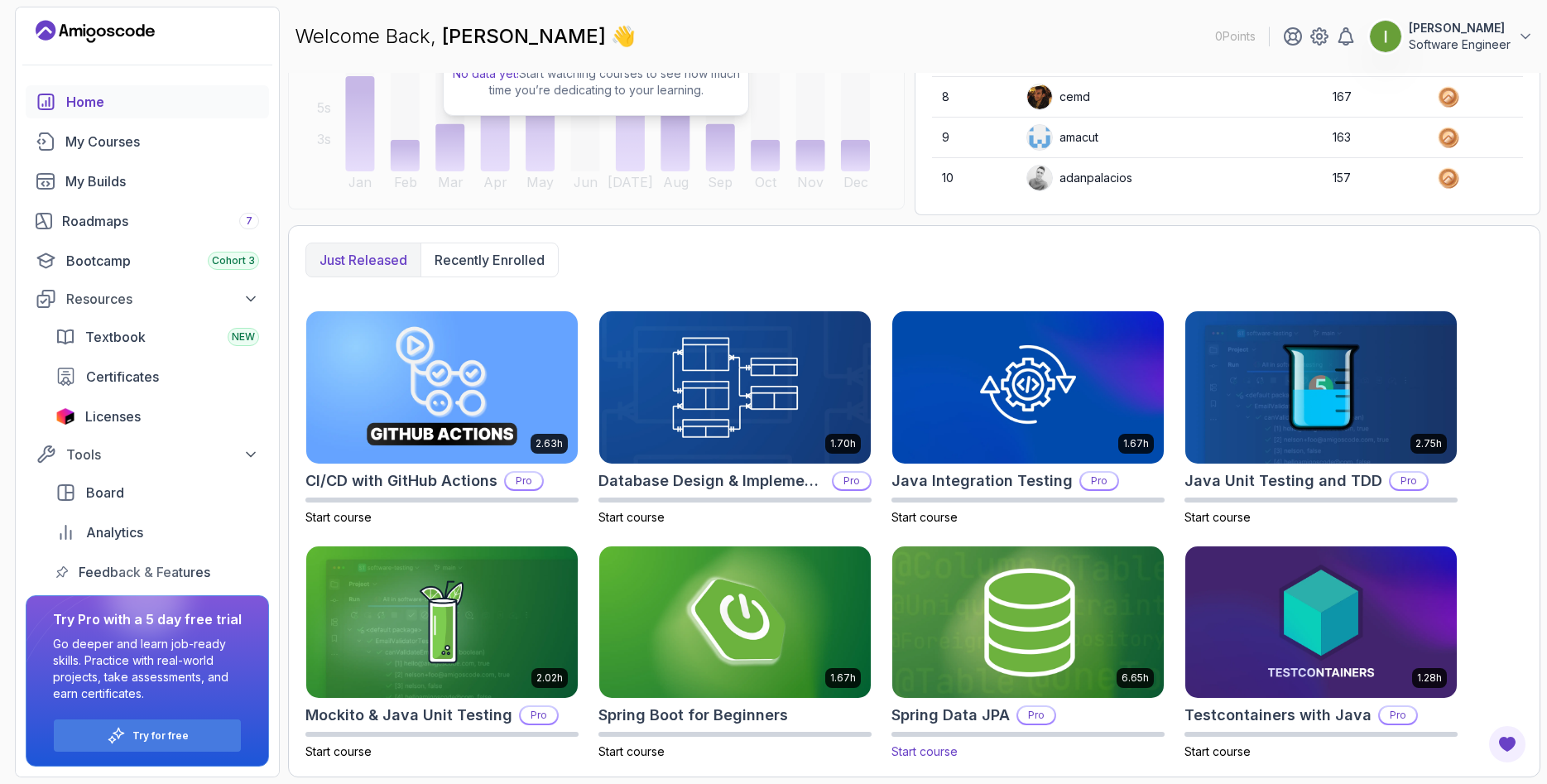
click at [1025, 648] on img at bounding box center [1028, 622] width 285 height 159
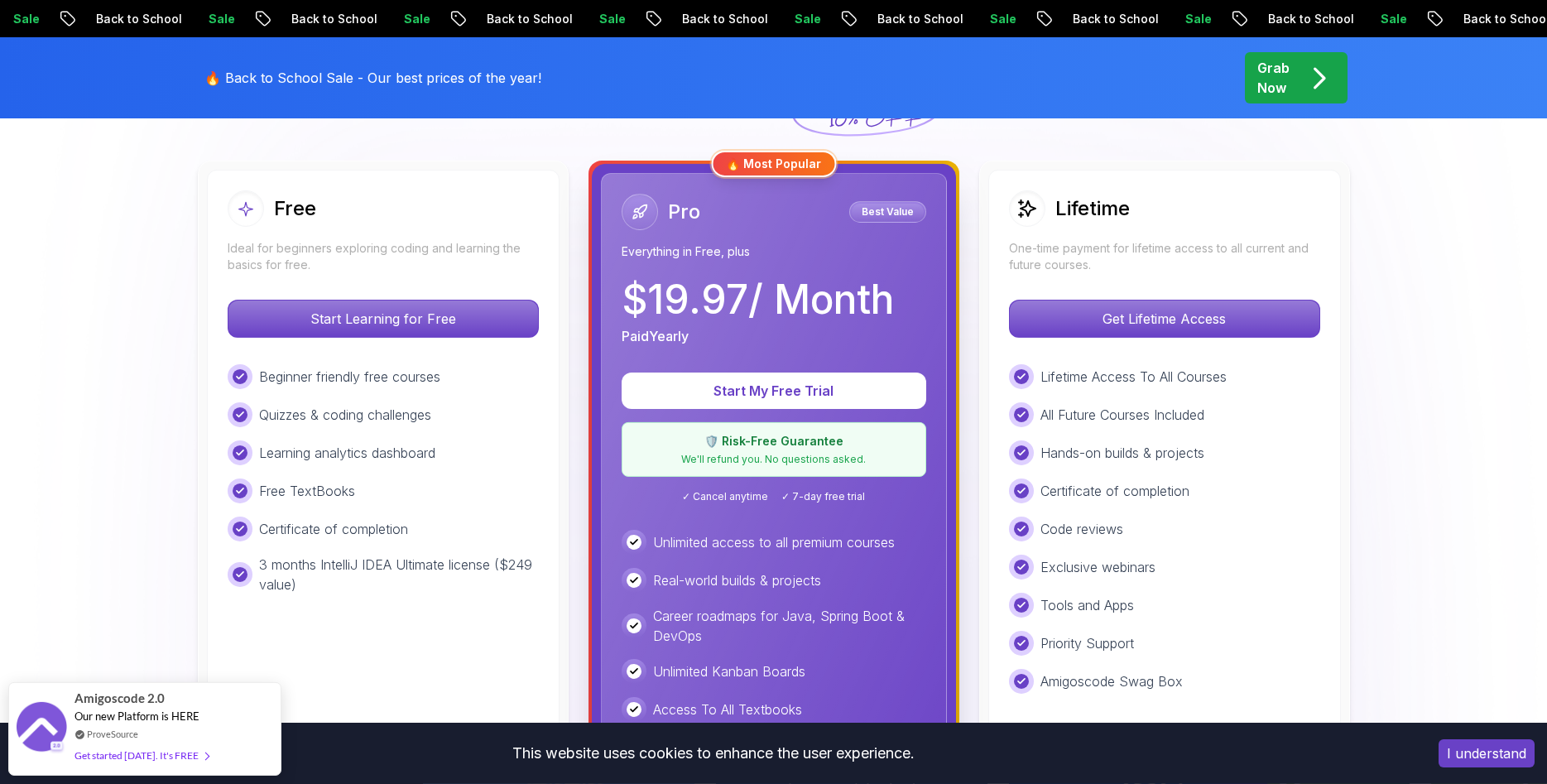
scroll to position [422, 0]
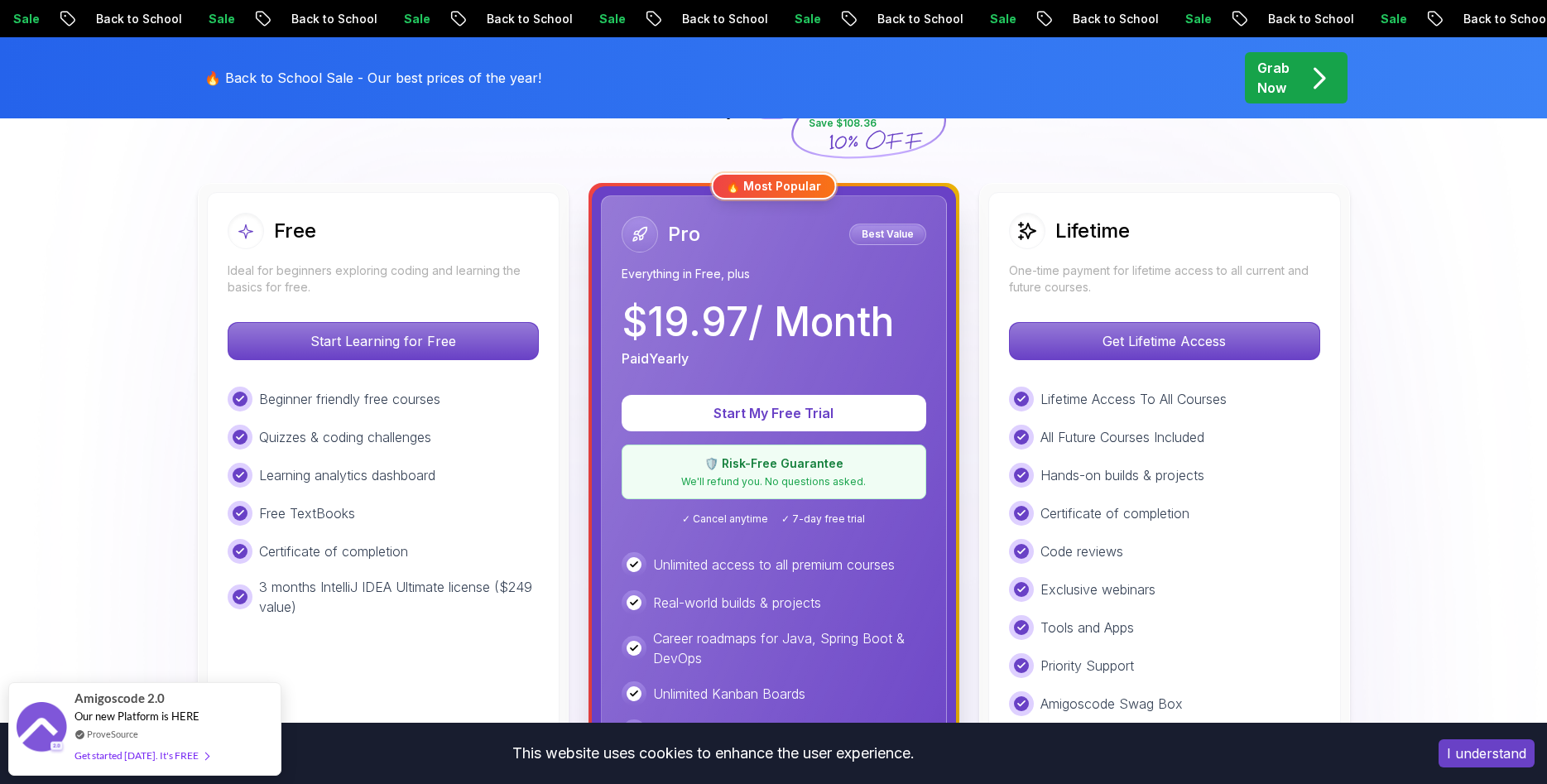
click at [662, 361] on p "Paid Yearly" at bounding box center [655, 358] width 67 height 20
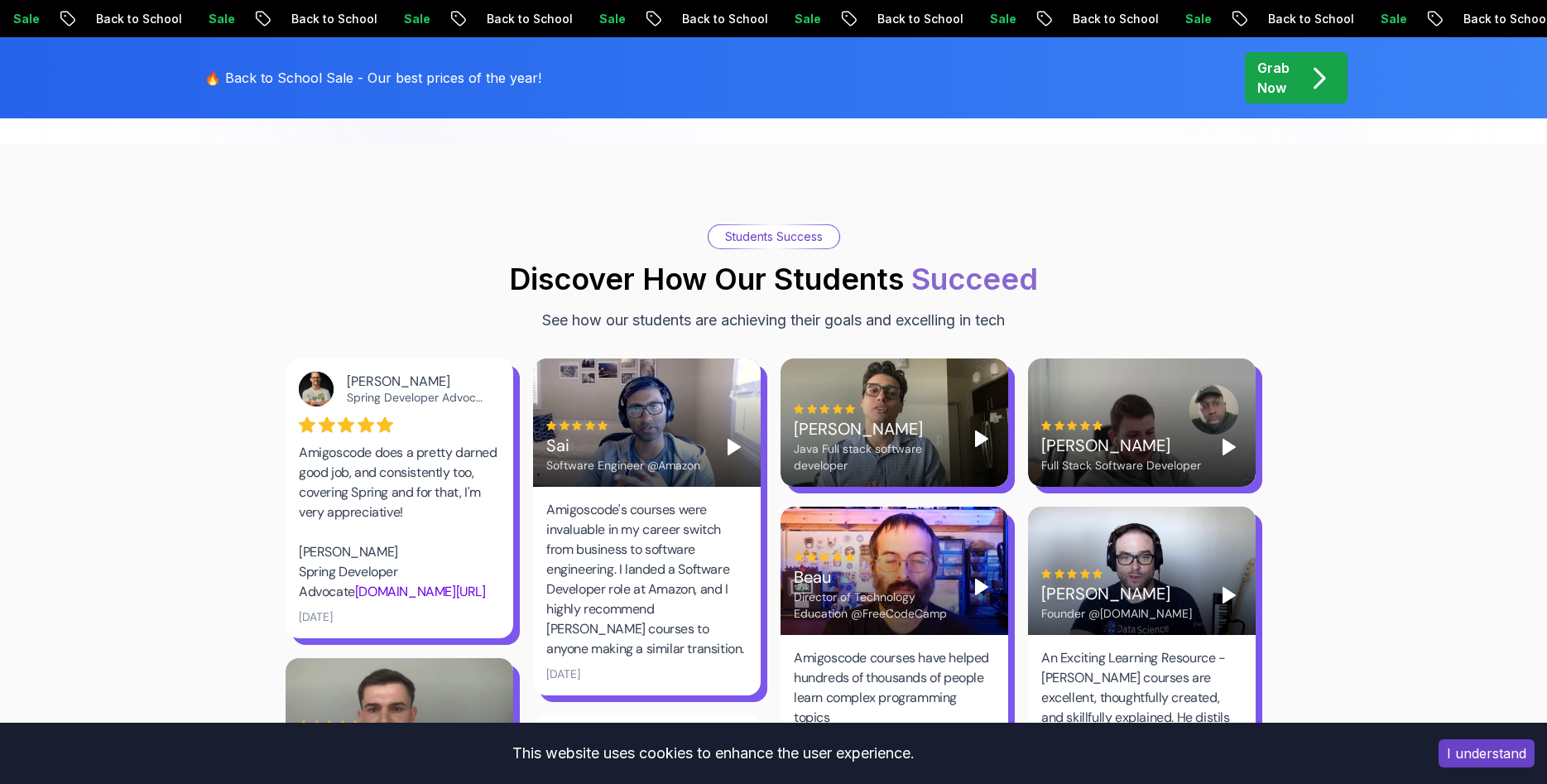
scroll to position [2701, 0]
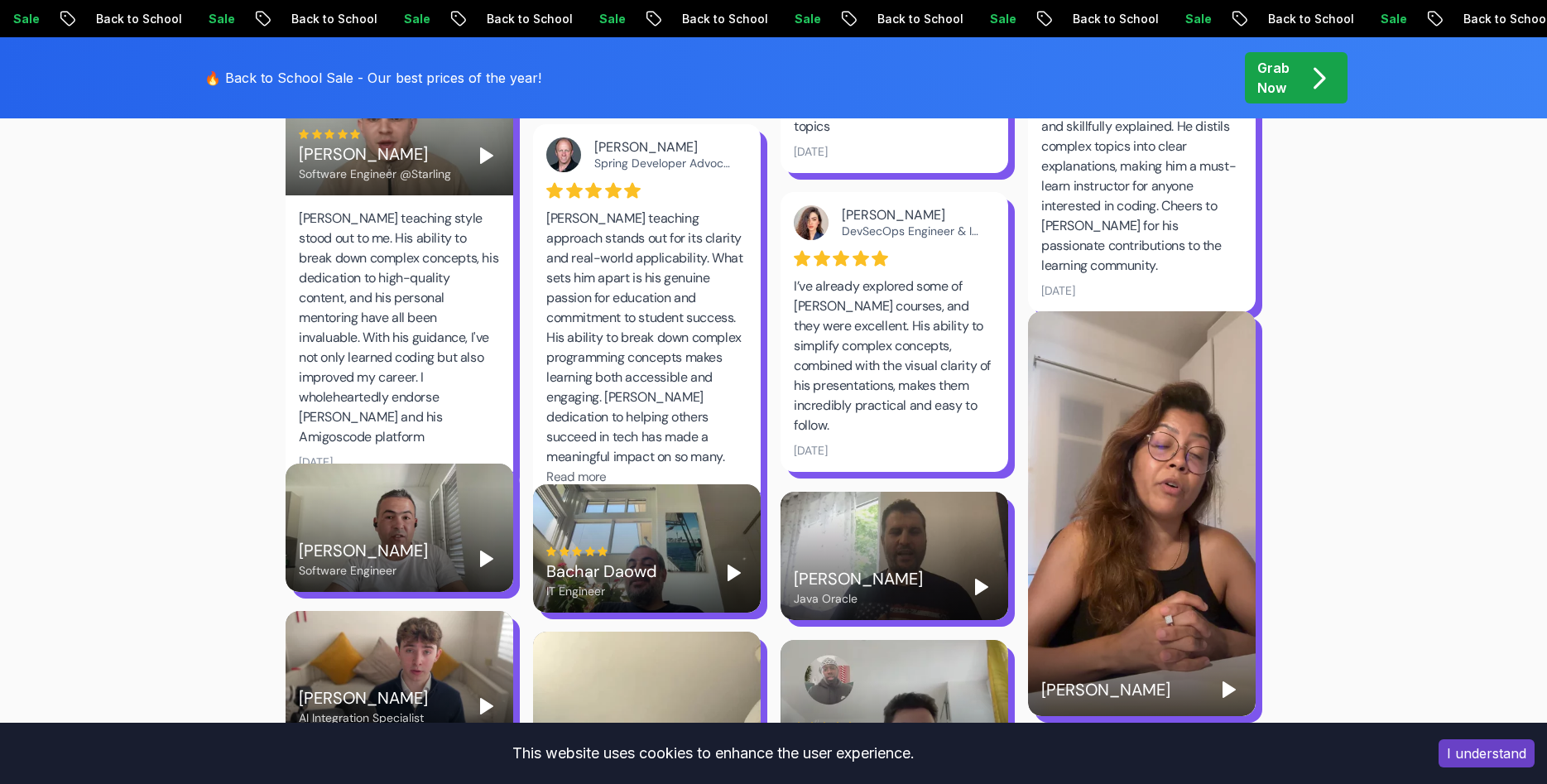
click at [1123, 409] on div "Thays Vieira" at bounding box center [1142, 513] width 228 height 404
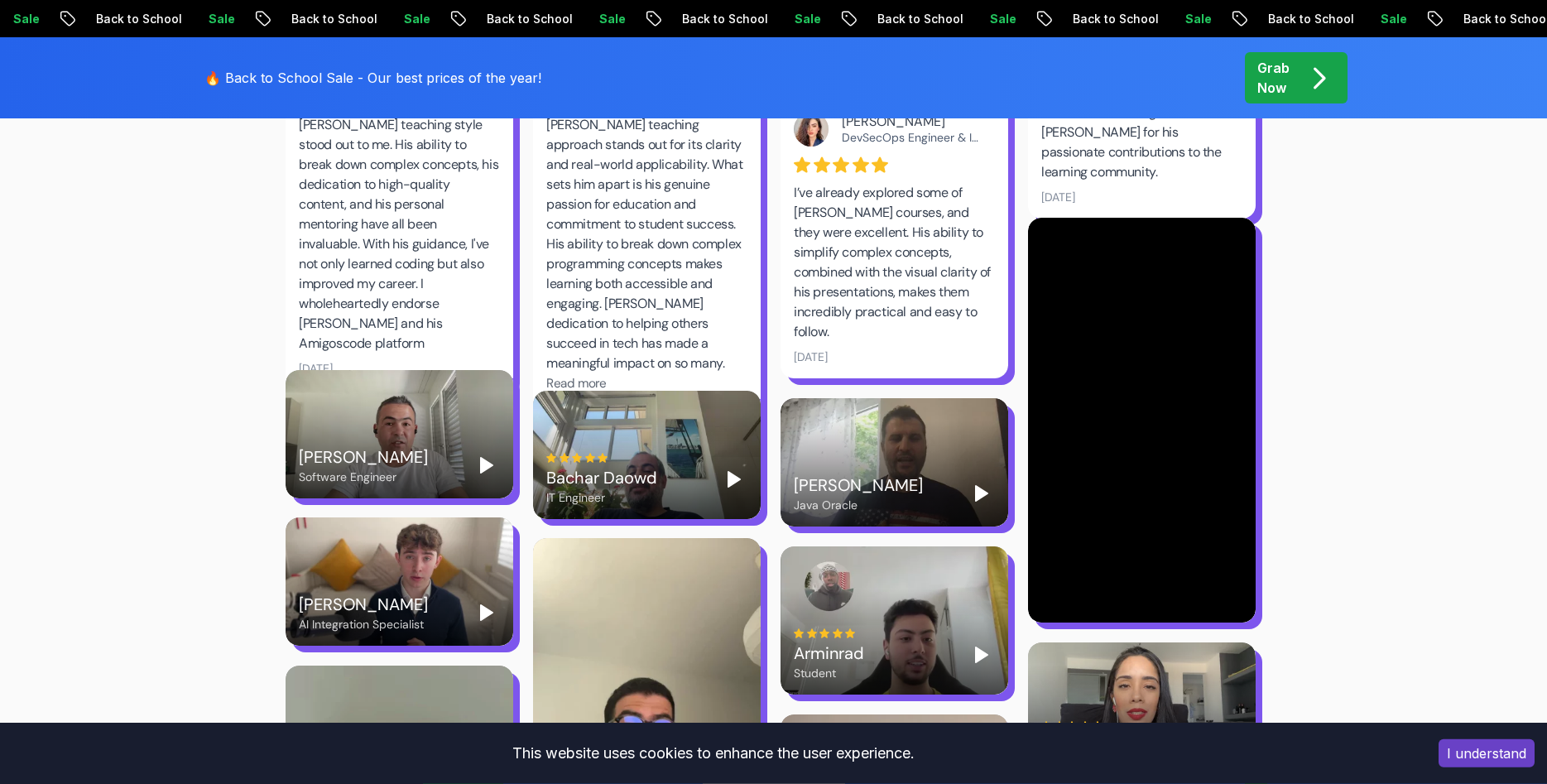
scroll to position [2786, 0]
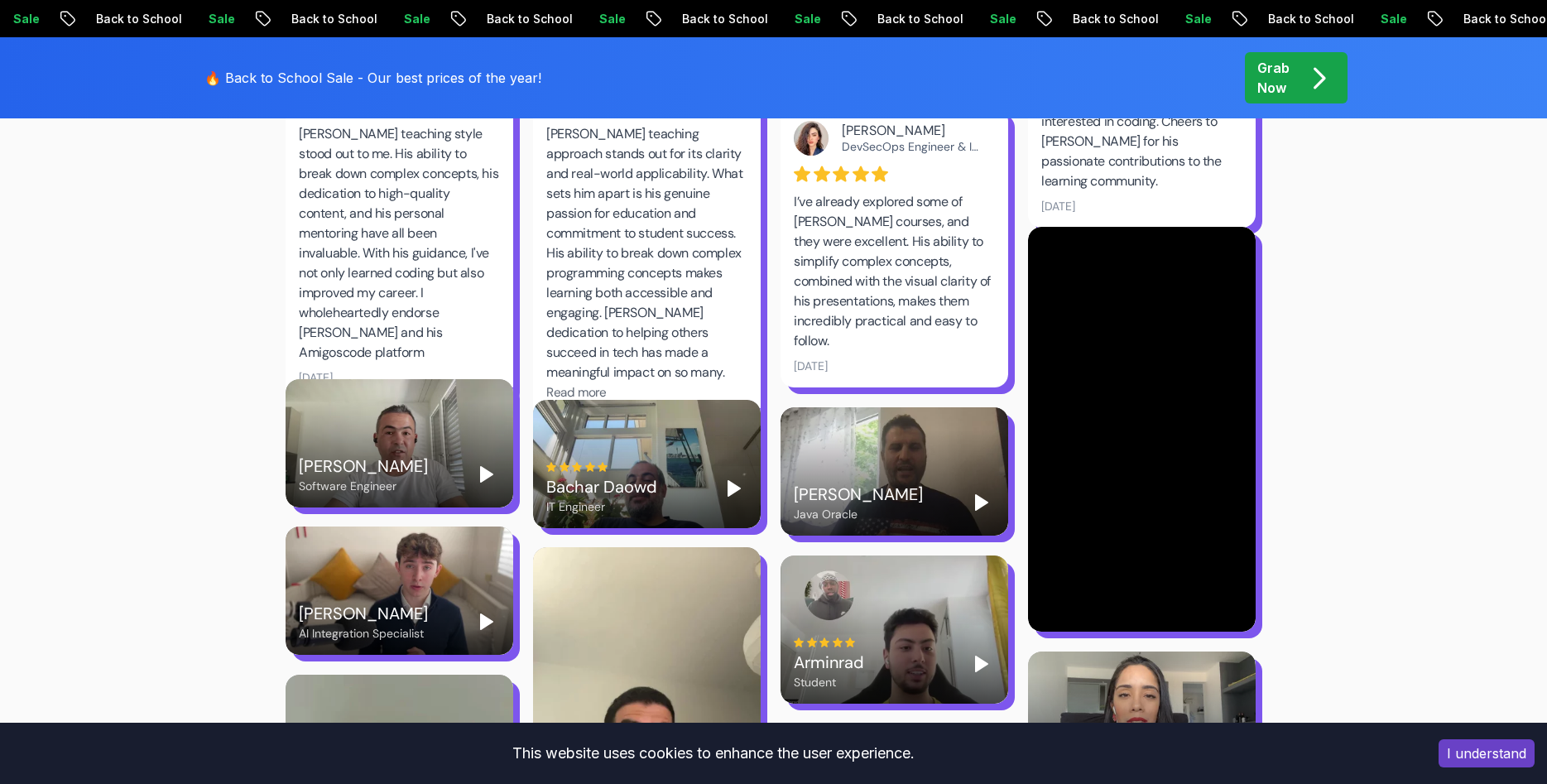
click at [1275, 70] on p "Grab Now" at bounding box center [1273, 78] width 32 height 40
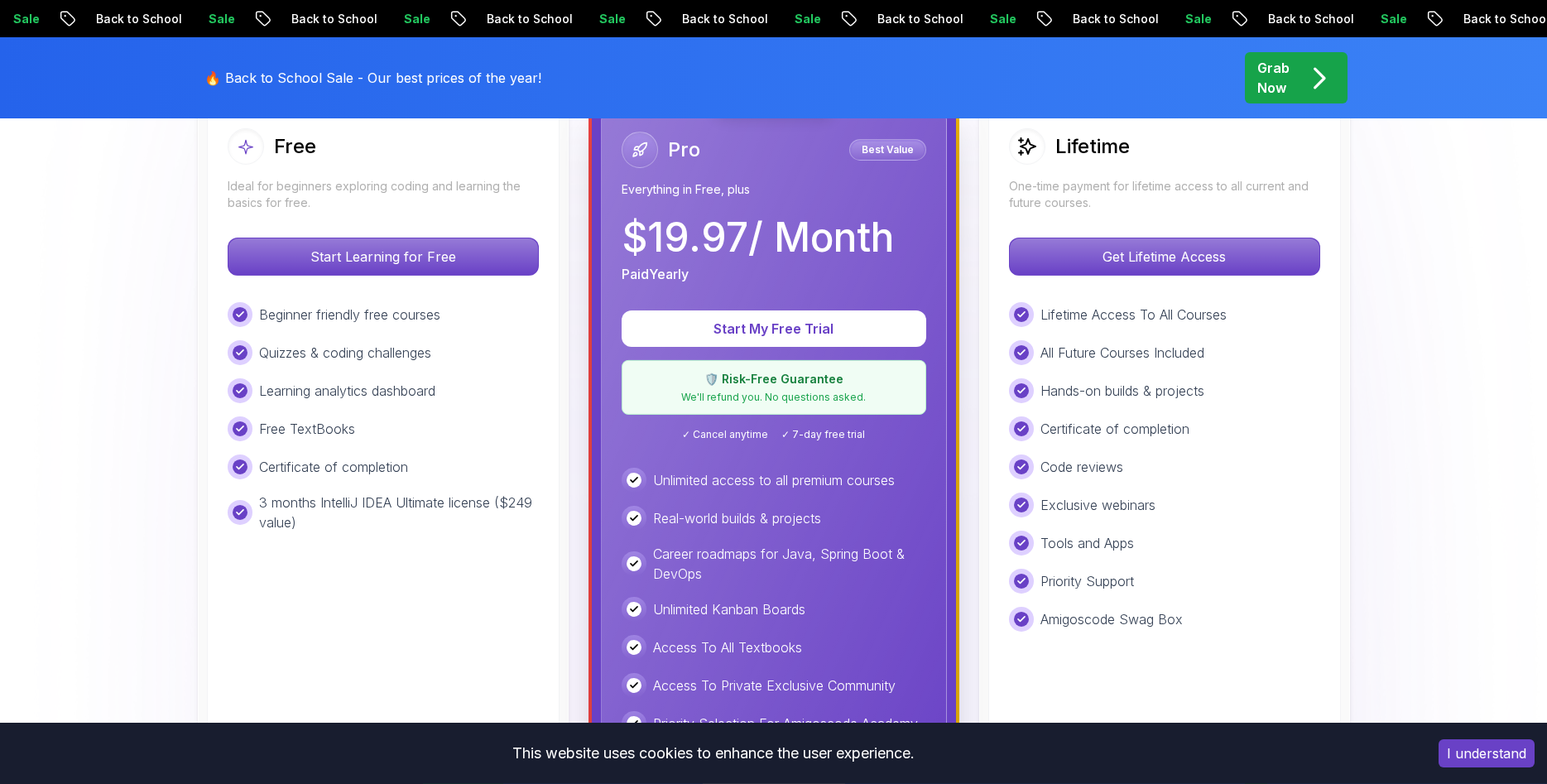
scroll to position [590, 0]
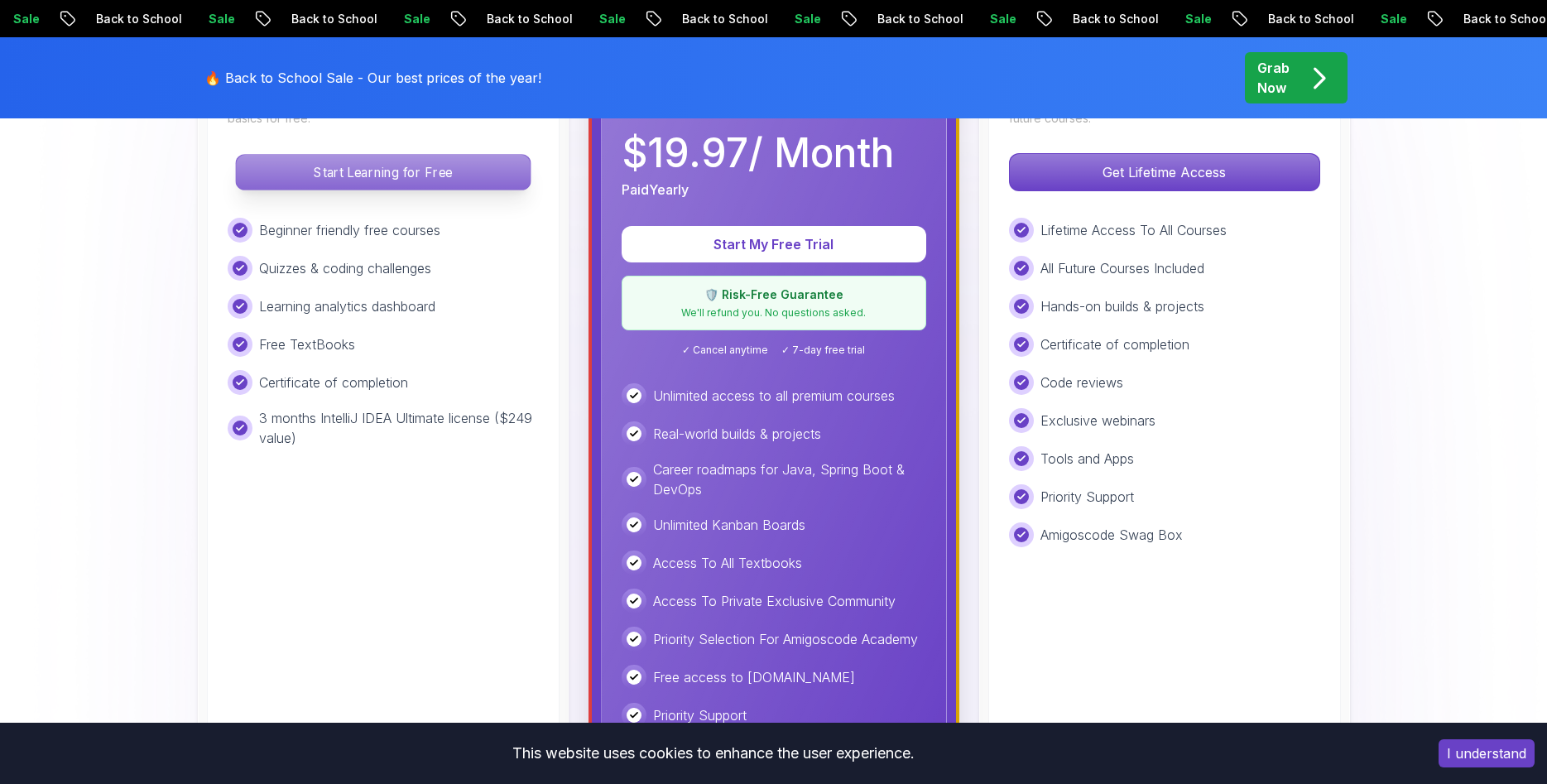
click at [374, 184] on p "Start Learning for Free" at bounding box center [383, 172] width 294 height 35
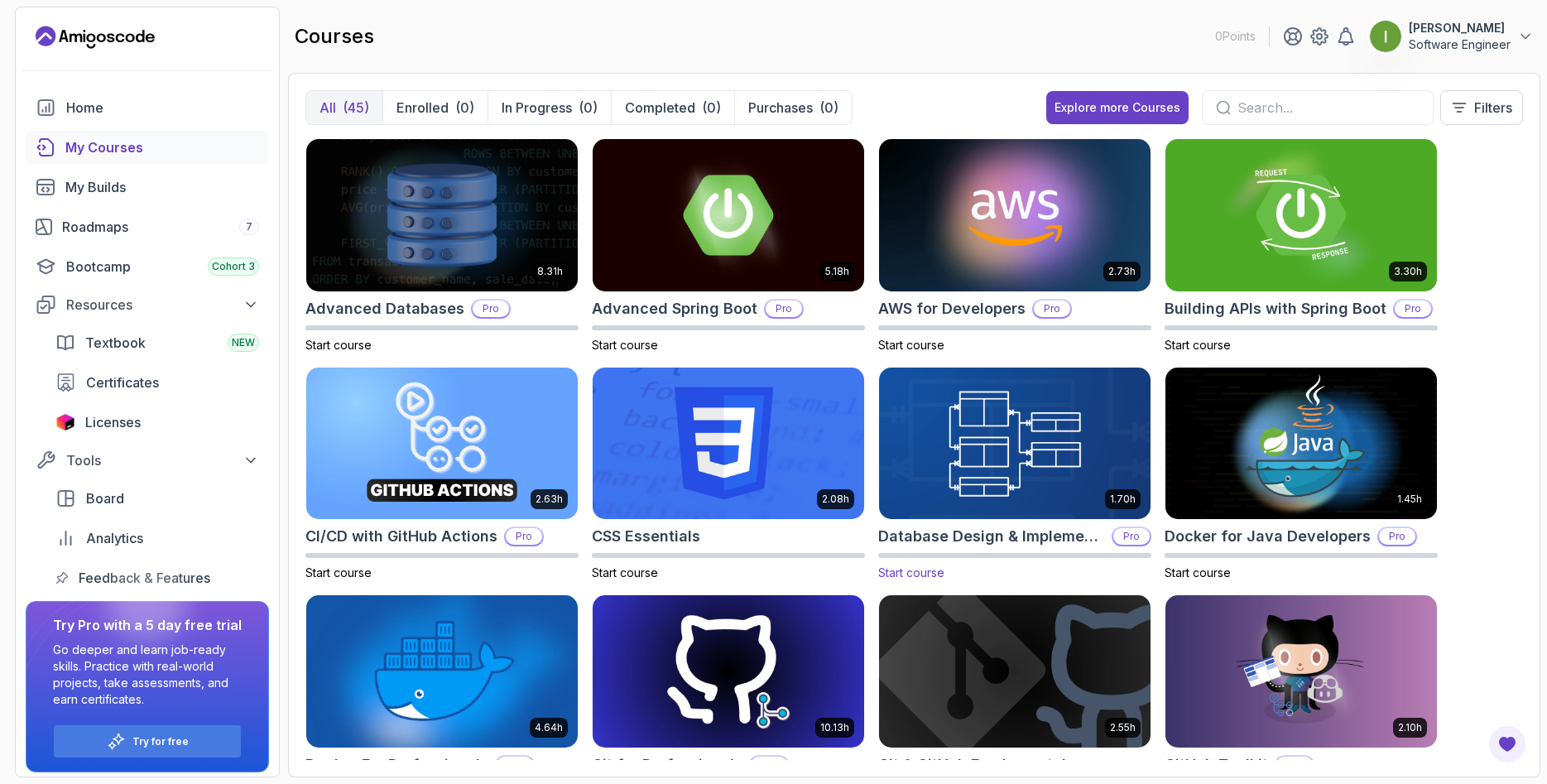
scroll to position [198, 0]
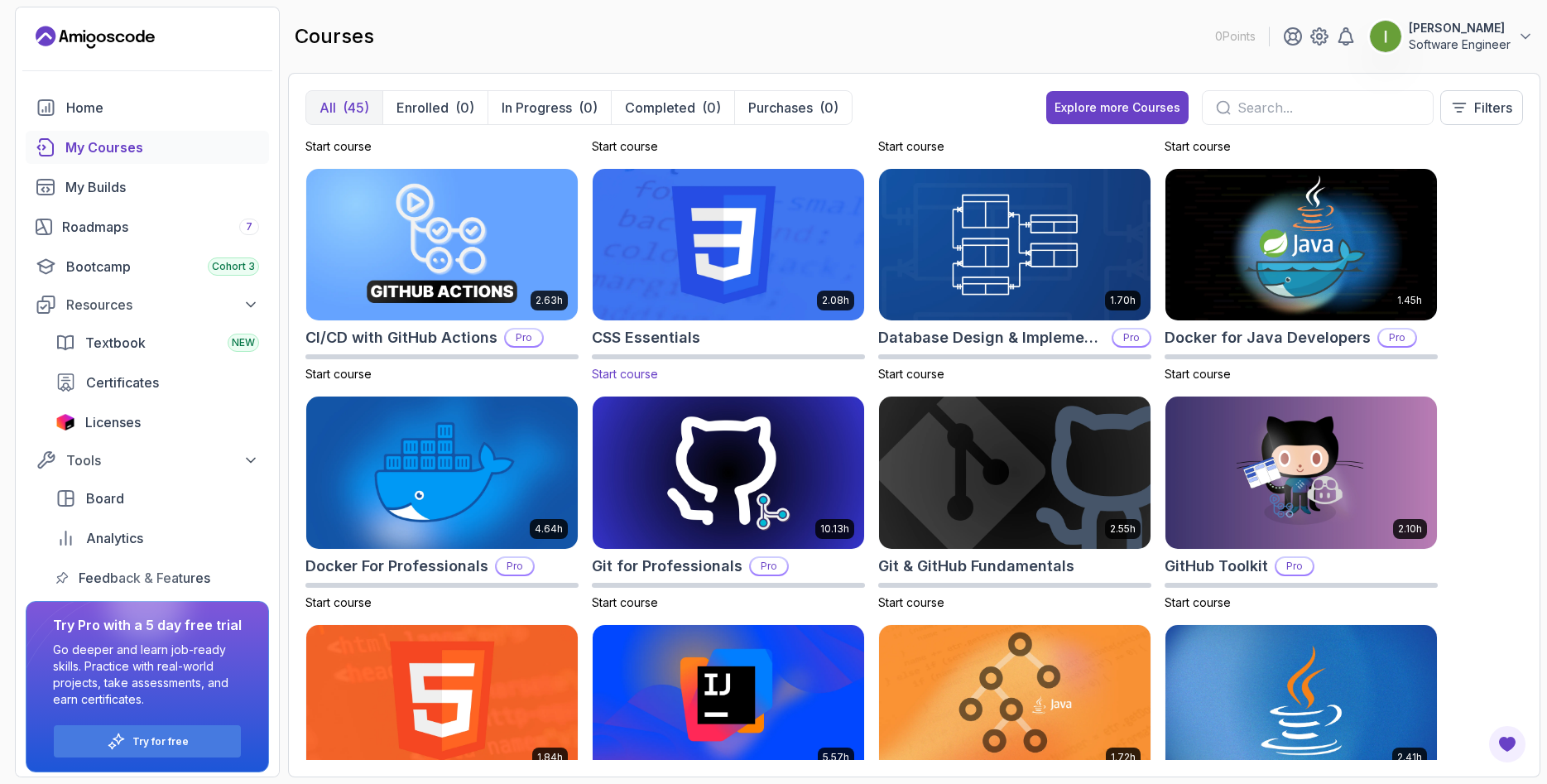
click at [683, 220] on img at bounding box center [728, 244] width 285 height 159
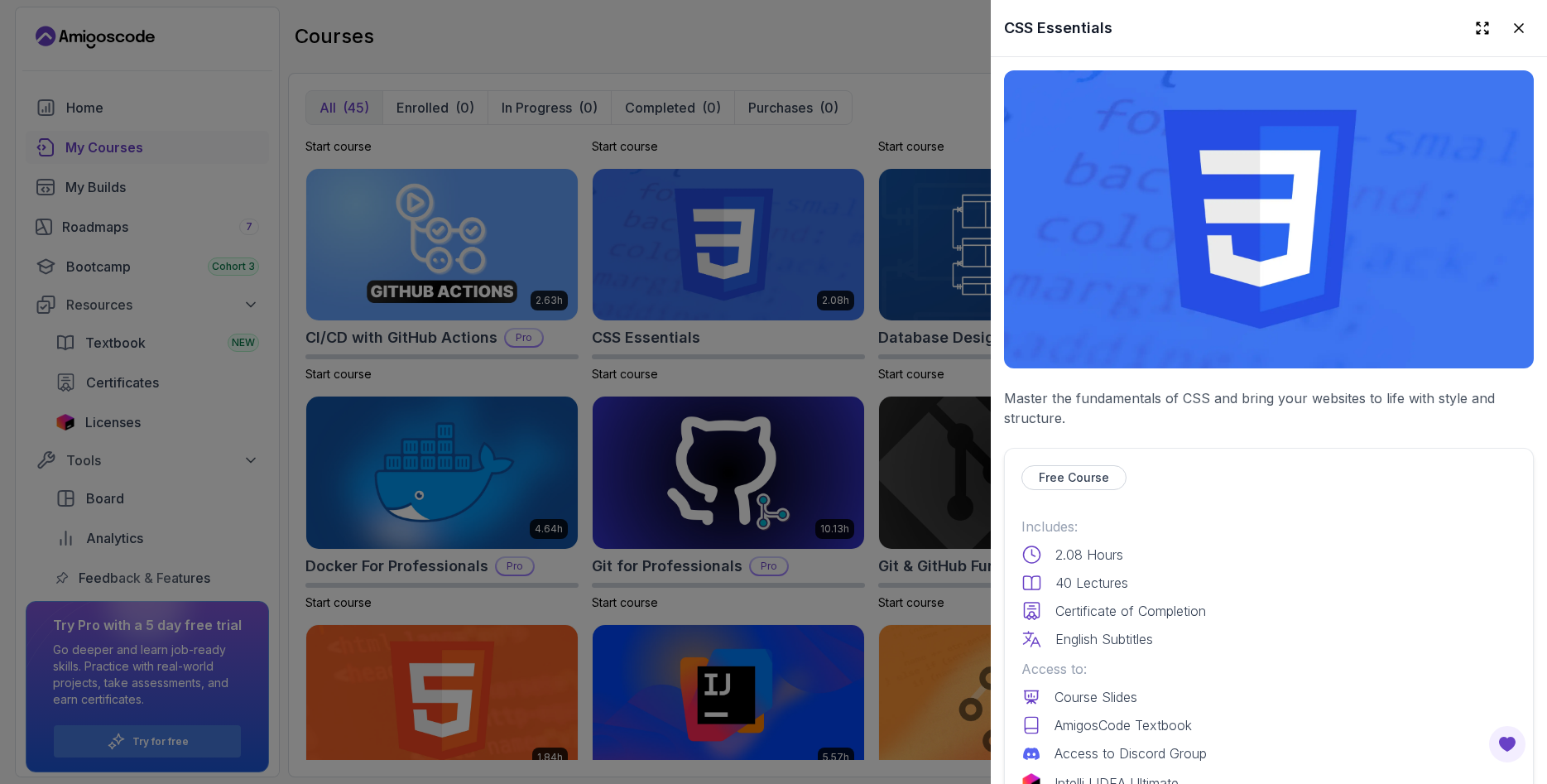
click at [858, 425] on div at bounding box center [773, 392] width 1547 height 784
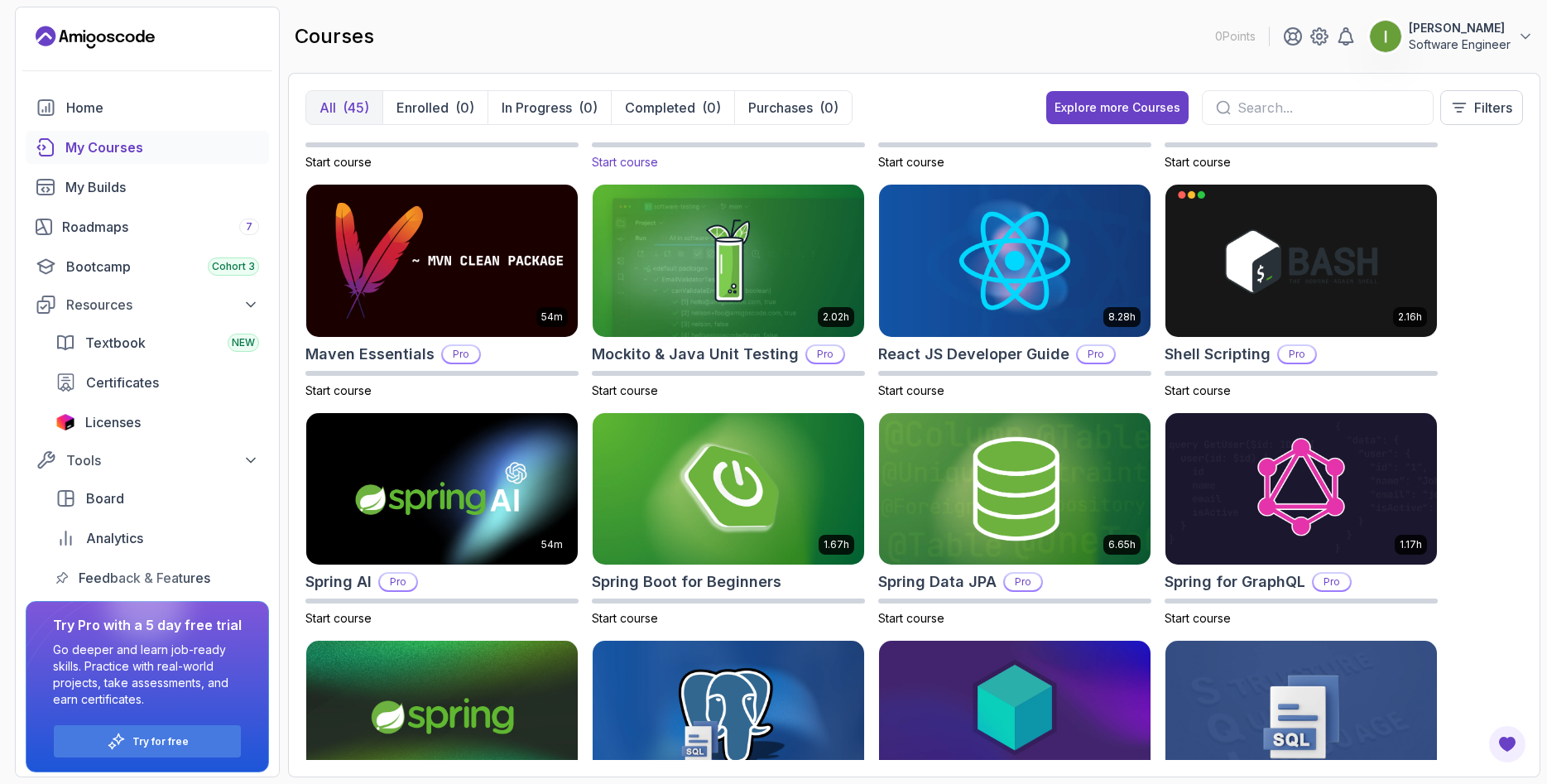
scroll to position [1787, 0]
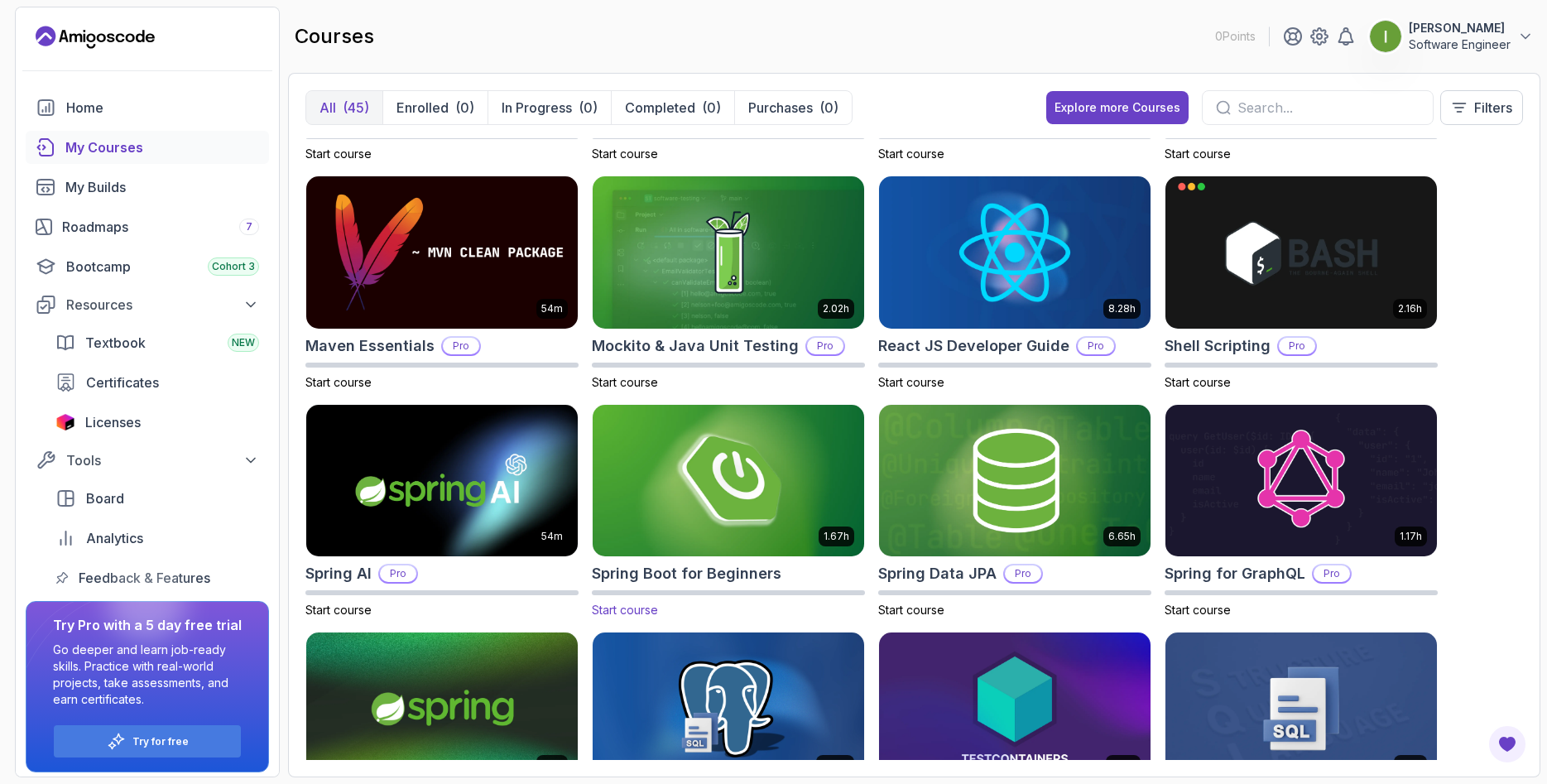
click at [652, 507] on img at bounding box center [728, 480] width 285 height 159
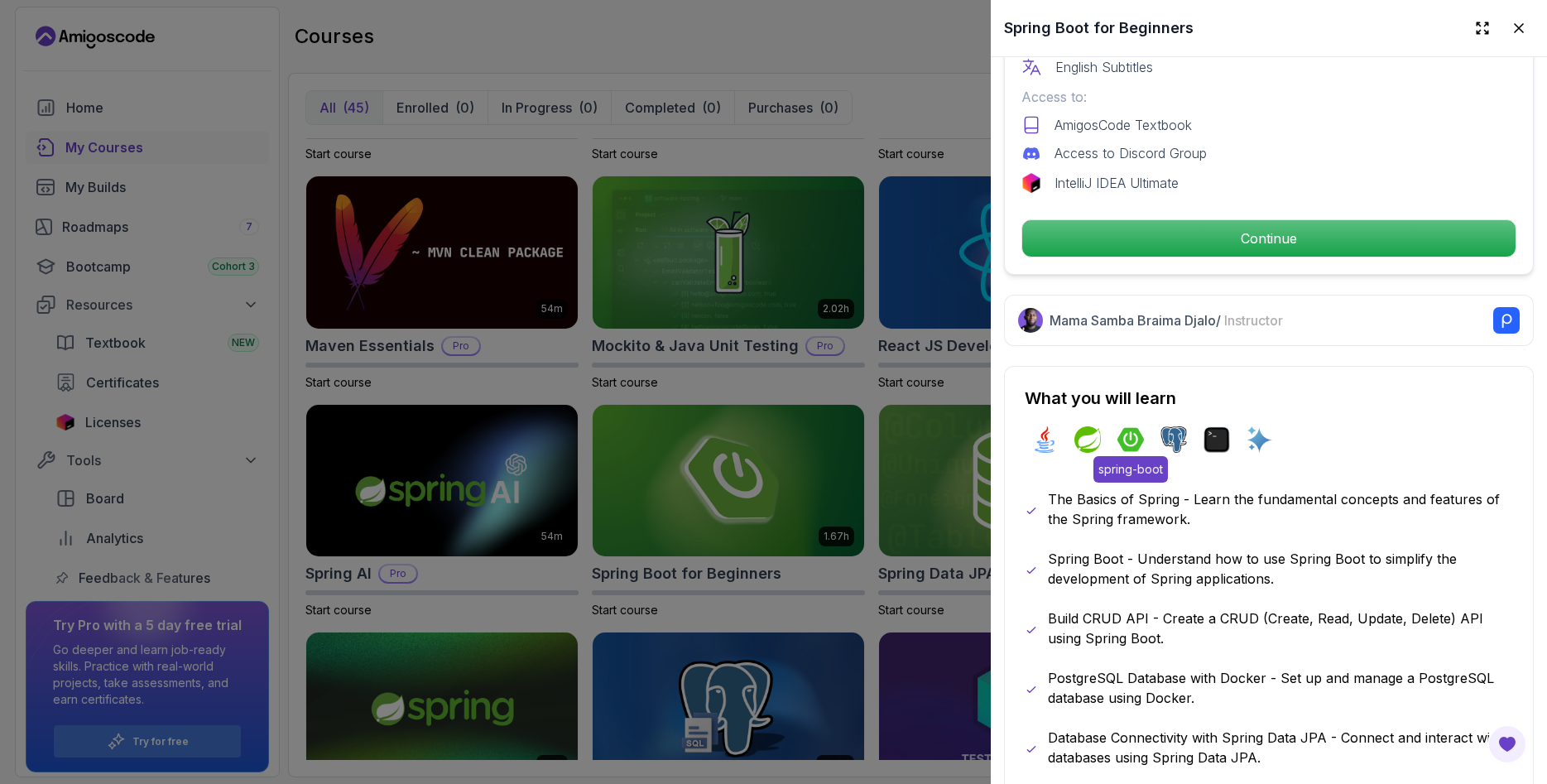
scroll to position [596, 0]
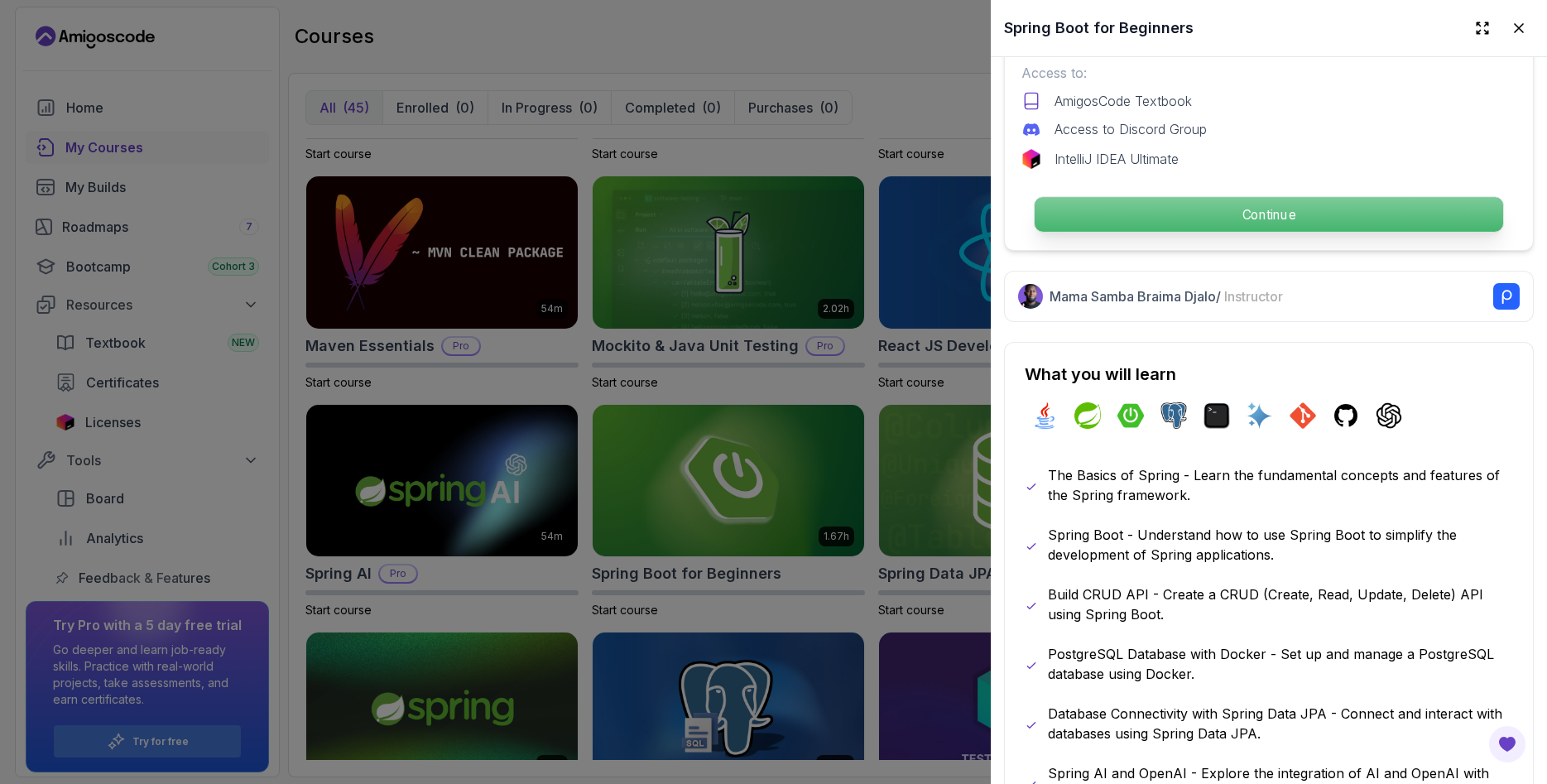
click at [1224, 220] on p "Continue" at bounding box center [1269, 214] width 468 height 35
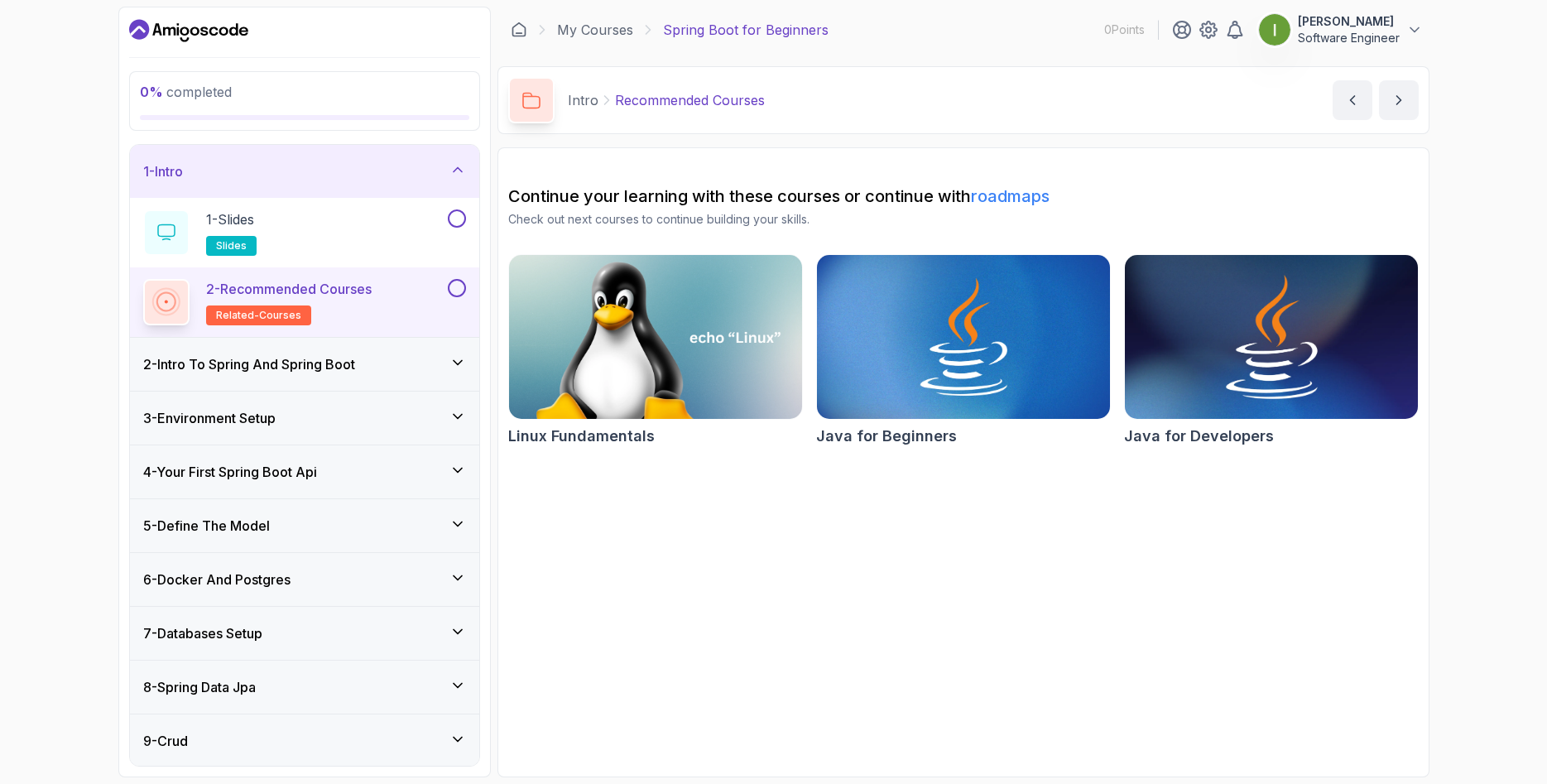
click at [1231, 376] on img at bounding box center [1272, 336] width 308 height 172
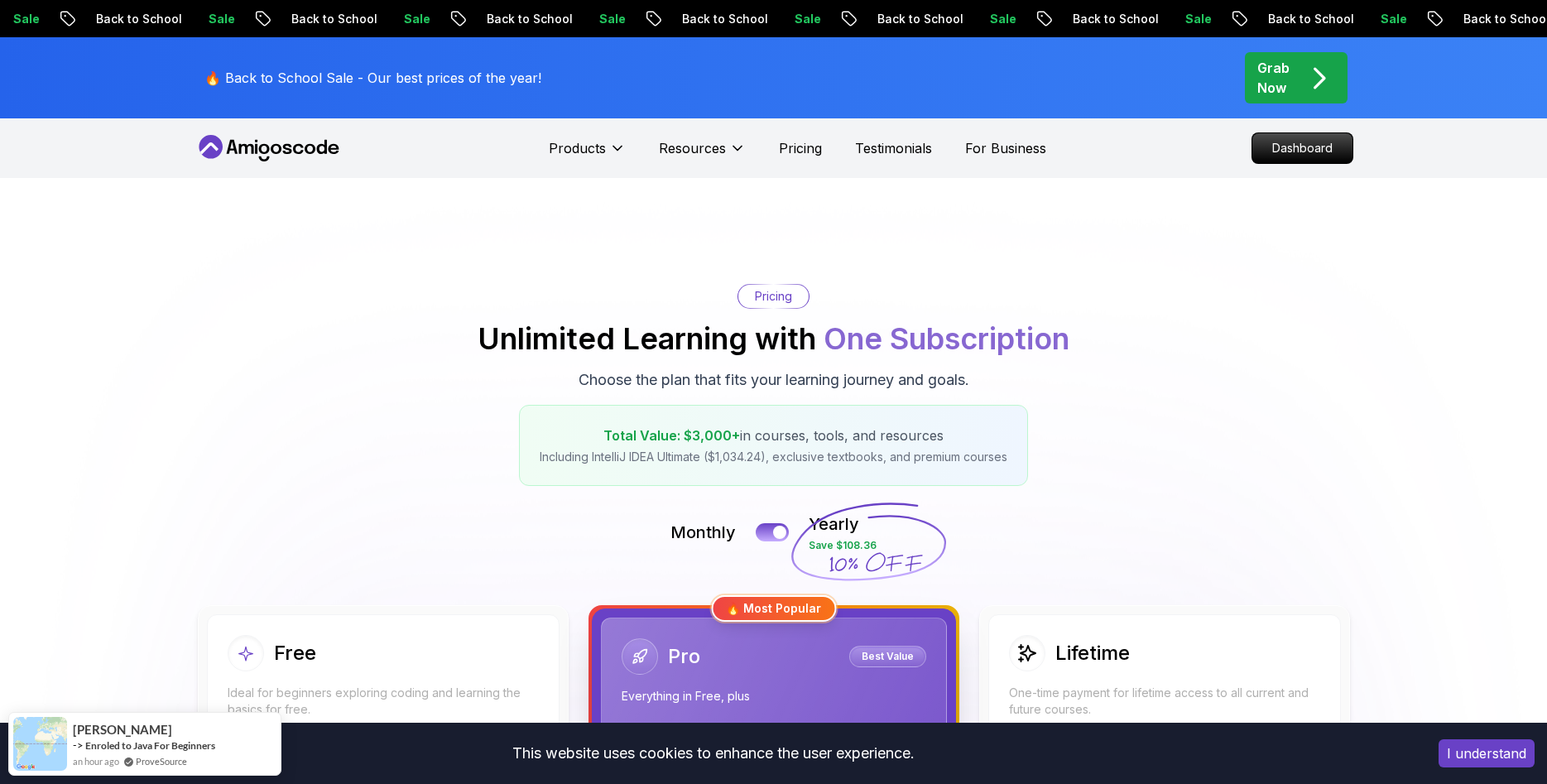
scroll to position [507, 0]
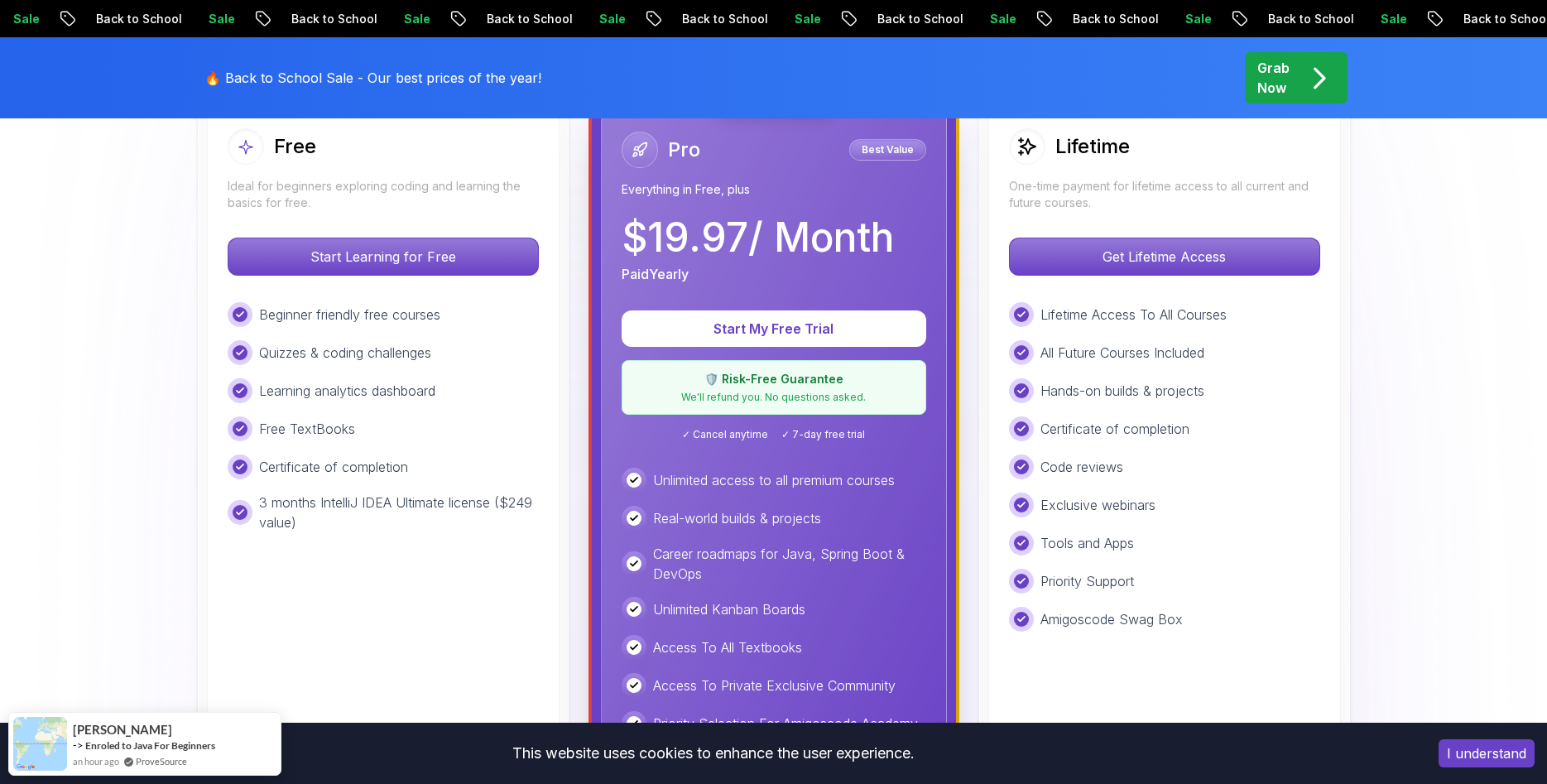
click at [1124, 184] on p "One-time payment for lifetime access to all current and future courses." at bounding box center [1165, 194] width 311 height 33
click at [1115, 246] on p "Get Lifetime Access" at bounding box center [1164, 256] width 294 height 35
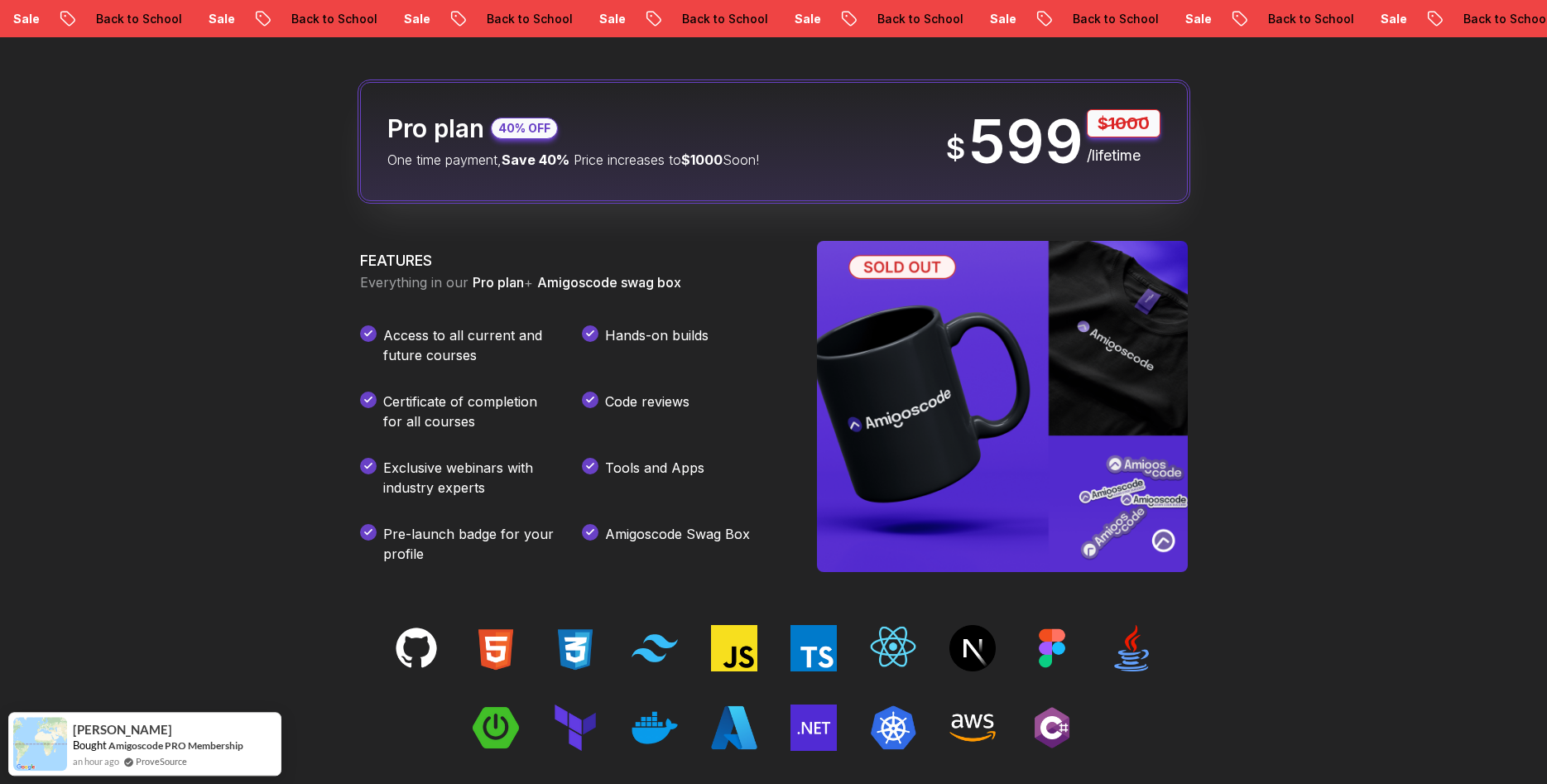
scroll to position [2532, 0]
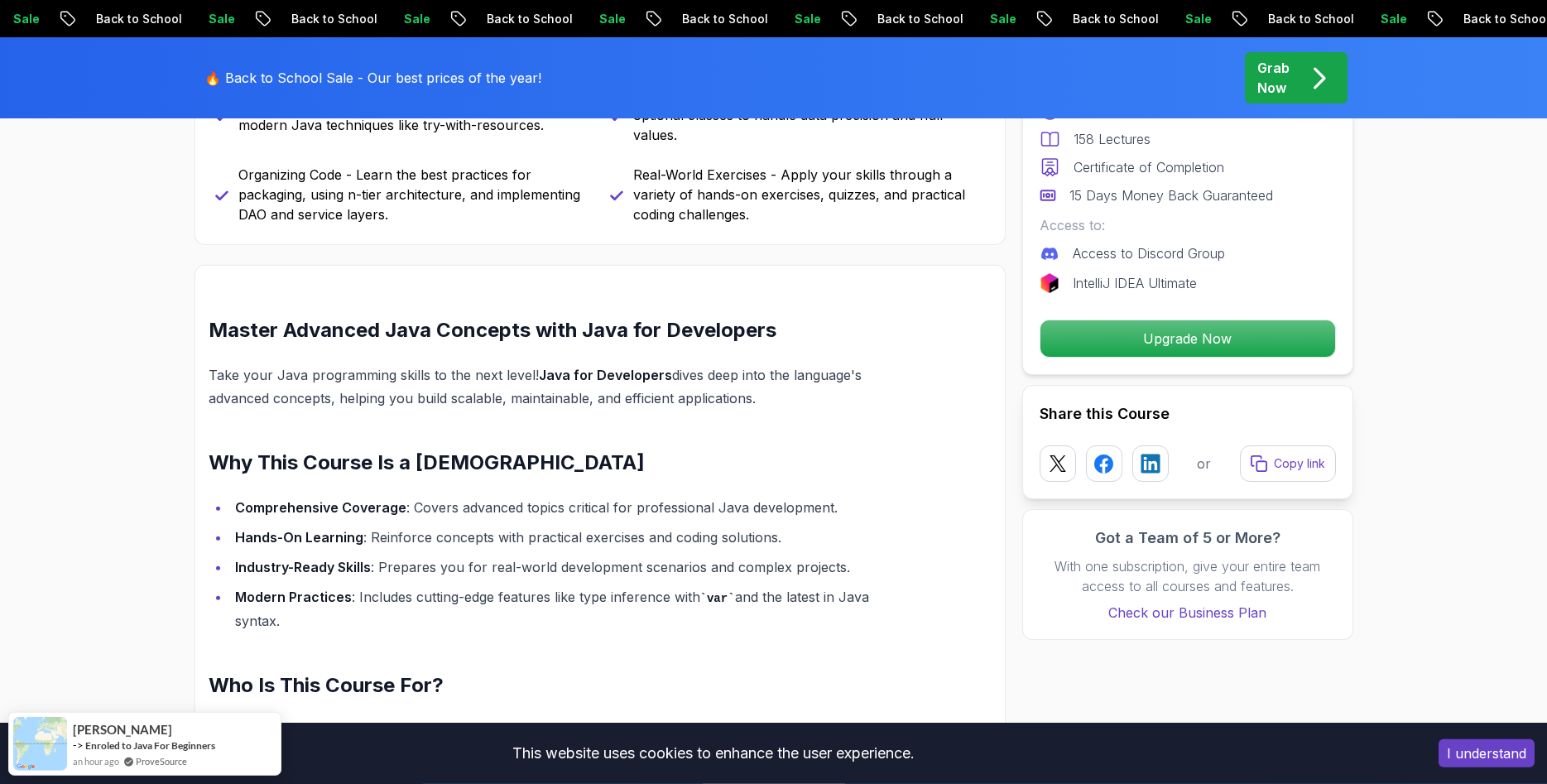
scroll to position [1090, 0]
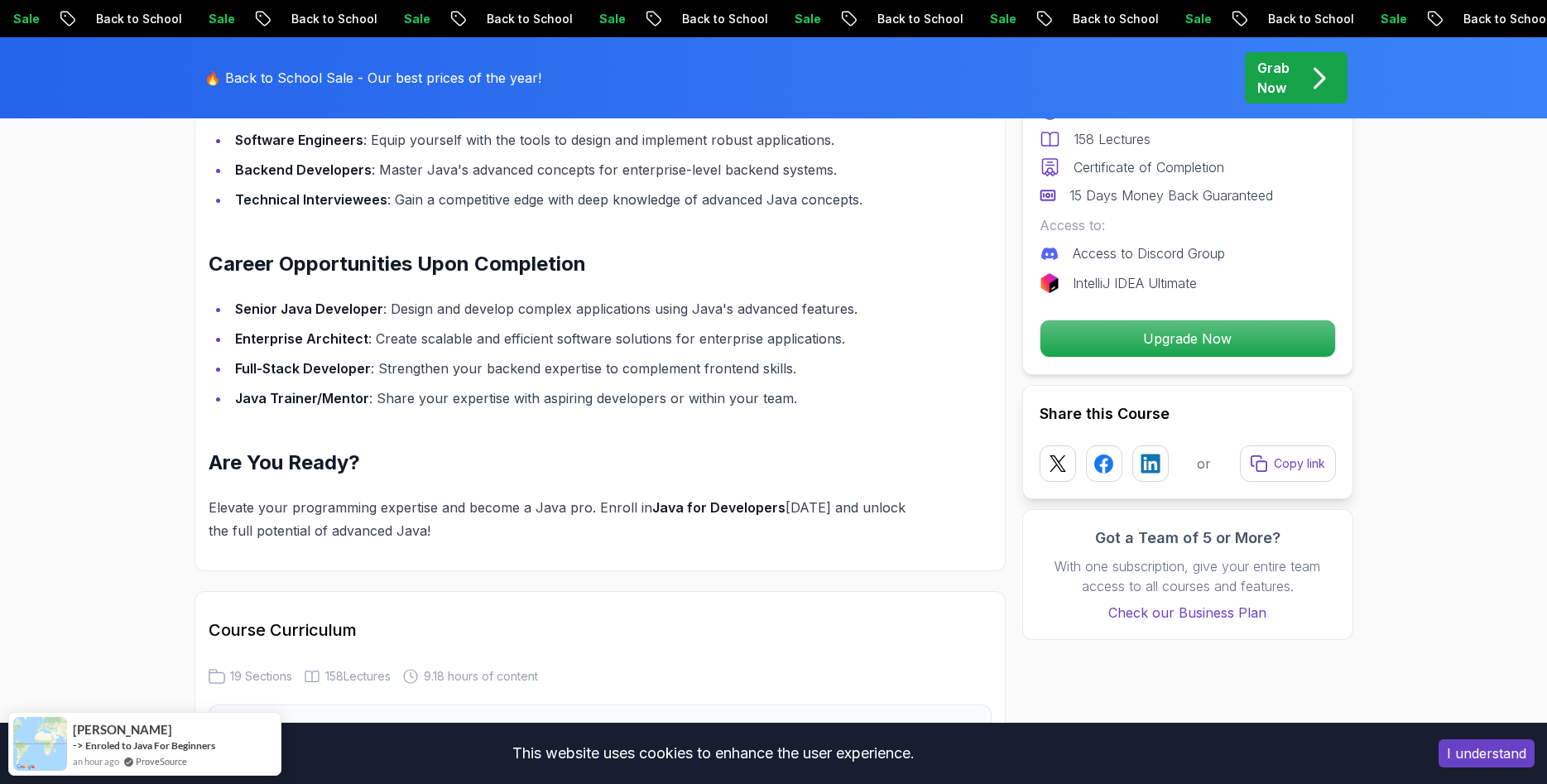
scroll to position [2271, 0]
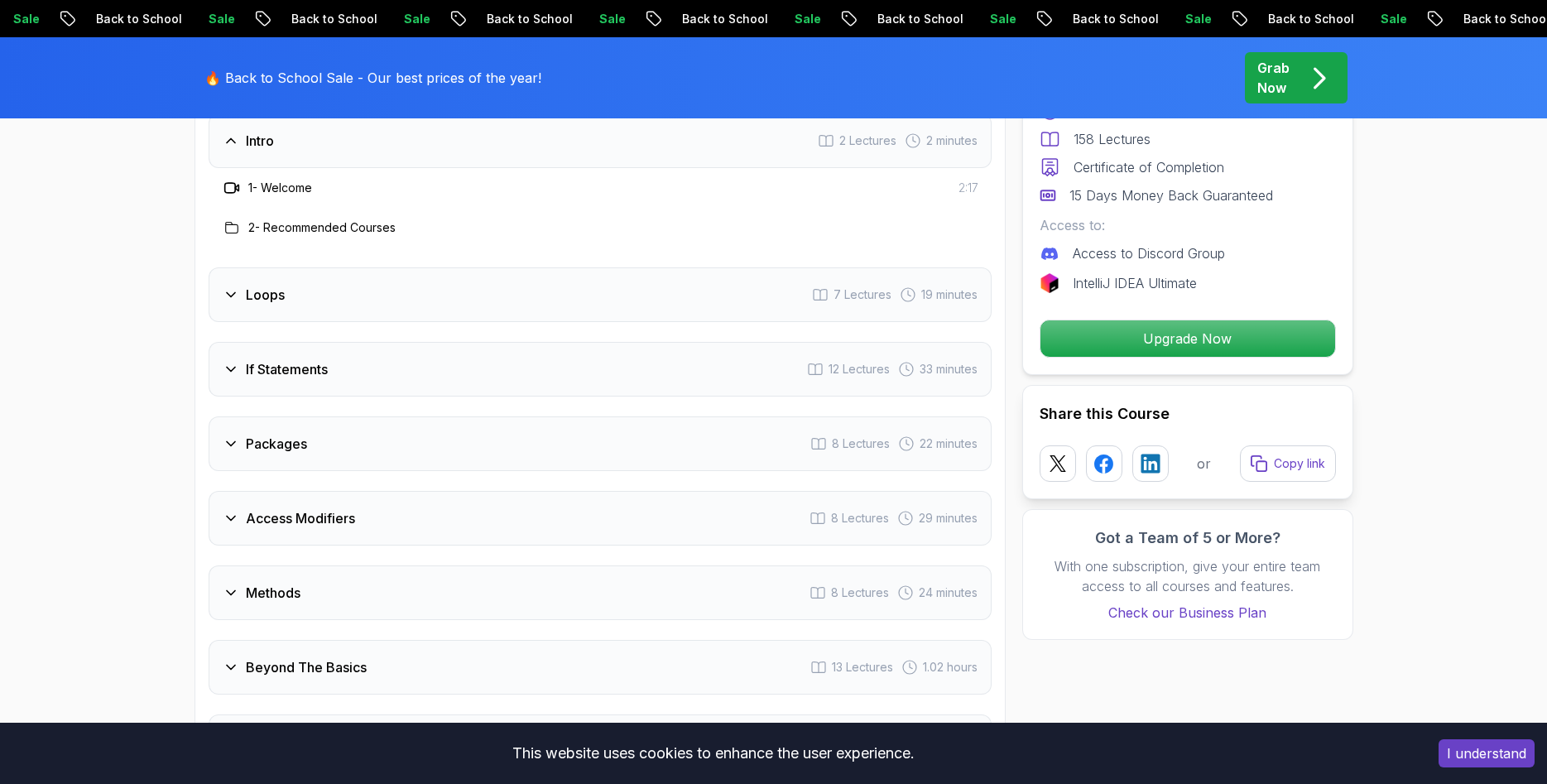
click at [408, 288] on div "Loops 7 Lectures 19 minutes" at bounding box center [600, 295] width 783 height 55
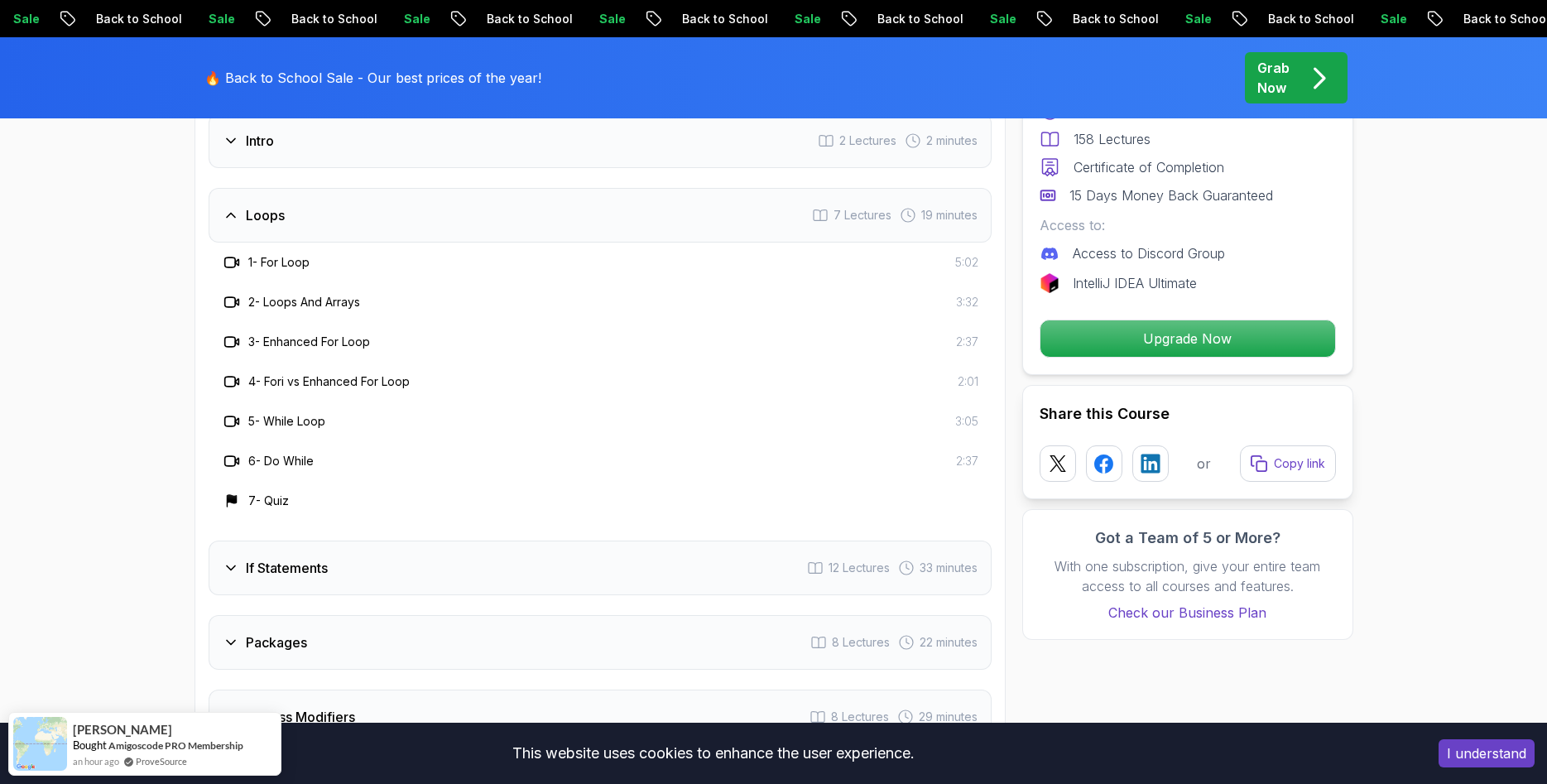
click at [226, 254] on icon at bounding box center [231, 262] width 16 height 16
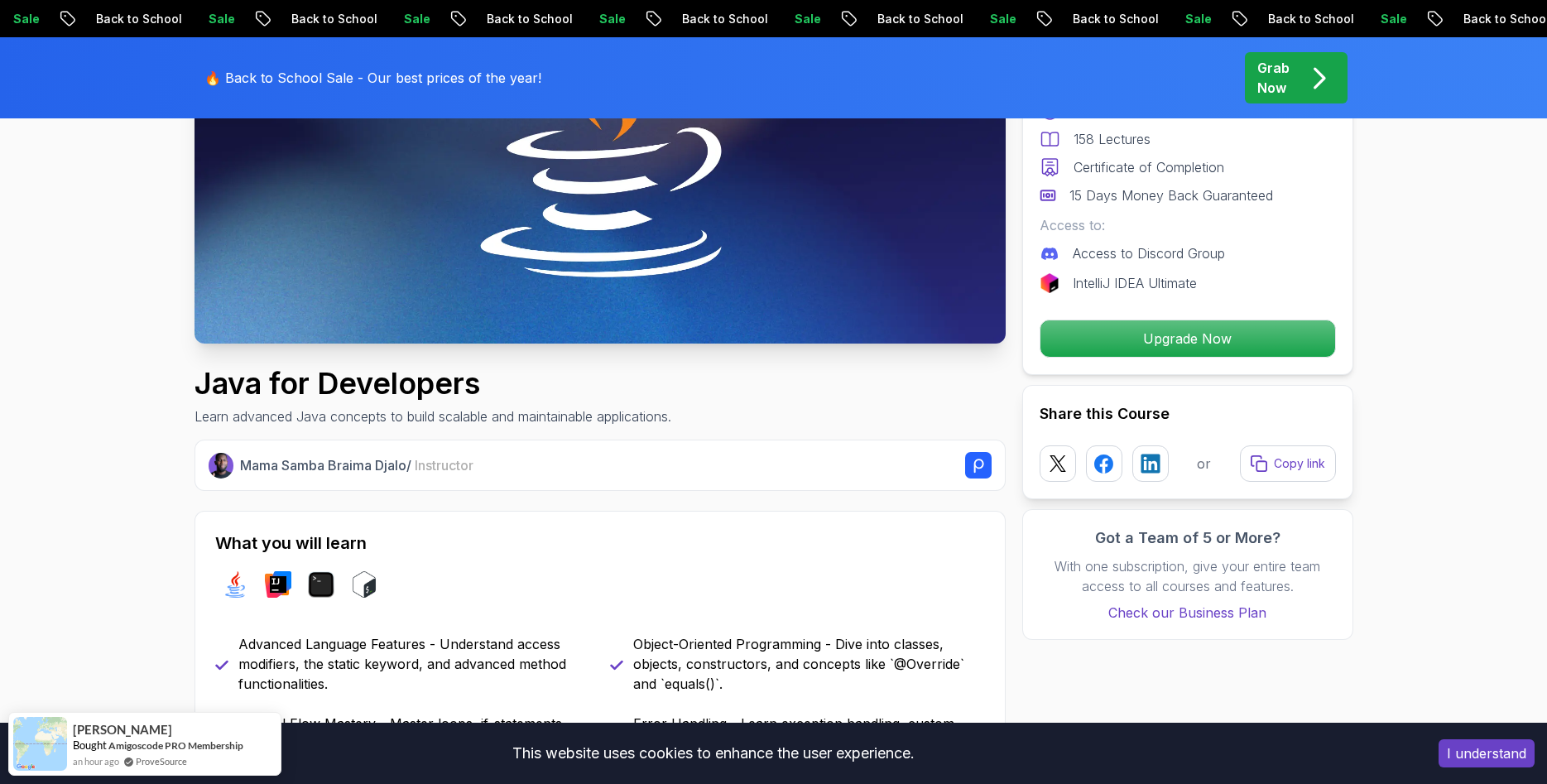
scroll to position [0, 0]
